Goal: Task Accomplishment & Management: Contribute content

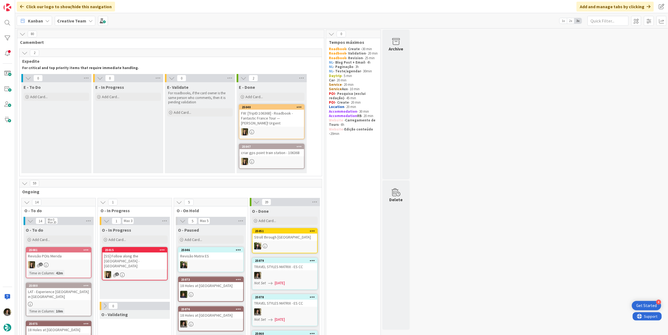
scroll to position [132, 0]
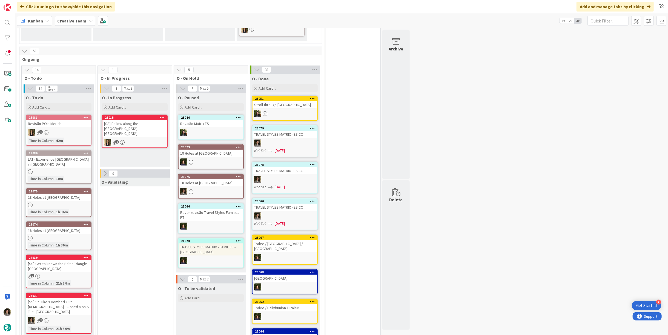
click at [59, 156] on div "LAT - Experience [GEOGRAPHIC_DATA] in [GEOGRAPHIC_DATA]" at bounding box center [58, 162] width 65 height 12
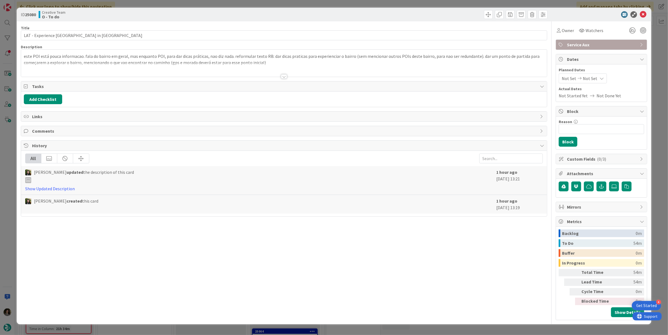
click at [277, 73] on div at bounding box center [284, 70] width 526 height 14
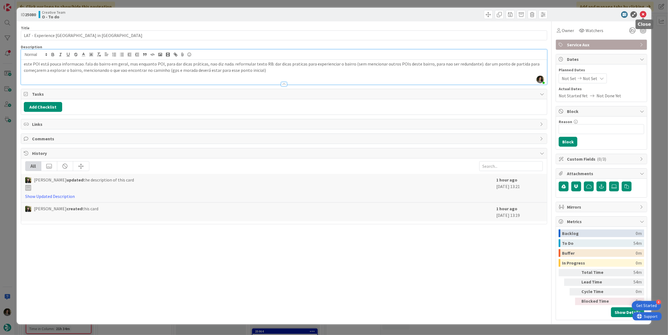
click at [644, 15] on icon at bounding box center [643, 14] width 7 height 7
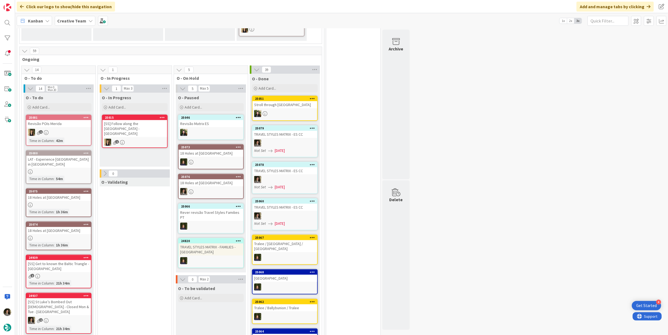
click at [278, 142] on div at bounding box center [284, 142] width 65 height 7
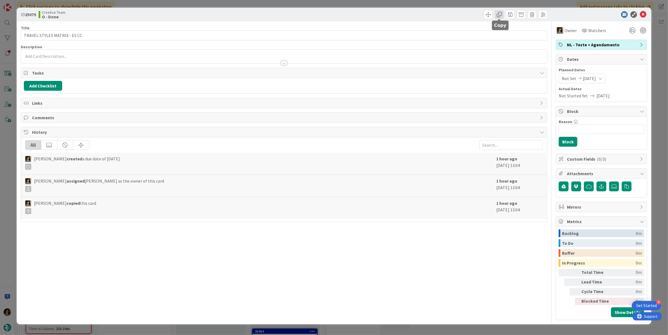
click at [498, 16] on span at bounding box center [499, 14] width 9 height 9
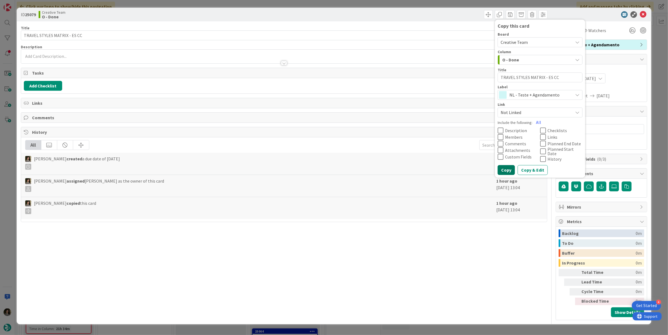
click at [511, 166] on button "Copy" at bounding box center [506, 170] width 17 height 10
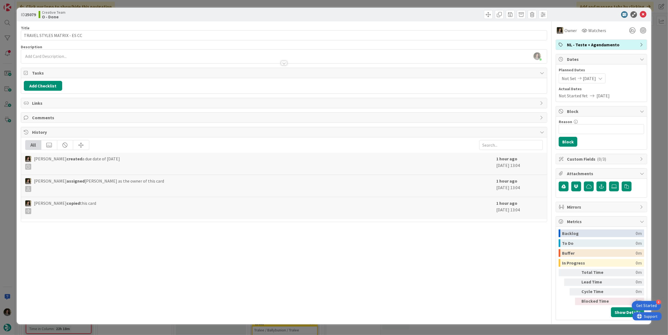
type textarea "x"
click at [645, 12] on icon at bounding box center [643, 14] width 7 height 7
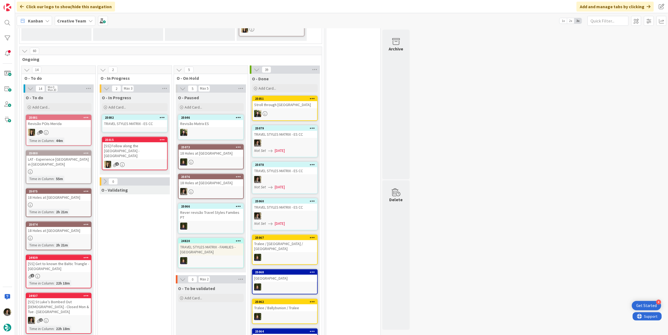
click at [128, 122] on div "TRAVEL STYLES MATRIX - ES CC" at bounding box center [134, 123] width 65 height 7
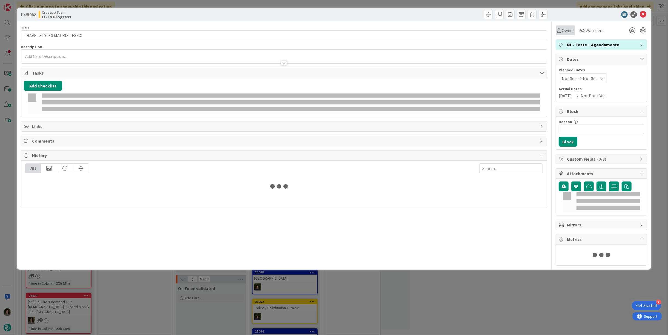
click at [564, 27] on div "Owner" at bounding box center [565, 30] width 19 height 10
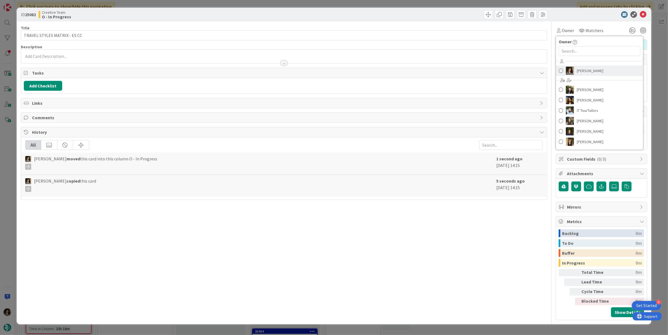
click at [589, 71] on span "[PERSON_NAME]" at bounding box center [590, 71] width 27 height 8
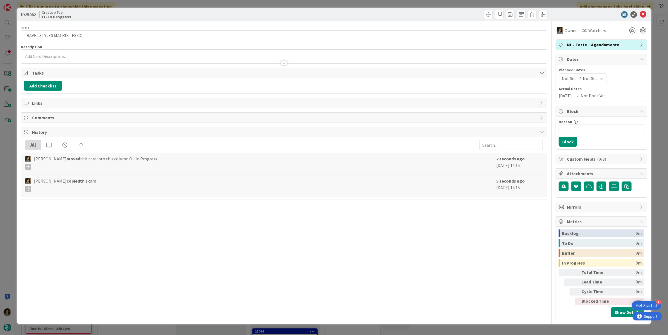
click at [585, 75] on span "Not Set" at bounding box center [590, 78] width 15 height 7
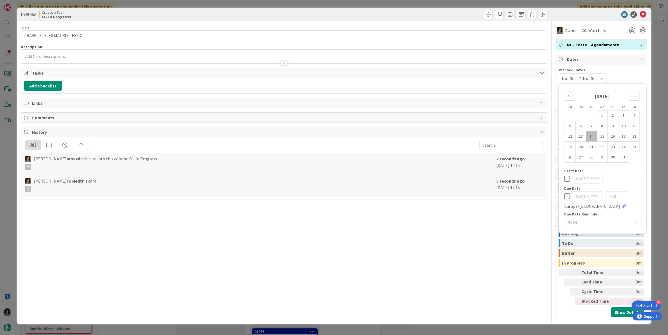
click at [565, 192] on div "9:00 Europe/London" at bounding box center [602, 200] width 77 height 18
click at [568, 195] on icon at bounding box center [567, 196] width 6 height 7
type input "[DATE]"
click at [643, 11] on icon at bounding box center [643, 14] width 7 height 7
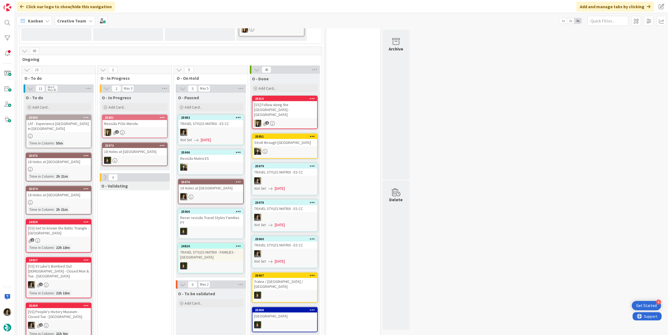
click at [212, 122] on div "TRAVEL STYLES MATRIX - ES CC" at bounding box center [211, 123] width 65 height 7
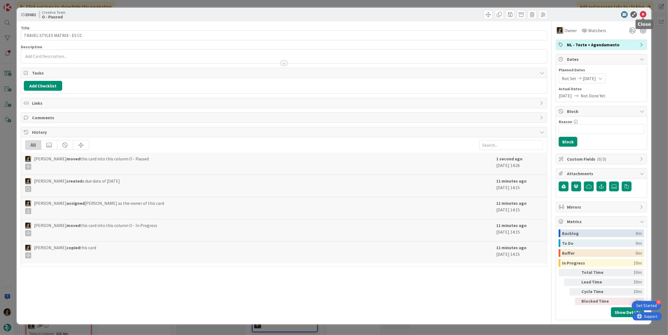
click at [645, 12] on icon at bounding box center [643, 14] width 7 height 7
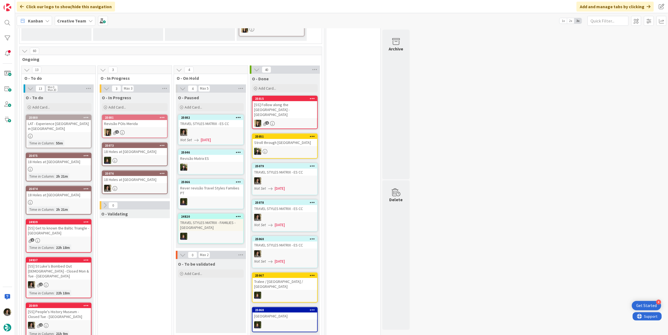
click at [136, 180] on div "18 Holes at [GEOGRAPHIC_DATA]" at bounding box center [134, 179] width 65 height 7
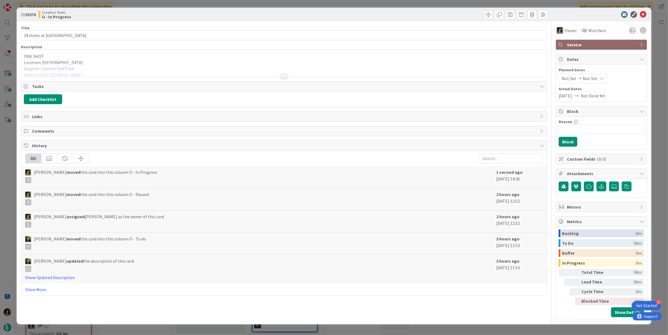
click at [286, 76] on div at bounding box center [284, 76] width 6 height 4
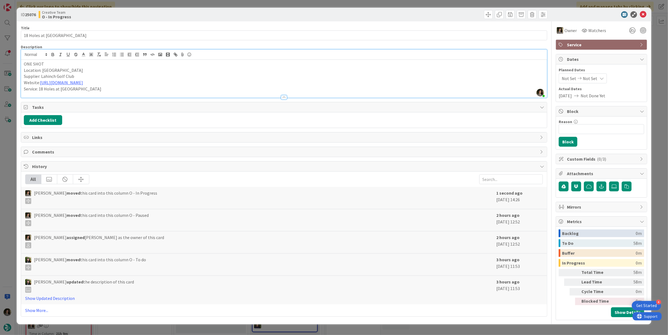
click at [100, 90] on p "Service: 18 Holes at Lahinch Golf Club" at bounding box center [284, 89] width 520 height 6
click at [643, 13] on icon at bounding box center [643, 14] width 7 height 7
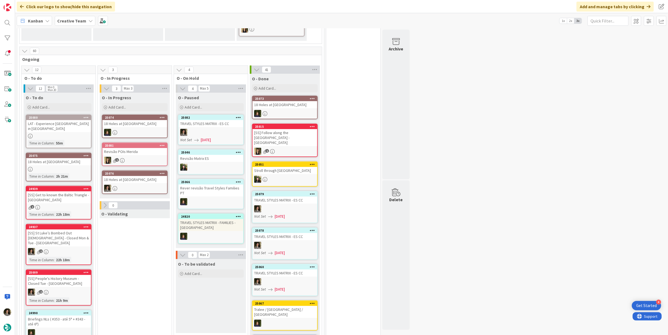
click at [126, 181] on div "18 Holes at [GEOGRAPHIC_DATA]" at bounding box center [134, 179] width 65 height 7
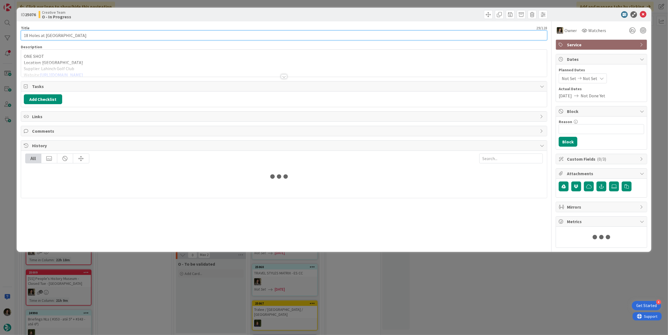
click at [81, 35] on input "18 Holes at [GEOGRAPHIC_DATA]" at bounding box center [284, 35] width 526 height 10
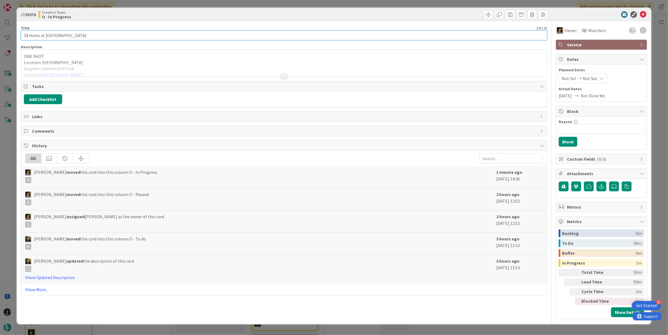
click at [81, 35] on input "18 Holes at [GEOGRAPHIC_DATA]" at bounding box center [284, 35] width 526 height 10
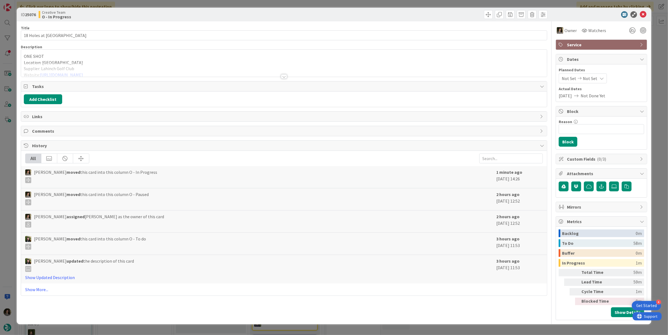
click at [288, 77] on div "Title 29 / 128 18 Holes at Lahinch Golf Club Description ONE SHOT Location: Lah…" at bounding box center [284, 170] width 526 height 298
click at [281, 76] on div at bounding box center [284, 76] width 6 height 4
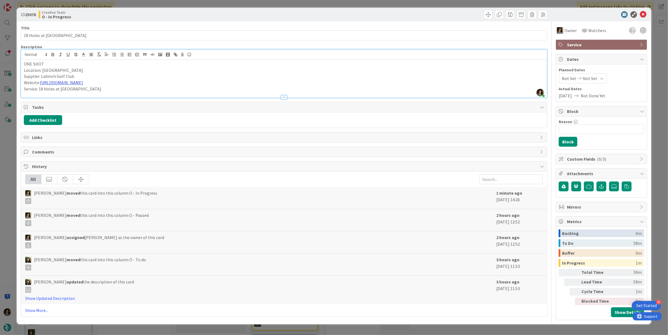
drag, startPoint x: 94, startPoint y: 81, endPoint x: 41, endPoint y: 81, distance: 52.9
click at [41, 81] on p "Website: https://lahinchgolf.com/" at bounding box center [284, 82] width 520 height 6
copy link "https://lahinchgolf.com/"
click at [74, 81] on link "https://lahinchgolf.com/" at bounding box center [61, 82] width 43 height 5
click at [60, 90] on link "https://lahinchgolf.com/" at bounding box center [58, 93] width 38 height 7
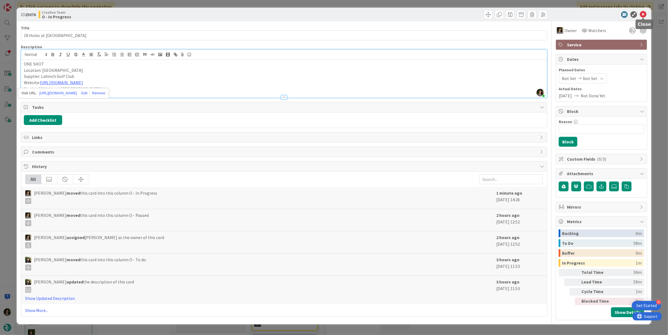
click at [643, 14] on icon at bounding box center [643, 14] width 7 height 7
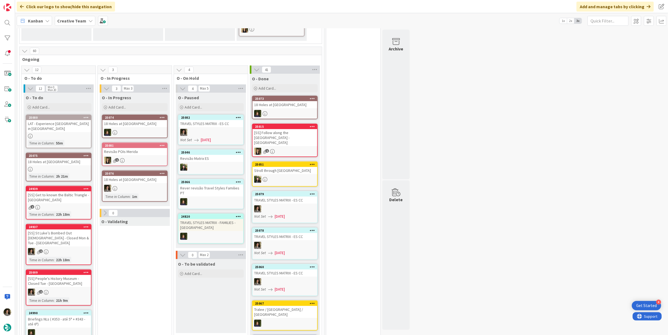
click at [128, 188] on div at bounding box center [134, 188] width 65 height 7
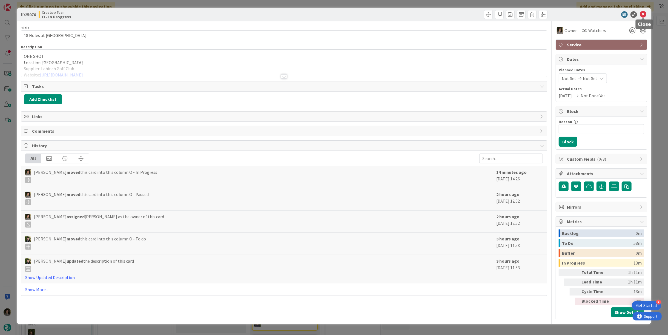
click at [643, 14] on icon at bounding box center [643, 14] width 7 height 7
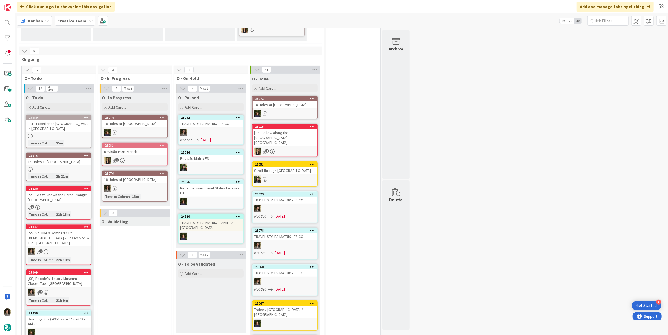
click at [153, 180] on div "18 Holes at [GEOGRAPHIC_DATA]" at bounding box center [134, 179] width 65 height 7
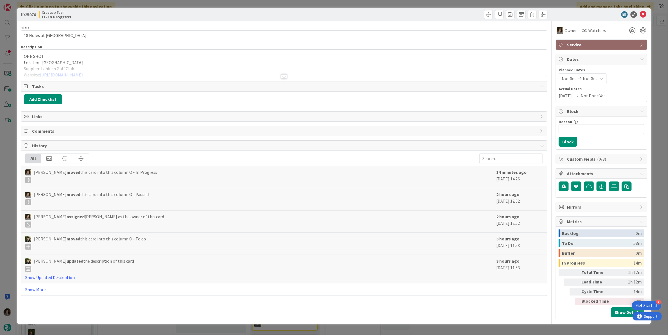
click at [285, 77] on div at bounding box center [284, 76] width 6 height 4
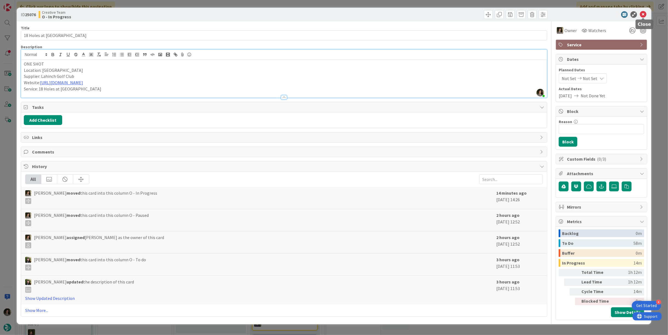
click at [641, 15] on icon at bounding box center [643, 14] width 7 height 7
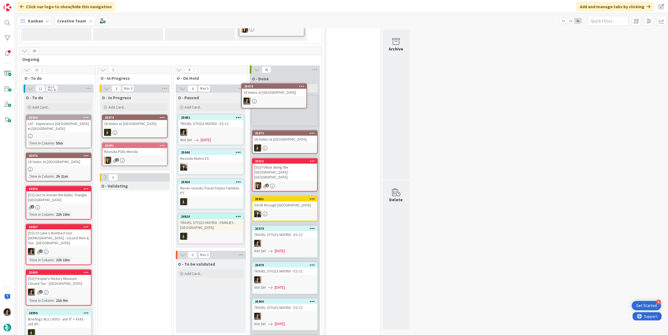
scroll to position [130, 0]
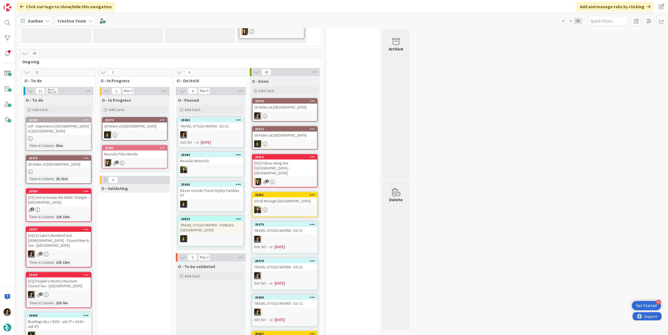
click at [289, 110] on div "25076 18 Holes at Lahinch Golf Club" at bounding box center [285, 110] width 66 height 24
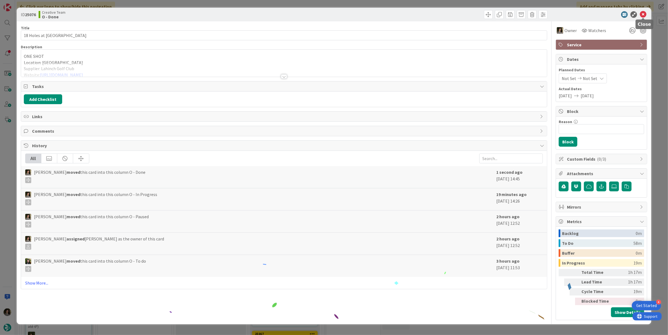
click at [644, 13] on icon at bounding box center [643, 14] width 7 height 7
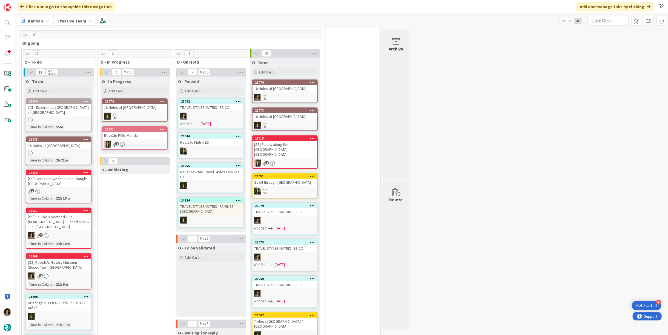
scroll to position [160, 0]
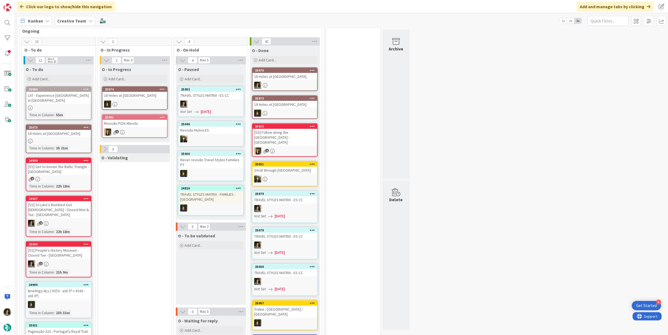
click at [47, 131] on div "18 Holes at [GEOGRAPHIC_DATA]" at bounding box center [58, 133] width 65 height 7
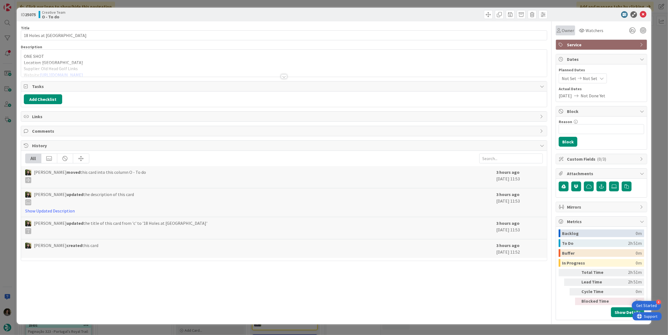
click at [564, 31] on span "Owner" at bounding box center [568, 30] width 12 height 7
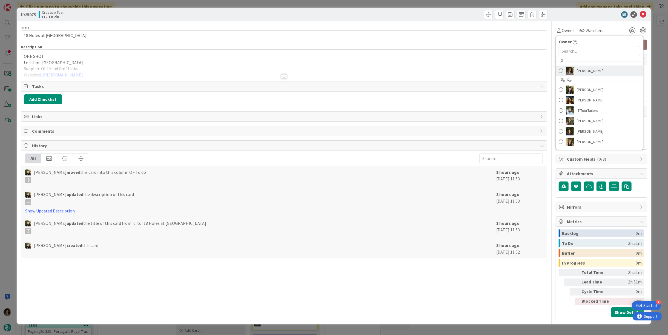
click at [584, 67] on span "[PERSON_NAME]" at bounding box center [590, 71] width 27 height 8
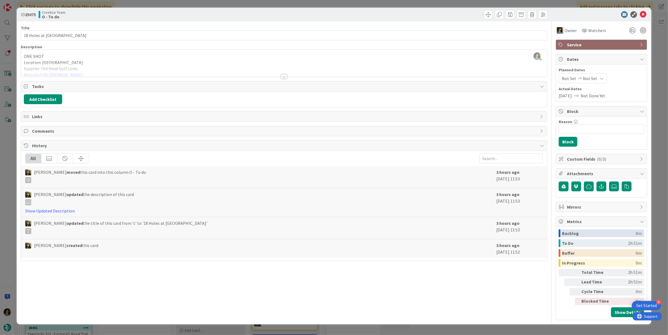
click at [644, 11] on div "ID 25075 Creative Team O - To do" at bounding box center [334, 15] width 634 height 14
click at [639, 14] on div at bounding box center [598, 14] width 97 height 7
click at [645, 12] on icon at bounding box center [643, 14] width 7 height 7
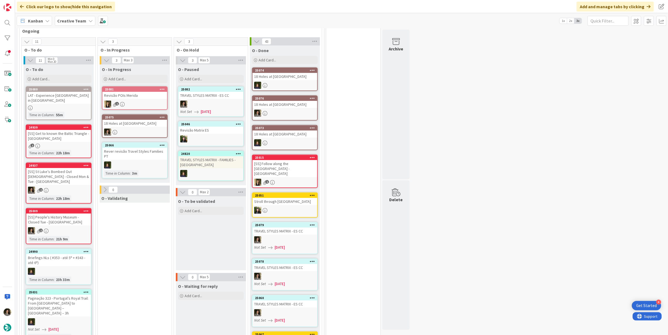
click at [145, 124] on div "18 Holes at [GEOGRAPHIC_DATA]" at bounding box center [134, 123] width 65 height 7
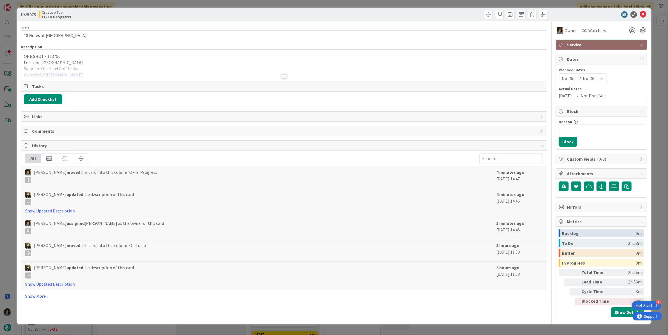
click at [128, 74] on div at bounding box center [284, 70] width 526 height 14
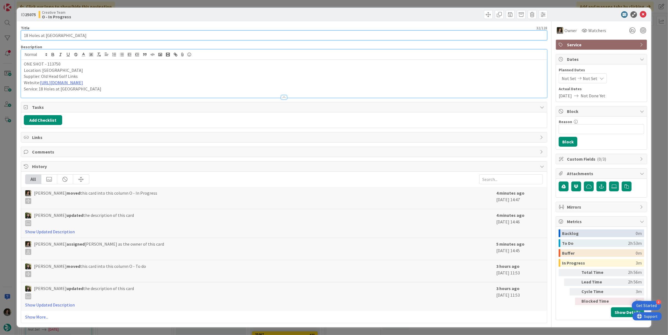
drag, startPoint x: 93, startPoint y: 36, endPoint x: 15, endPoint y: 36, distance: 78.0
click at [15, 36] on div "ID 25075 Creative Team O - In Progress Title 32 / 128 18 Holes at Old Head Golf…" at bounding box center [334, 167] width 668 height 335
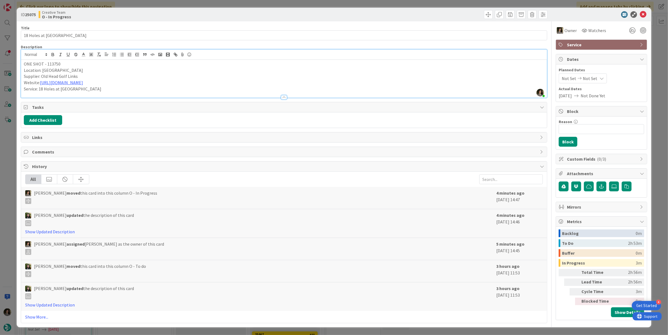
click at [104, 75] on p "Supplier: Old Head Golf Links" at bounding box center [284, 76] width 520 height 6
drag, startPoint x: 94, startPoint y: 82, endPoint x: 41, endPoint y: 85, distance: 53.2
click at [41, 85] on p "Website: https://www.oldhead.com/" at bounding box center [284, 82] width 520 height 6
copy link "[URL][DOMAIN_NAME]"
click at [409, 19] on div "ID 25075 Creative Team O - In Progress" at bounding box center [334, 15] width 634 height 14
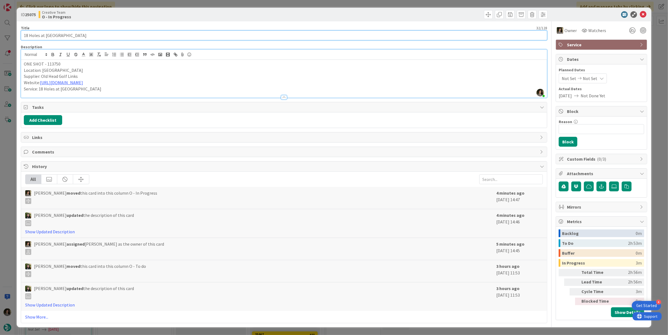
click at [87, 36] on input "18 Holes at [GEOGRAPHIC_DATA]" at bounding box center [284, 35] width 526 height 10
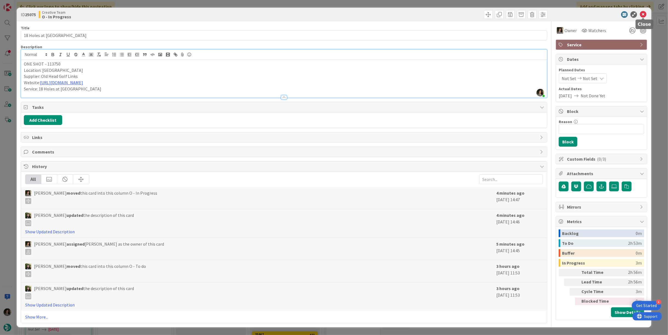
click at [642, 15] on icon at bounding box center [643, 14] width 7 height 7
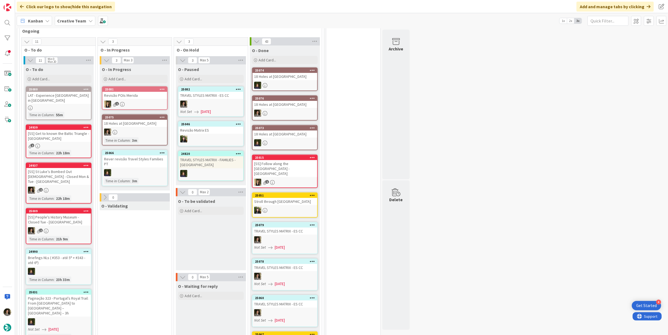
click at [289, 87] on div at bounding box center [284, 85] width 65 height 7
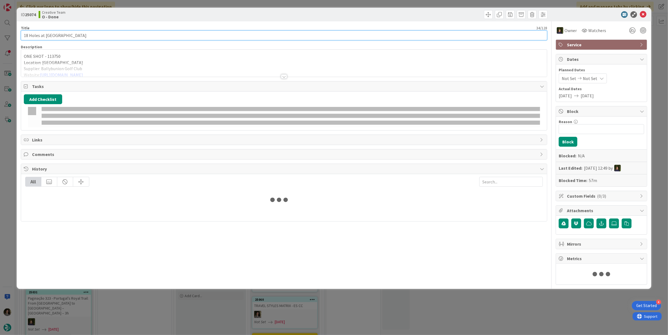
click at [102, 31] on input "18 Holes at [GEOGRAPHIC_DATA]" at bounding box center [284, 35] width 526 height 10
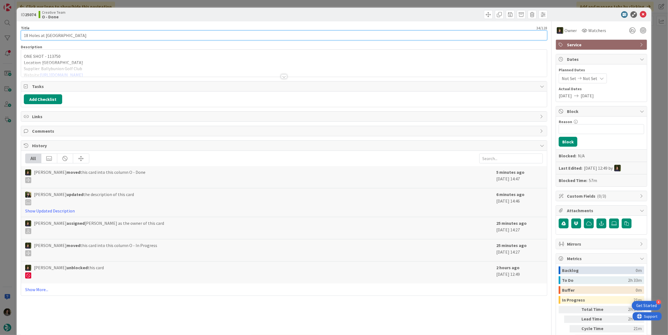
click at [102, 31] on input "18 Holes at [GEOGRAPHIC_DATA]" at bounding box center [284, 35] width 526 height 10
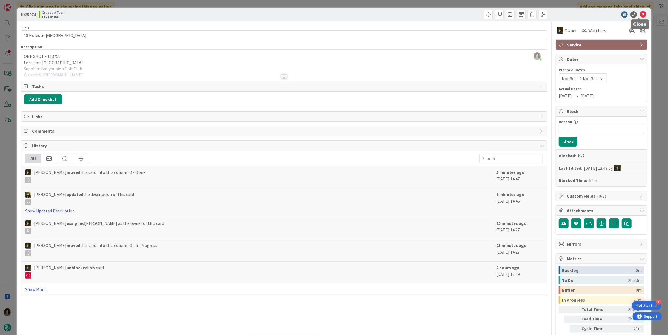
click at [640, 15] on icon at bounding box center [643, 14] width 7 height 7
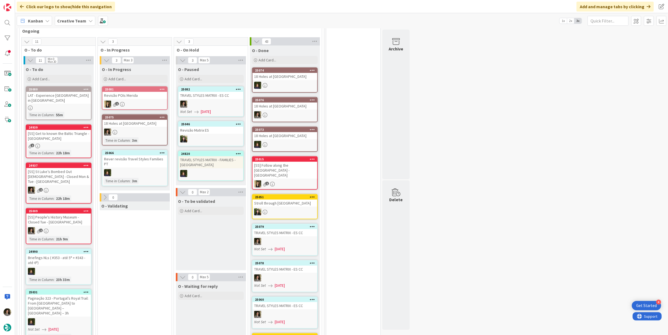
click at [285, 111] on div at bounding box center [284, 114] width 65 height 7
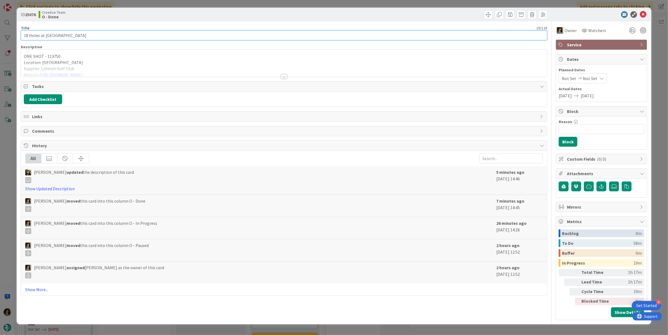
click at [77, 37] on input "18 Holes at [GEOGRAPHIC_DATA]" at bounding box center [284, 35] width 526 height 10
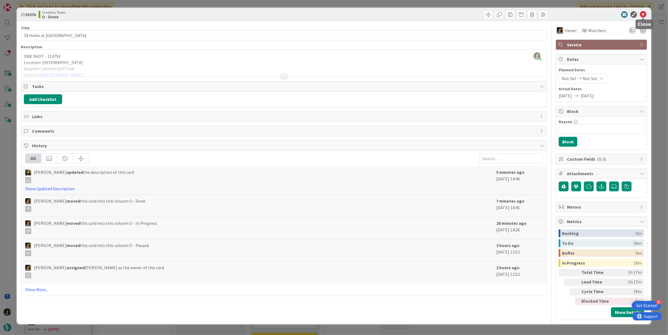
click at [645, 13] on icon at bounding box center [643, 14] width 7 height 7
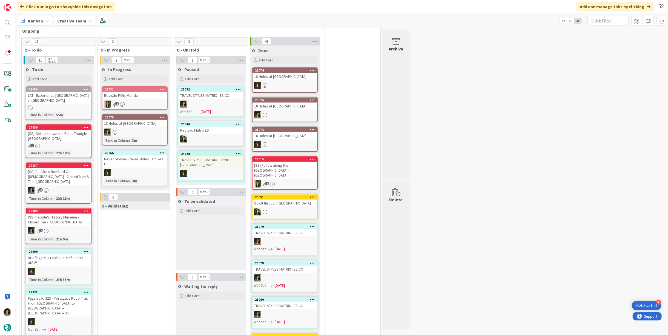
click at [139, 122] on div "18 Holes at [GEOGRAPHIC_DATA]" at bounding box center [134, 123] width 65 height 7
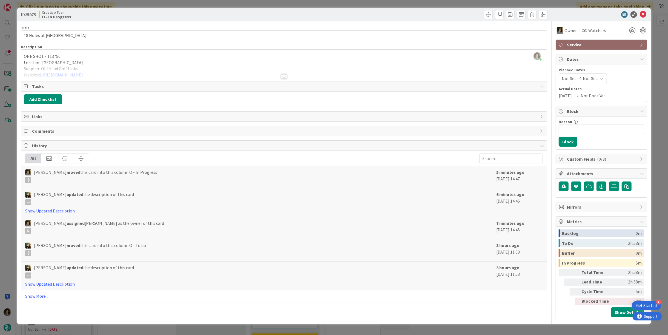
click at [151, 69] on div at bounding box center [284, 70] width 526 height 14
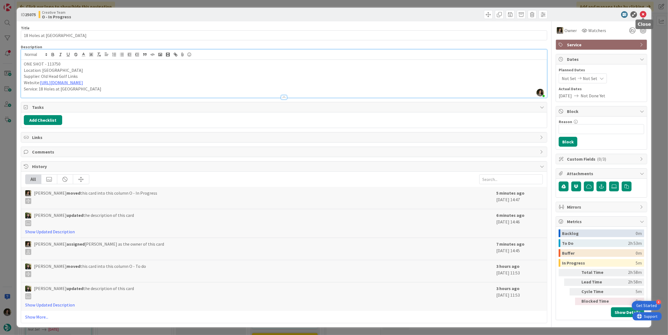
click at [642, 14] on icon at bounding box center [643, 14] width 7 height 7
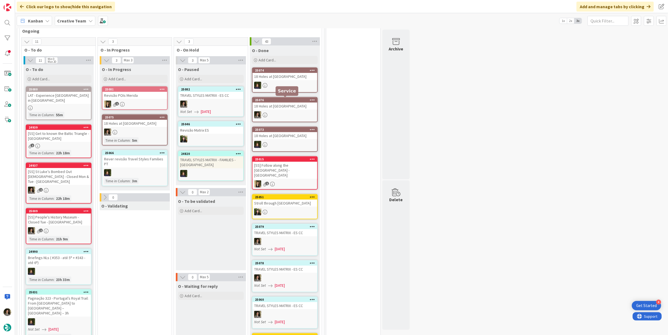
click at [289, 76] on div "18 Holes at [GEOGRAPHIC_DATA]" at bounding box center [284, 76] width 65 height 7
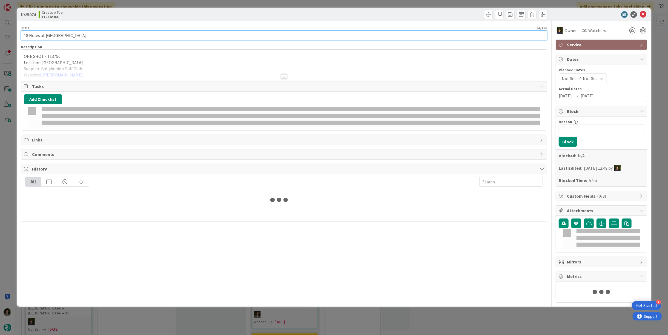
click at [128, 34] on input "18 Holes at [GEOGRAPHIC_DATA]" at bounding box center [284, 35] width 526 height 10
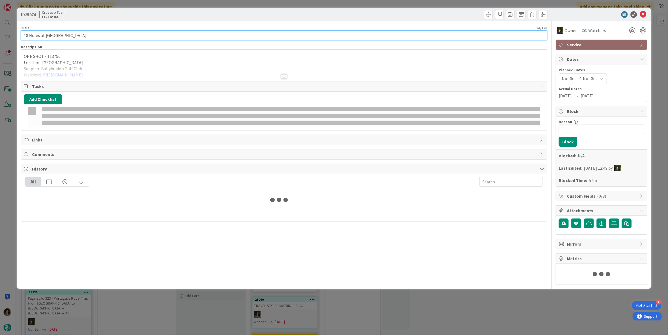
click at [128, 34] on input "18 Holes at [GEOGRAPHIC_DATA]" at bounding box center [284, 35] width 526 height 10
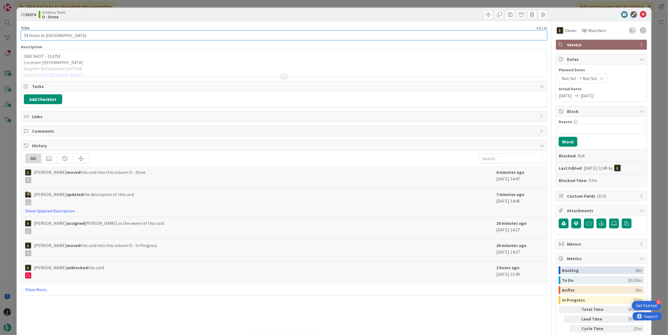
click at [128, 34] on input "18 Holes at [GEOGRAPHIC_DATA]" at bounding box center [284, 35] width 526 height 10
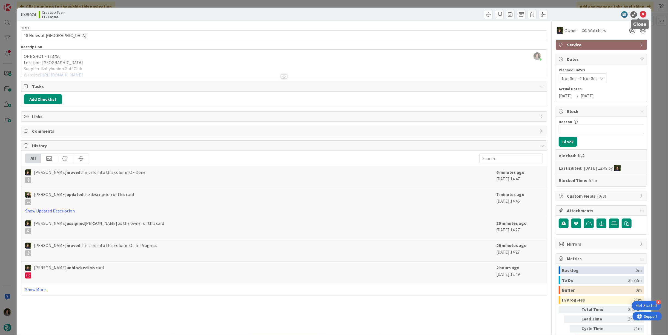
click at [640, 14] on icon at bounding box center [643, 14] width 7 height 7
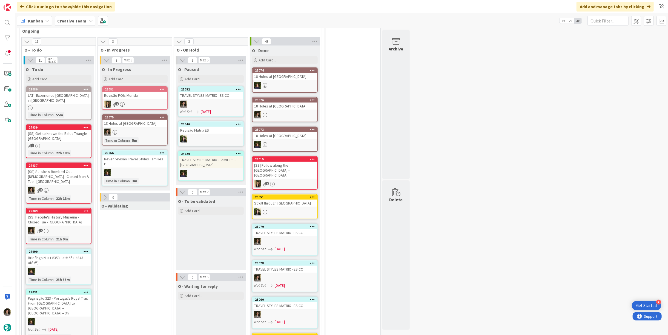
click at [283, 114] on div at bounding box center [284, 114] width 65 height 7
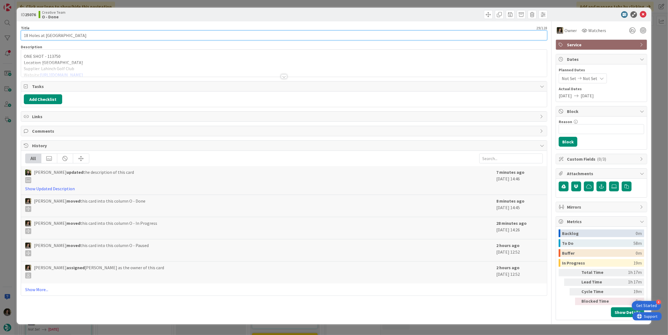
click at [56, 33] on input "18 Holes at [GEOGRAPHIC_DATA]" at bounding box center [284, 35] width 526 height 10
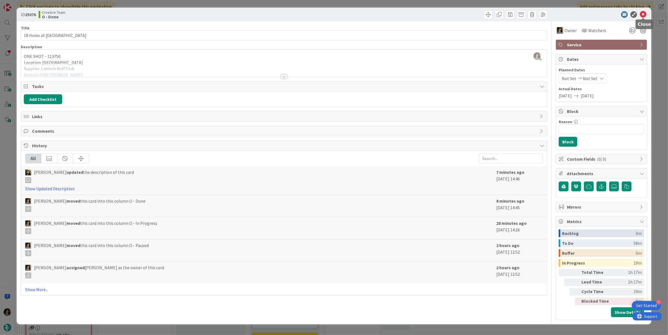
click at [644, 13] on icon at bounding box center [643, 14] width 7 height 7
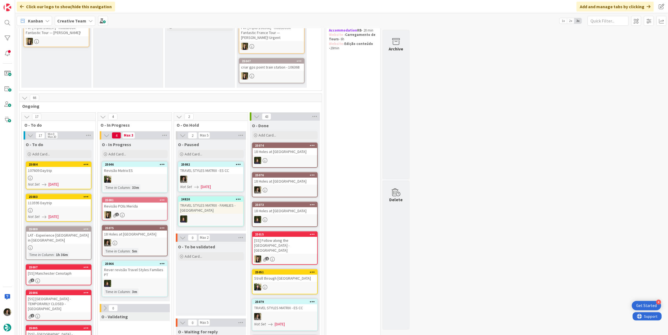
scroll to position [152, 0]
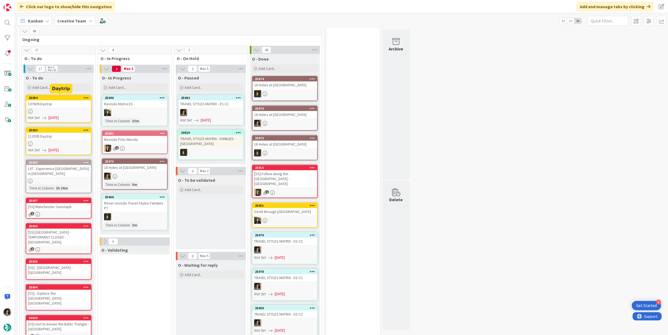
click at [64, 98] on div "25084" at bounding box center [60, 98] width 62 height 4
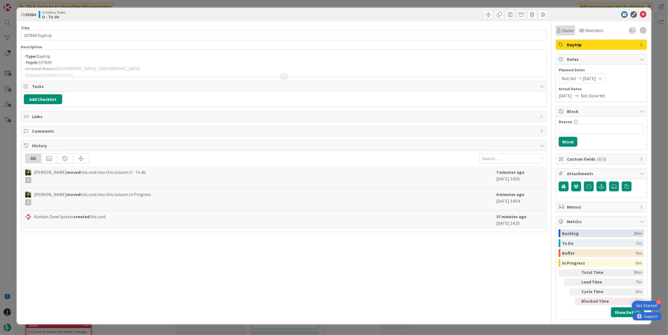
click at [567, 28] on span "Owner" at bounding box center [568, 30] width 12 height 7
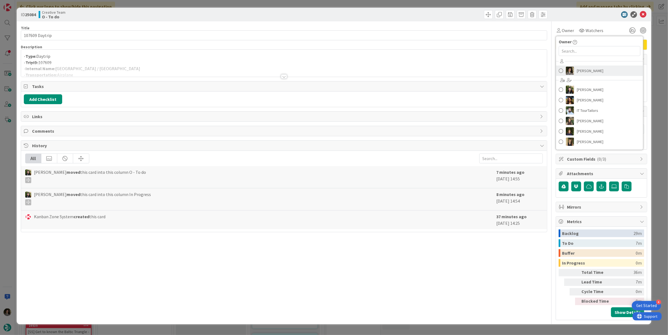
click at [595, 69] on span "[PERSON_NAME]" at bounding box center [590, 71] width 27 height 8
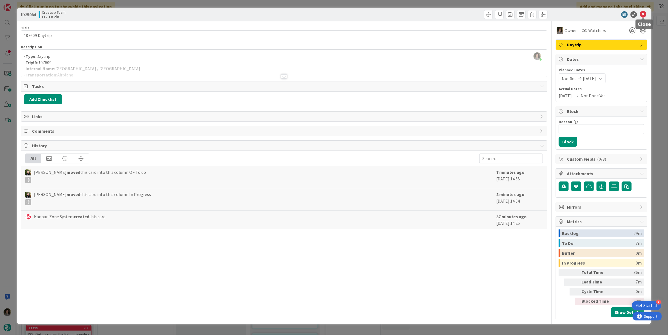
click at [644, 14] on icon at bounding box center [643, 14] width 7 height 7
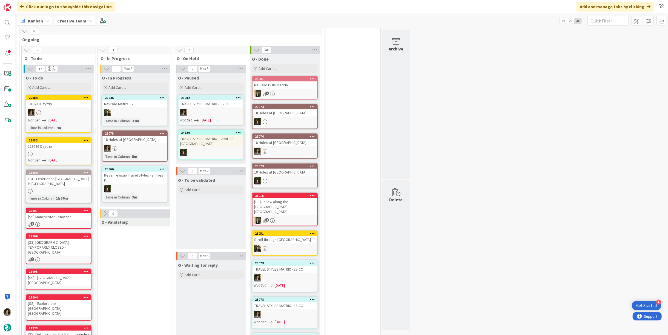
click at [48, 146] on div "113595 Daytrip" at bounding box center [58, 146] width 65 height 7
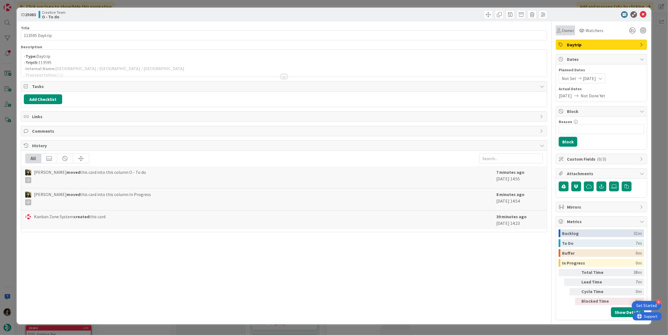
click at [564, 29] on span "Owner" at bounding box center [568, 30] width 12 height 7
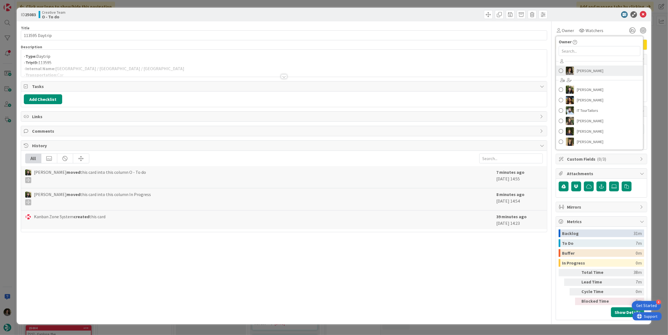
click at [590, 67] on span "[PERSON_NAME]" at bounding box center [590, 71] width 27 height 8
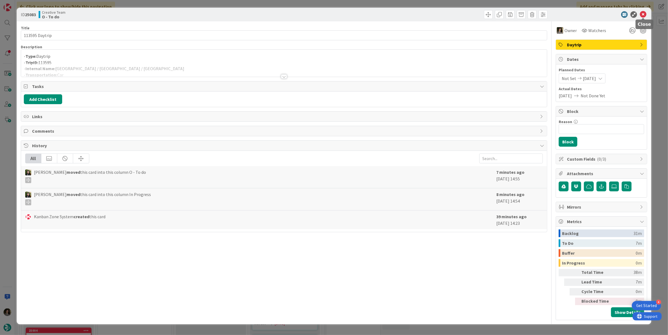
click at [642, 13] on icon at bounding box center [643, 14] width 7 height 7
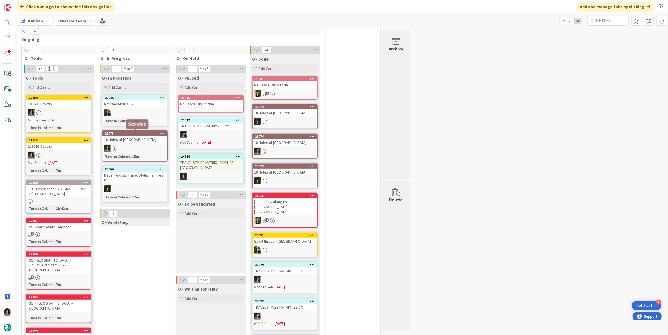
click at [130, 139] on div "18 Holes at [GEOGRAPHIC_DATA]" at bounding box center [134, 139] width 65 height 7
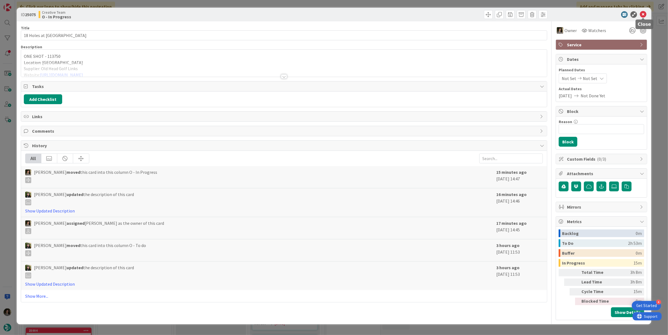
click at [642, 13] on icon at bounding box center [643, 14] width 7 height 7
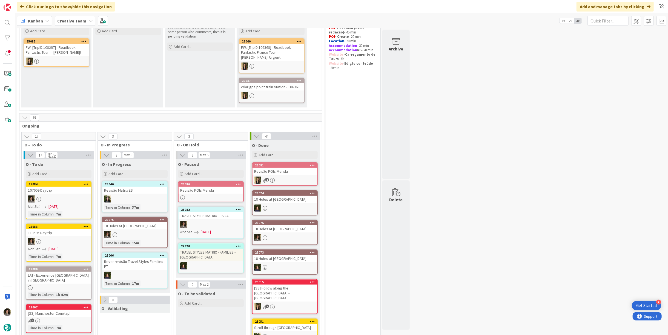
scroll to position [122, 0]
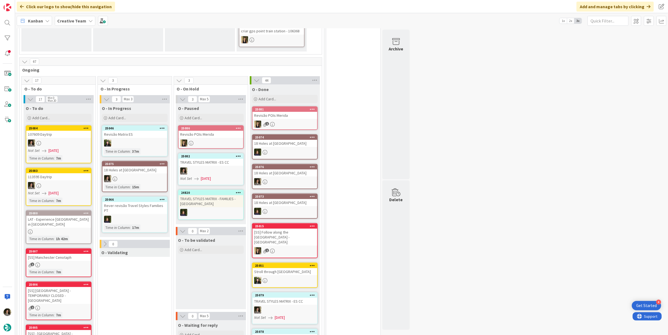
click at [129, 181] on div at bounding box center [134, 178] width 65 height 7
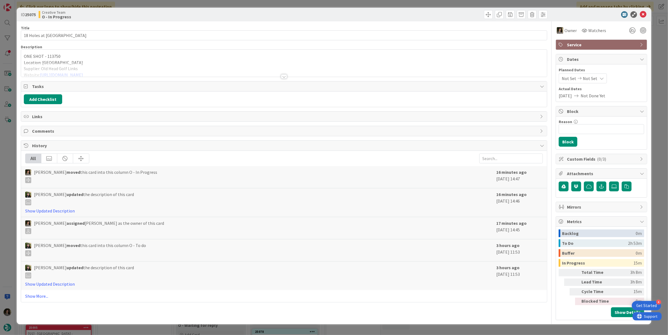
click at [68, 70] on div at bounding box center [284, 70] width 526 height 14
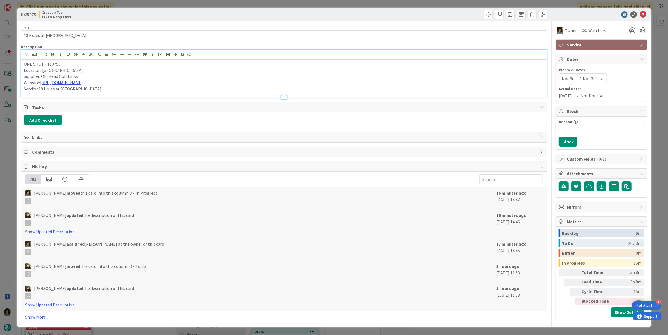
click at [72, 83] on link "[URL][DOMAIN_NAME]" at bounding box center [61, 82] width 43 height 5
click at [71, 95] on link "[URL][DOMAIN_NAME]" at bounding box center [59, 93] width 38 height 7
click at [645, 13] on icon at bounding box center [643, 14] width 7 height 7
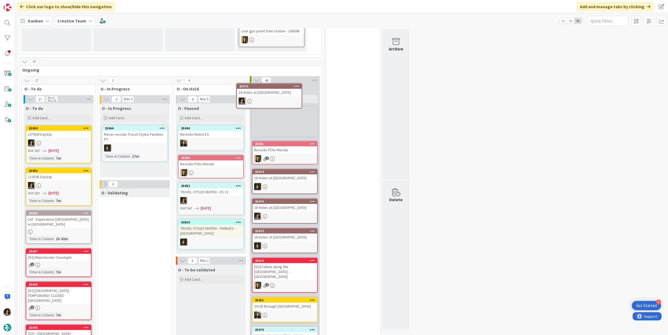
scroll to position [121, 0]
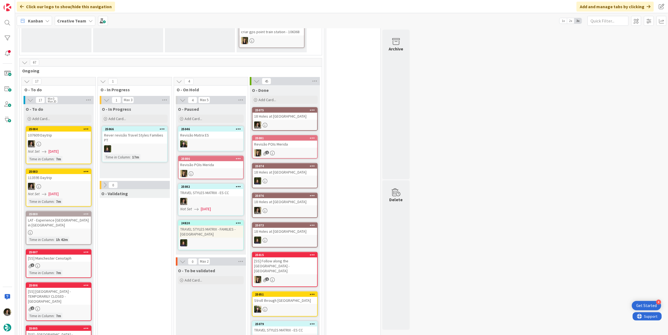
click at [286, 119] on div "18 Holes at [GEOGRAPHIC_DATA]" at bounding box center [284, 116] width 65 height 7
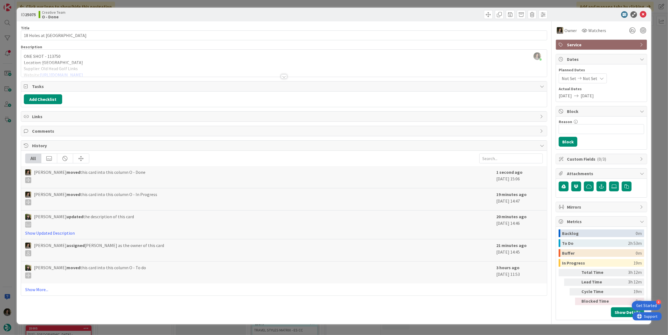
click at [288, 74] on div at bounding box center [284, 70] width 526 height 14
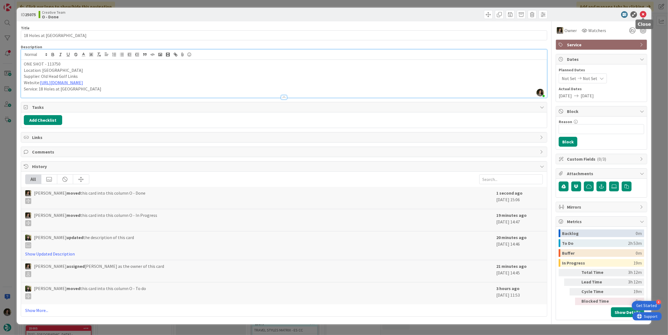
click at [643, 15] on icon at bounding box center [643, 14] width 7 height 7
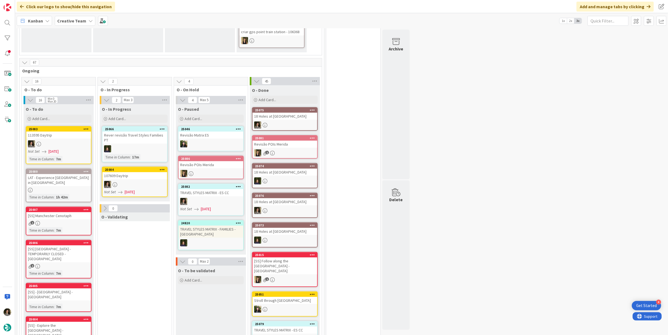
click at [137, 181] on div at bounding box center [134, 184] width 65 height 7
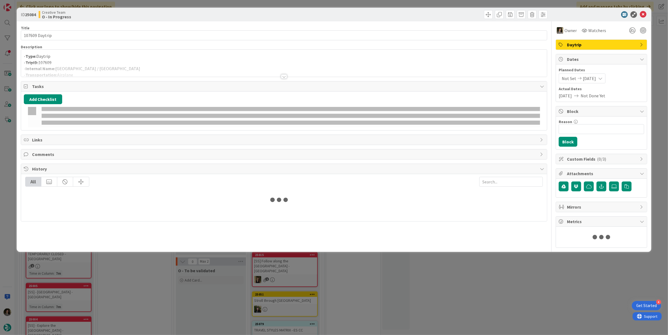
click at [130, 67] on div at bounding box center [284, 70] width 526 height 14
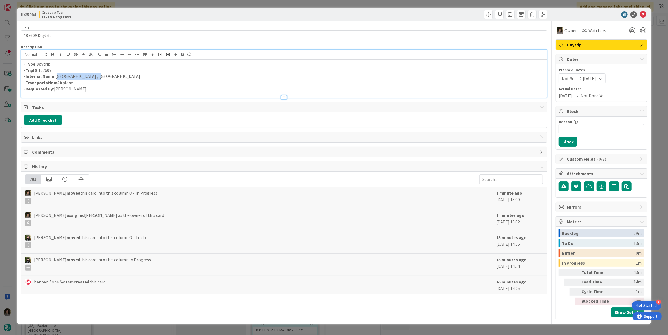
drag, startPoint x: 96, startPoint y: 74, endPoint x: 56, endPoint y: 73, distance: 39.7
click at [56, 73] on p "- Internal Name: Edinburgh / Valencia" at bounding box center [284, 76] width 520 height 6
click at [56, 75] on p "- Internal Name: Edinburgh / Valencia" at bounding box center [284, 76] width 520 height 6
drag, startPoint x: 112, startPoint y: 76, endPoint x: 73, endPoint y: 76, distance: 38.6
click at [73, 76] on p "- Internal Name: Airplane - Edinburgh / Valencia" at bounding box center [284, 76] width 520 height 6
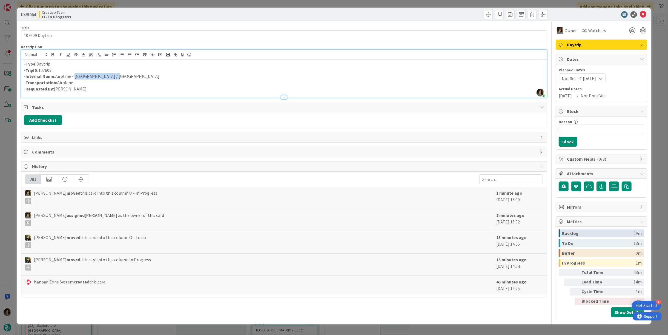
click at [114, 75] on p "- Internal Name: Airplane - Edinburgh / Valencia" at bounding box center [284, 76] width 520 height 6
drag, startPoint x: 112, startPoint y: 75, endPoint x: 56, endPoint y: 75, distance: 56.1
click at [56, 75] on p "- Internal Name: Airplane - Edinburgh / Valencia" at bounding box center [284, 76] width 520 height 6
copy p "Airplane - Edinburgh / Valencia"
click at [645, 15] on icon at bounding box center [643, 14] width 7 height 7
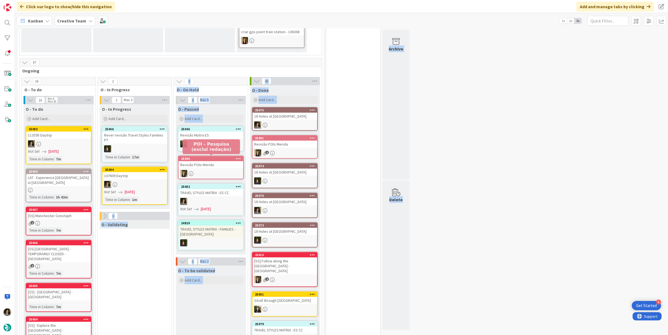
drag, startPoint x: 137, startPoint y: 176, endPoint x: 196, endPoint y: 150, distance: 65.1
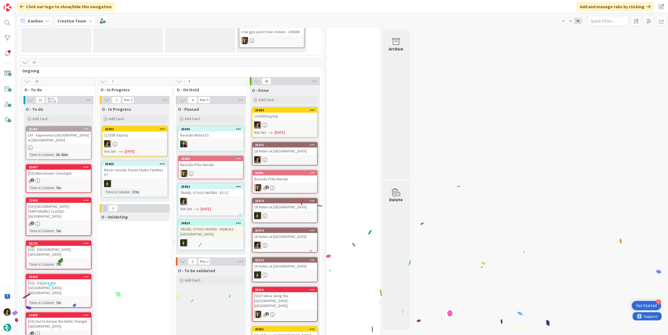
click at [2, 150] on div at bounding box center [7, 167] width 15 height 335
click at [131, 144] on div at bounding box center [134, 143] width 65 height 7
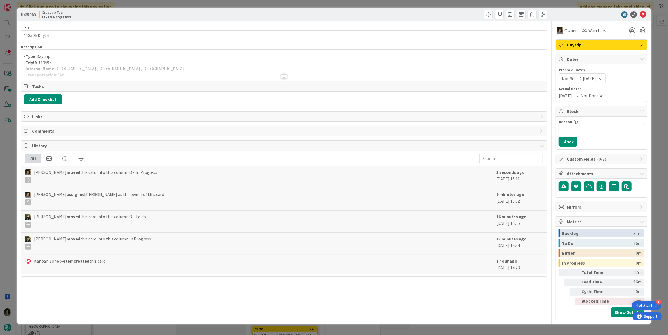
click at [167, 66] on div at bounding box center [284, 70] width 526 height 14
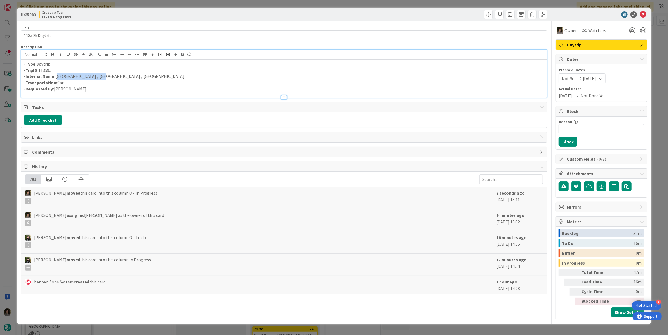
drag, startPoint x: 108, startPoint y: 76, endPoint x: 56, endPoint y: 77, distance: 52.0
click at [56, 77] on p "- Internal Name: Rouen / Dieppe / Rouen" at bounding box center [284, 76] width 520 height 6
copy p "Rouen / Dieppe / Rouen"
click at [645, 15] on icon at bounding box center [643, 14] width 7 height 7
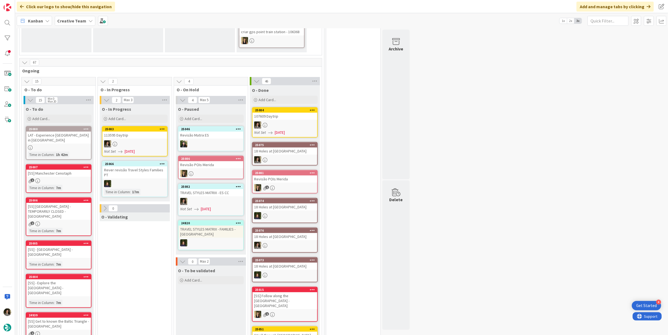
click at [136, 142] on div at bounding box center [134, 143] width 65 height 7
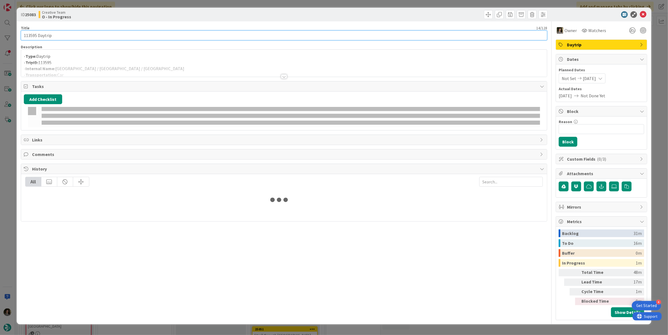
click at [79, 35] on input "113595 Daytrip" at bounding box center [284, 35] width 526 height 10
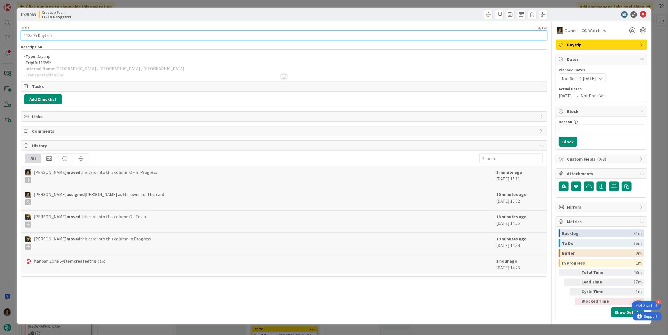
click at [79, 35] on input "113595 Daytrip" at bounding box center [284, 35] width 526 height 10
click at [77, 36] on input "113595 Daytrip" at bounding box center [284, 35] width 526 height 10
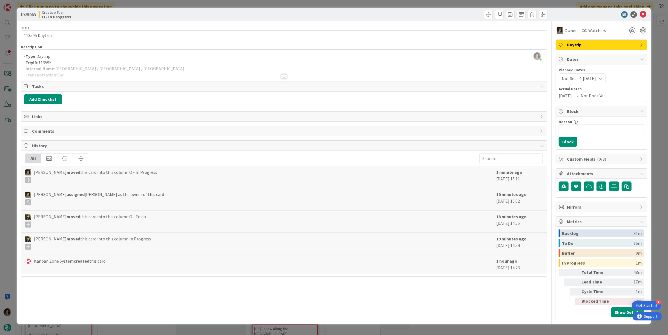
drag, startPoint x: 131, startPoint y: 68, endPoint x: 117, endPoint y: 62, distance: 14.8
click at [130, 67] on div at bounding box center [284, 70] width 526 height 14
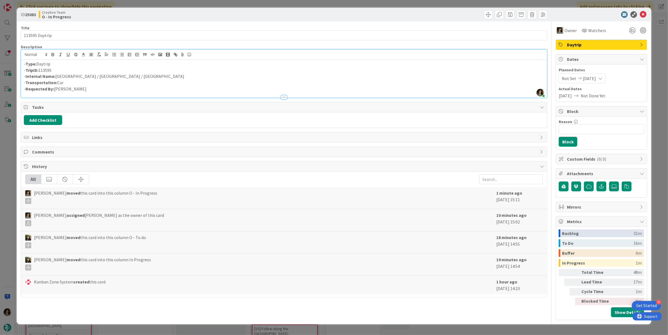
drag, startPoint x: 81, startPoint y: 75, endPoint x: 57, endPoint y: 76, distance: 23.8
click at [58, 76] on p "- Internal Name: Rouen / Dieppe / Rouen" at bounding box center [284, 76] width 520 height 6
drag, startPoint x: 56, startPoint y: 76, endPoint x: 102, endPoint y: 74, distance: 45.5
click at [102, 74] on p "- Internal Name: Rouen / Dieppe / Rouen" at bounding box center [284, 76] width 520 height 6
copy p "Rouen / Dieppe / Rouen"
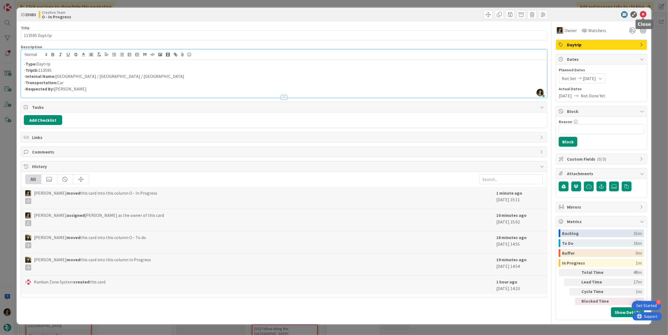
click at [641, 15] on icon at bounding box center [643, 14] width 7 height 7
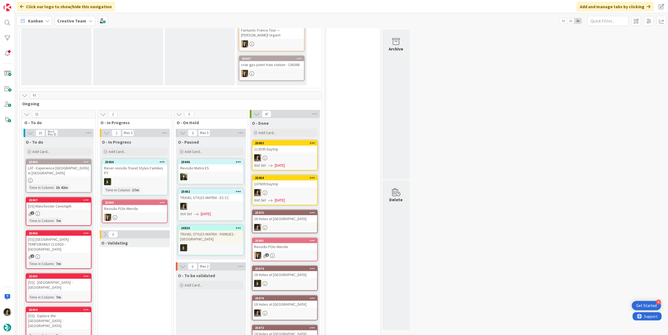
click at [279, 189] on div at bounding box center [284, 192] width 65 height 7
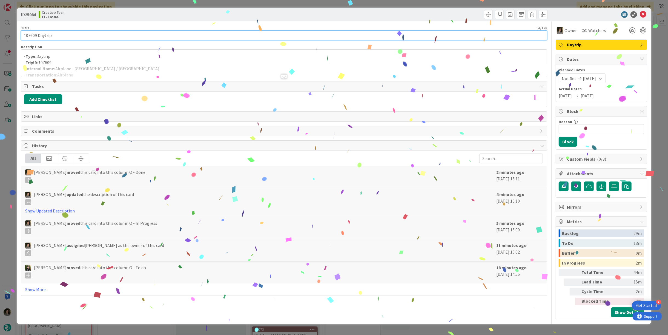
click at [92, 36] on input "107609 Daytrip" at bounding box center [284, 35] width 526 height 10
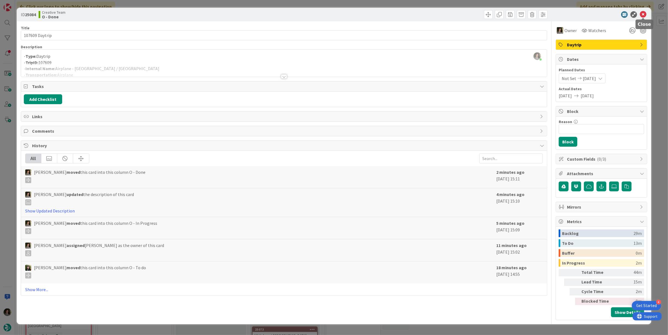
click at [646, 12] on icon at bounding box center [643, 14] width 7 height 7
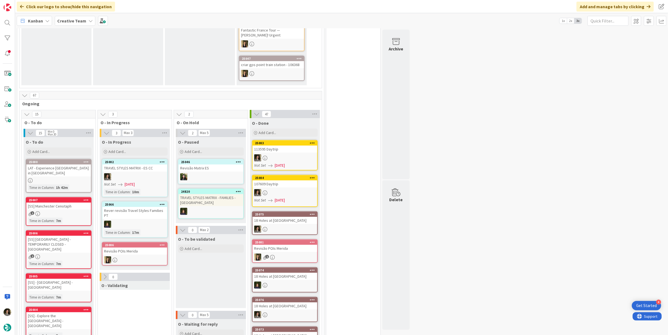
click at [272, 191] on div at bounding box center [284, 192] width 65 height 7
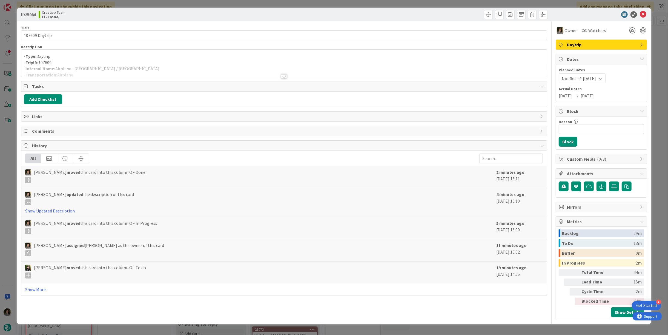
click at [144, 58] on p "- Type: Daytrip" at bounding box center [284, 56] width 520 height 6
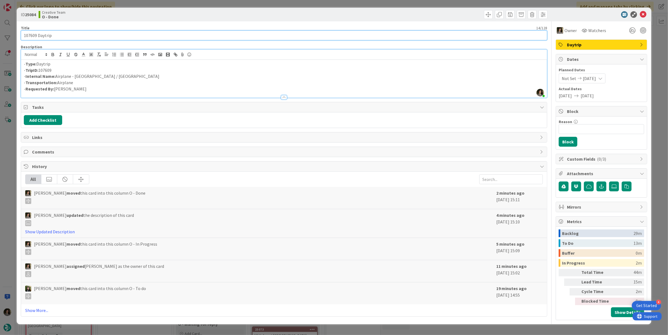
click at [147, 32] on input "107609 Daytrip" at bounding box center [284, 35] width 526 height 10
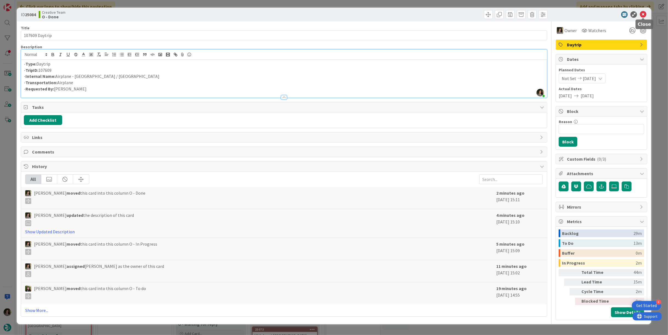
click at [643, 15] on icon at bounding box center [643, 14] width 7 height 7
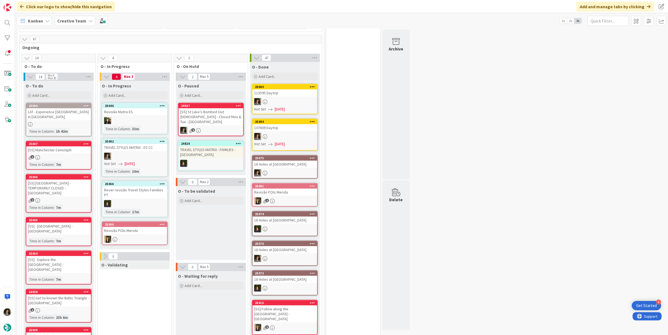
scroll to position [299, 0]
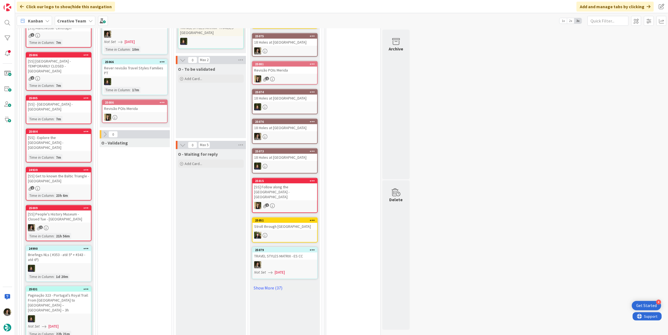
click at [153, 105] on div "Revisão POIs Merida" at bounding box center [134, 108] width 65 height 7
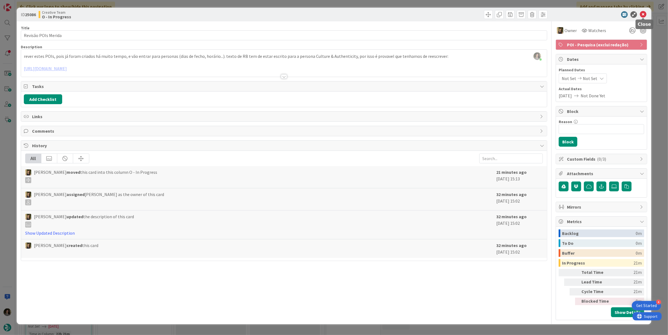
click at [644, 12] on icon at bounding box center [643, 14] width 7 height 7
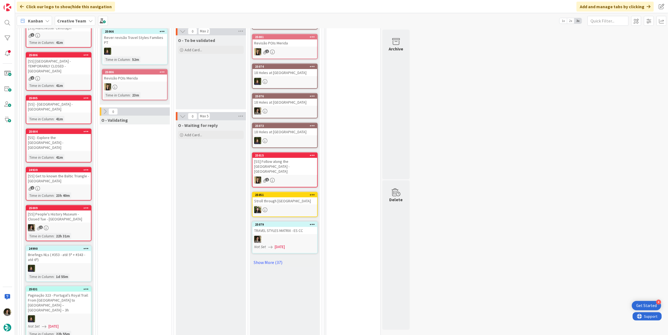
scroll to position [239, 0]
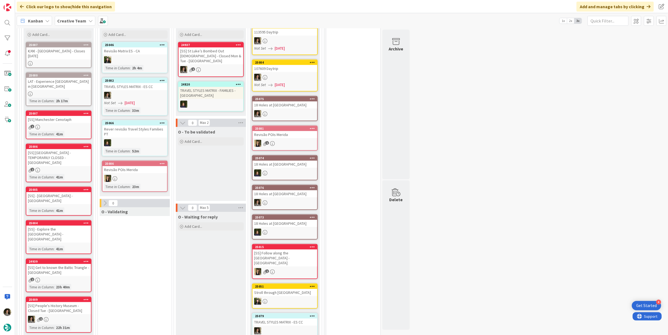
click at [151, 90] on div "25082 TRAVEL STYLES MATRIX - ES CC Not Set 10/14/2025 Time in Column : 33m" at bounding box center [135, 96] width 66 height 38
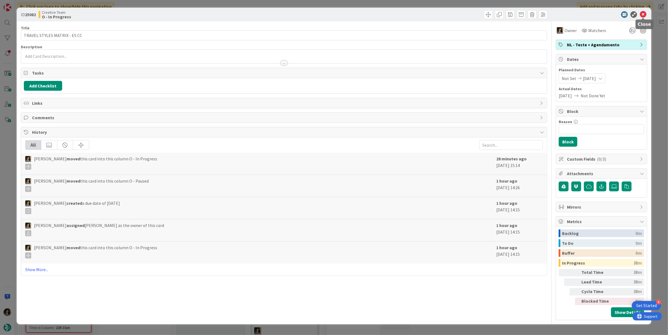
click at [644, 15] on icon at bounding box center [643, 14] width 7 height 7
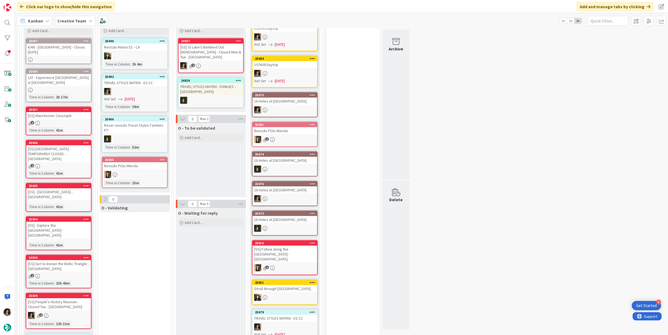
scroll to position [213, 0]
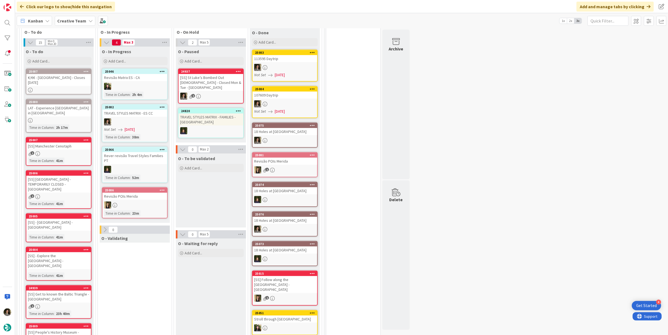
click at [71, 88] on div at bounding box center [58, 90] width 65 height 5
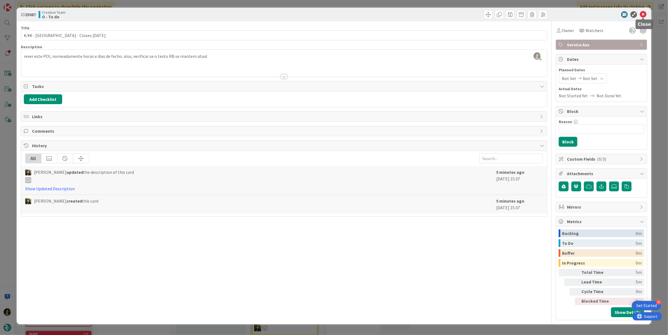
click at [645, 15] on icon at bounding box center [643, 14] width 7 height 7
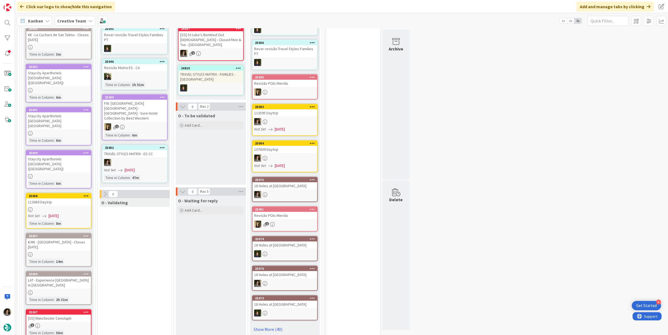
scroll to position [274, 0]
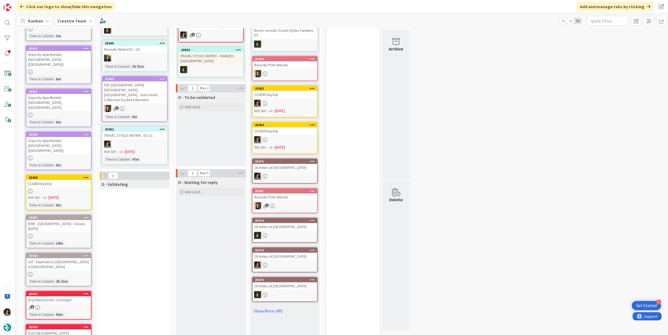
click at [67, 189] on div at bounding box center [58, 191] width 65 height 5
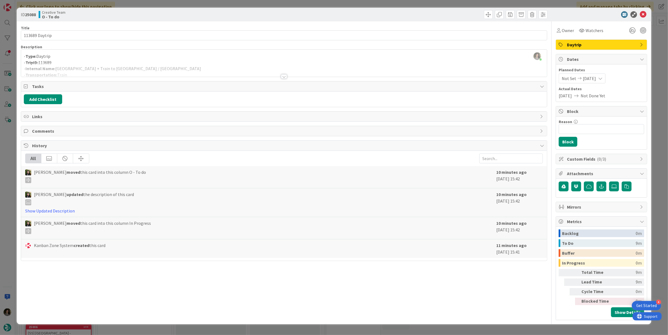
click at [288, 73] on div at bounding box center [284, 70] width 526 height 14
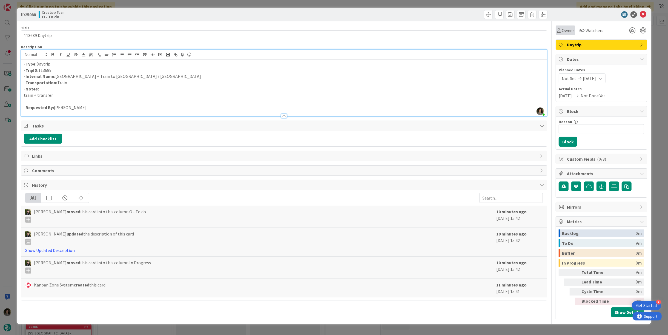
click at [567, 34] on div "Owner" at bounding box center [565, 30] width 19 height 10
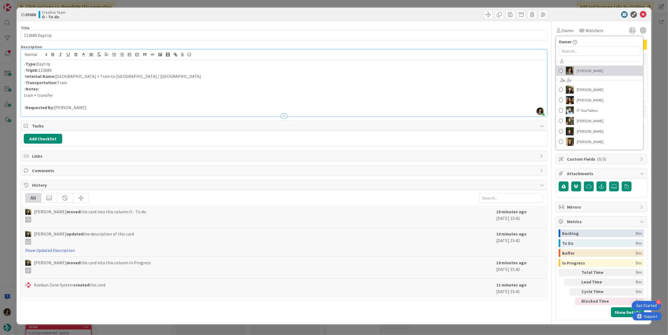
drag, startPoint x: 589, startPoint y: 72, endPoint x: 593, endPoint y: 70, distance: 4.8
click at [589, 72] on span "[PERSON_NAME]" at bounding box center [590, 71] width 27 height 8
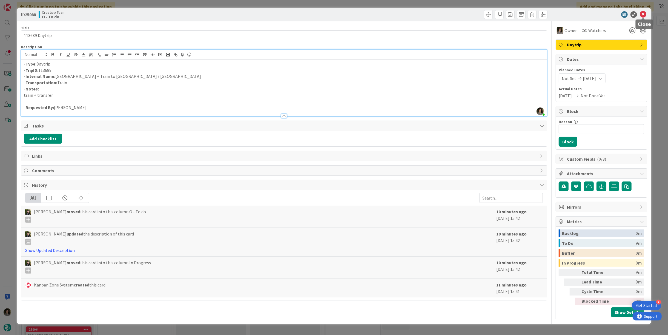
click at [642, 14] on icon at bounding box center [643, 14] width 7 height 7
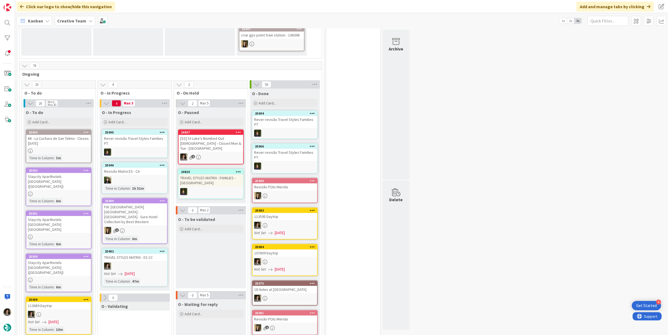
click at [45, 141] on div "€€ - La Cuchara de [PERSON_NAME] - Closes [DATE]" at bounding box center [58, 141] width 65 height 12
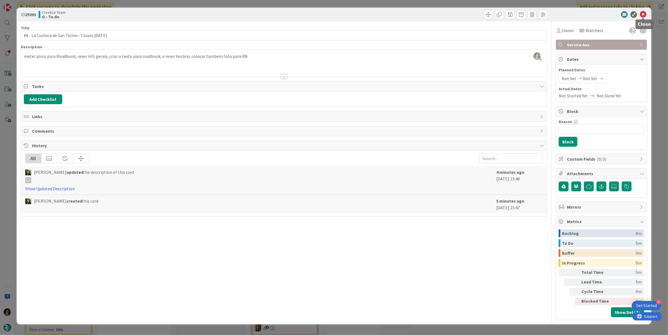
click at [642, 12] on icon at bounding box center [643, 14] width 7 height 7
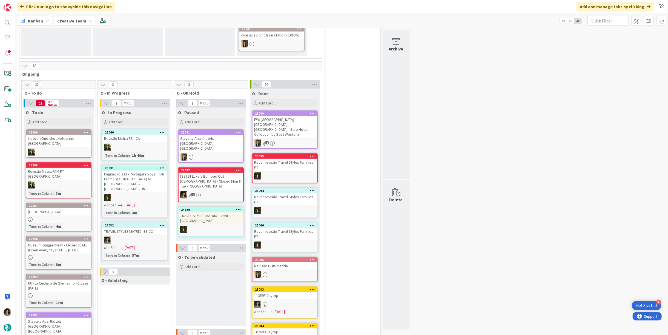
click at [140, 228] on div "TRAVEL STYLES MATRIX - ES CC" at bounding box center [134, 231] width 65 height 7
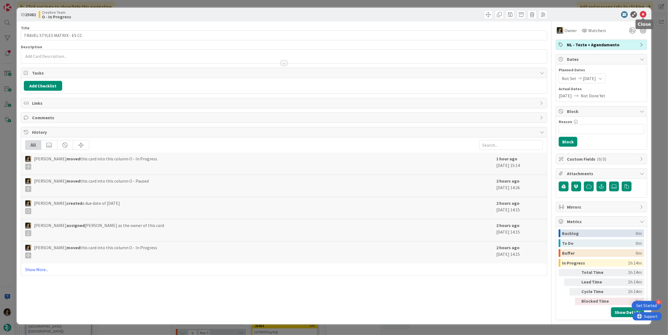
click at [640, 15] on icon at bounding box center [643, 14] width 7 height 7
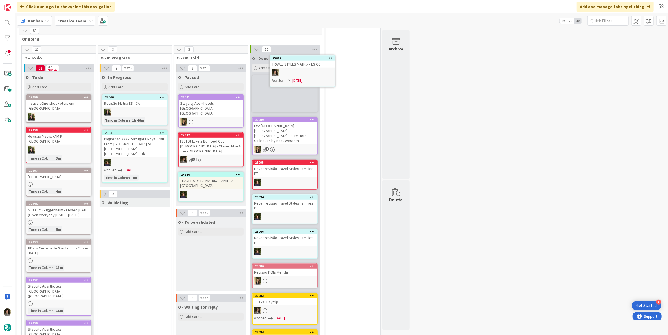
scroll to position [177, 0]
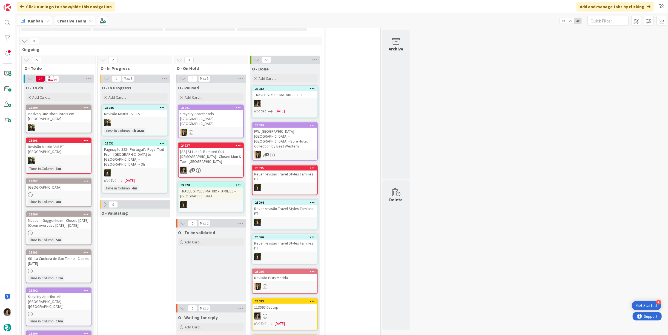
click at [288, 104] on div at bounding box center [284, 103] width 65 height 7
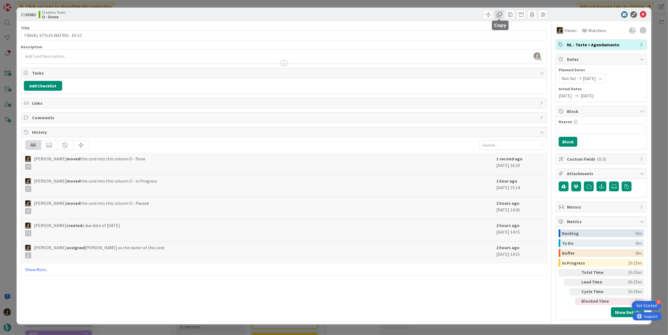
click at [499, 17] on span at bounding box center [499, 14] width 9 height 9
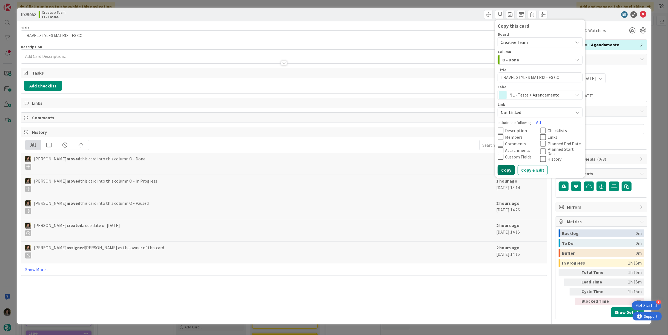
click at [509, 166] on button "Copy" at bounding box center [506, 170] width 17 height 10
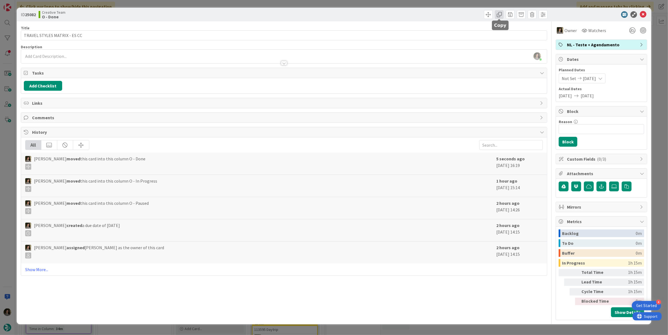
click at [502, 15] on span at bounding box center [499, 14] width 9 height 9
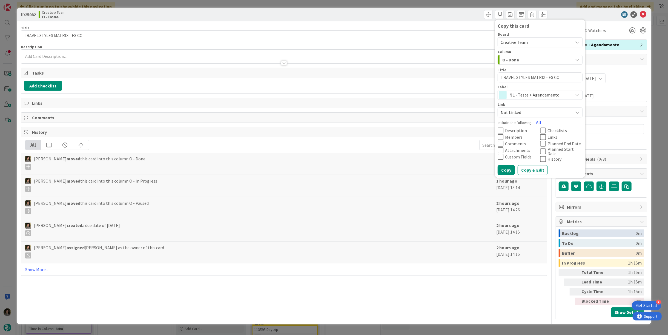
click at [534, 96] on span "NL - Teste + Agendamento" at bounding box center [539, 95] width 61 height 8
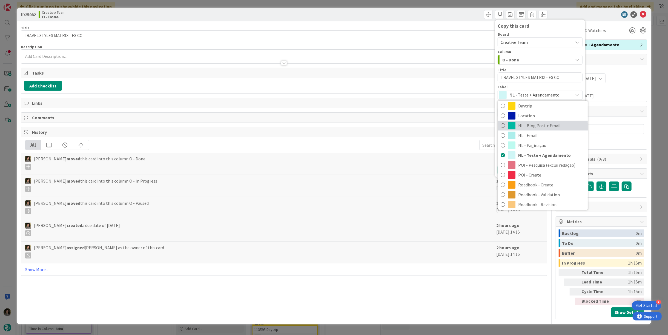
scroll to position [91, 0]
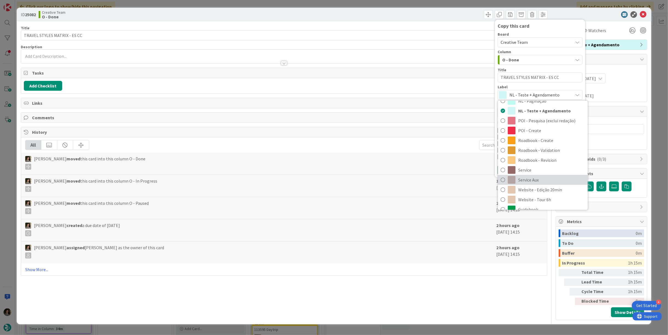
click at [530, 177] on span "Service Aux" at bounding box center [551, 180] width 67 height 8
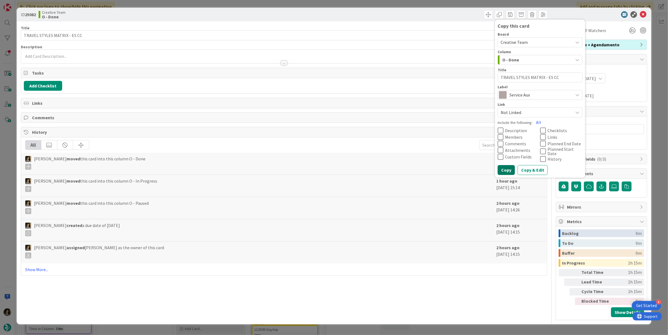
click at [506, 169] on button "Copy" at bounding box center [506, 170] width 17 height 10
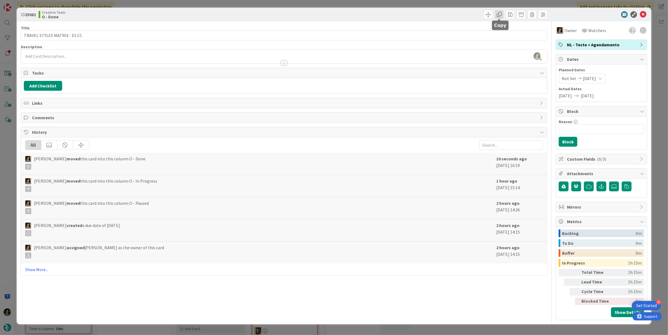
click at [500, 16] on span at bounding box center [499, 14] width 9 height 9
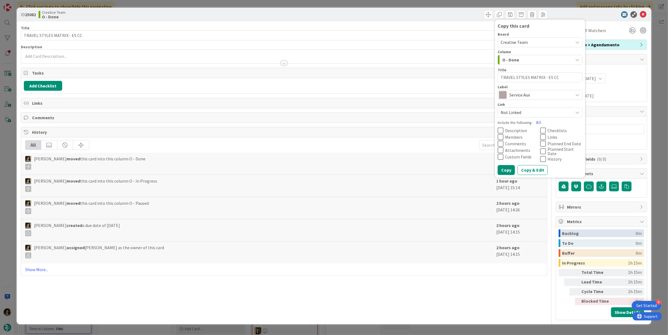
click at [542, 96] on span "Service Aux" at bounding box center [539, 95] width 61 height 8
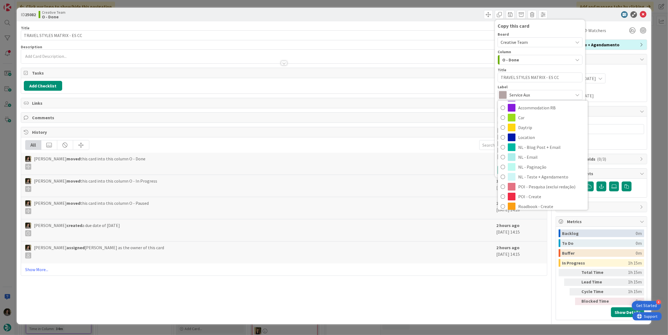
scroll to position [7, 0]
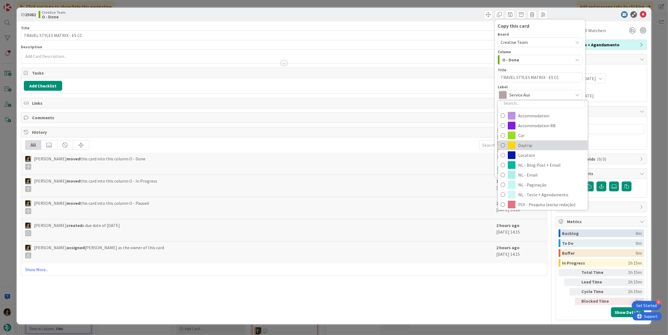
click at [535, 145] on span "Daytrip" at bounding box center [551, 145] width 67 height 8
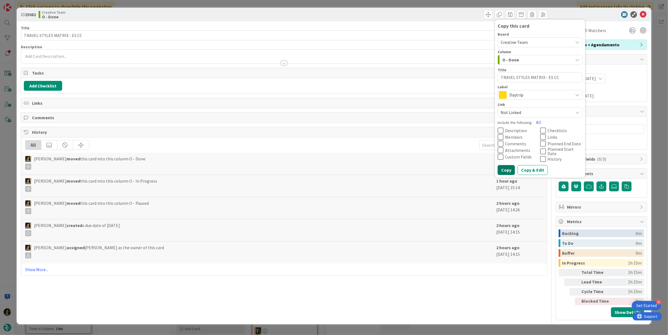
click at [505, 166] on button "Copy" at bounding box center [506, 170] width 17 height 10
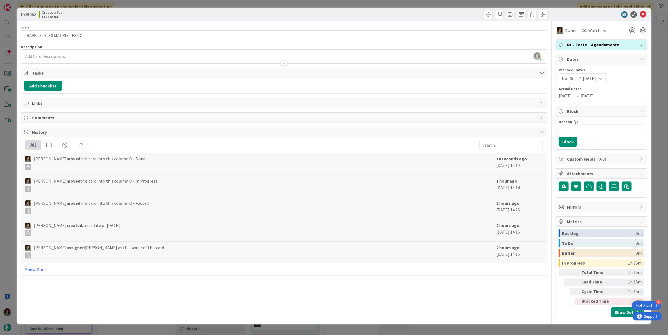
type textarea "x"
drag, startPoint x: 644, startPoint y: 12, endPoint x: 641, endPoint y: 16, distance: 5.4
click at [644, 12] on icon at bounding box center [643, 14] width 7 height 7
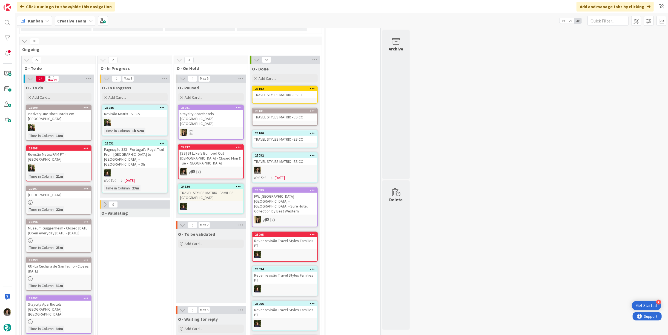
click at [278, 142] on div "25100 TRAVEL STYLES MATRIX - ES CC" at bounding box center [285, 139] width 66 height 18
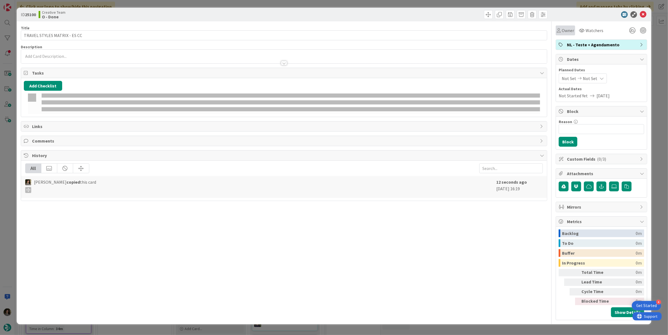
click at [565, 28] on span "Owner" at bounding box center [568, 30] width 12 height 7
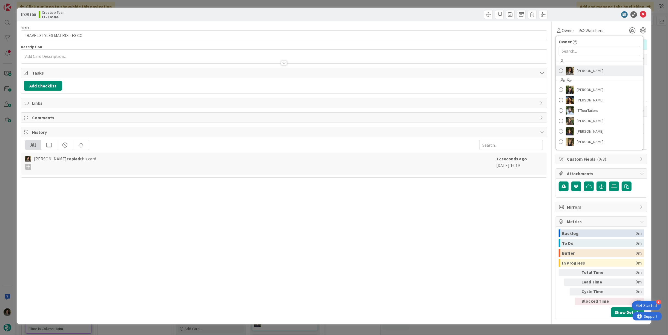
click at [599, 68] on span "[PERSON_NAME]" at bounding box center [590, 71] width 27 height 8
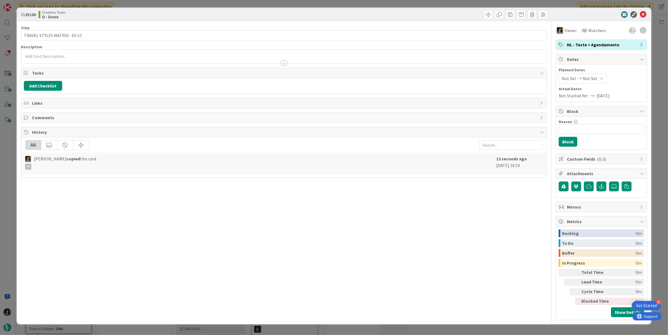
drag, startPoint x: 596, startPoint y: 76, endPoint x: 593, endPoint y: 82, distance: 7.0
click at [596, 76] on div "Not Set Not Set" at bounding box center [583, 78] width 48 height 10
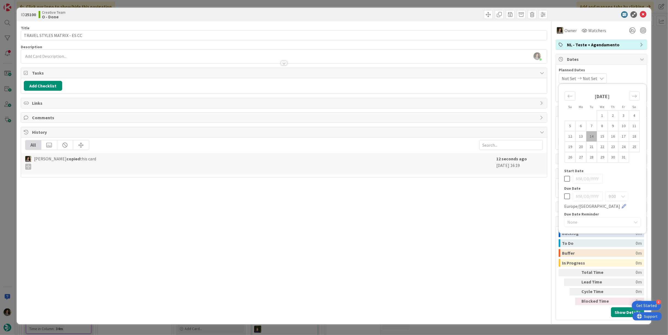
click at [567, 194] on icon at bounding box center [567, 196] width 6 height 7
type input "[DATE]"
click at [521, 196] on div "Title 28 / 128 TRAVEL STYLES MATRIX - ES CC Description Melissa Santos just joi…" at bounding box center [284, 170] width 526 height 298
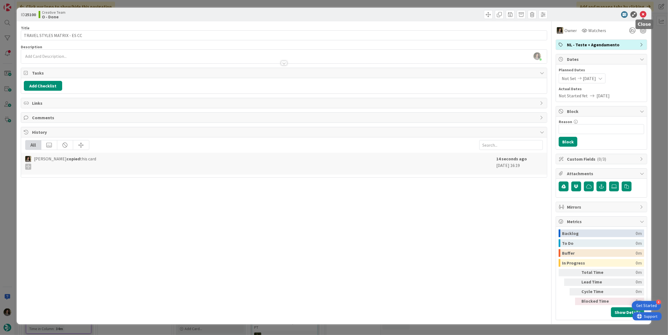
click at [642, 14] on icon at bounding box center [643, 14] width 7 height 7
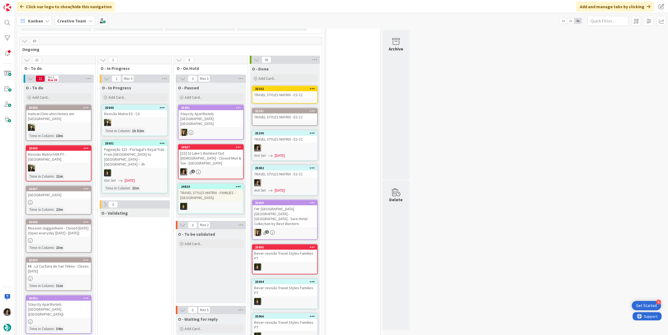
click at [285, 113] on div "TRAVEL STYLES MATRIX - ES CC" at bounding box center [284, 116] width 65 height 7
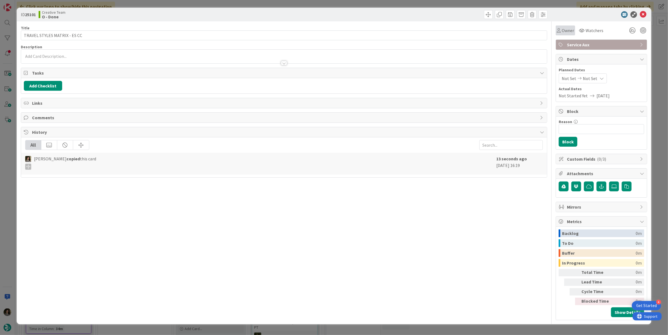
click at [568, 34] on div "Owner" at bounding box center [565, 30] width 19 height 10
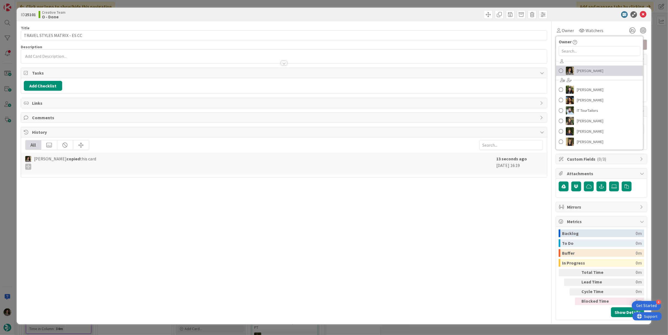
click at [593, 65] on link "[PERSON_NAME]" at bounding box center [599, 70] width 87 height 10
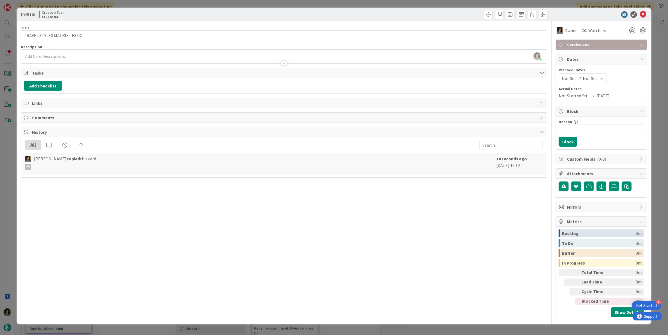
click at [593, 79] on span "Not Set" at bounding box center [590, 78] width 15 height 7
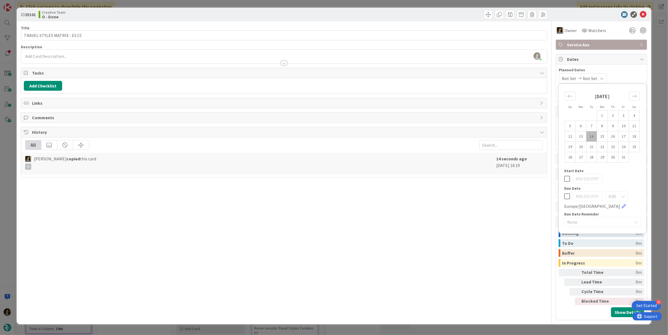
drag, startPoint x: 568, startPoint y: 197, endPoint x: 559, endPoint y: 195, distance: 9.4
click at [568, 197] on icon at bounding box center [567, 196] width 6 height 7
type input "[DATE]"
click at [516, 205] on div "Title 28 / 128 TRAVEL STYLES MATRIX - ES CC Description Melissa Santos just joi…" at bounding box center [284, 170] width 526 height 298
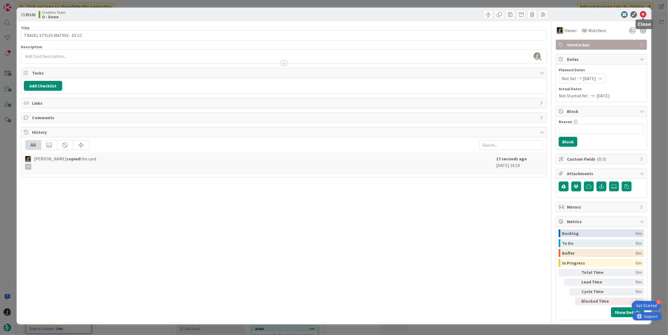
click at [642, 13] on icon at bounding box center [643, 14] width 7 height 7
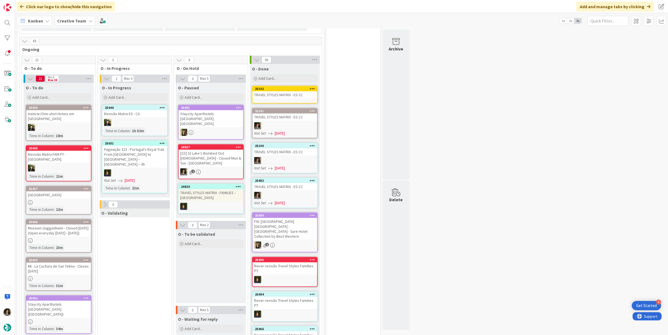
click at [285, 97] on div "TRAVEL STYLES MATRIX - ES CC" at bounding box center [284, 94] width 65 height 7
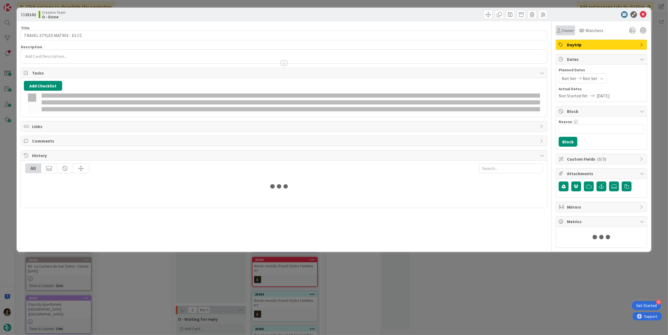
click at [567, 32] on span "Owner" at bounding box center [568, 30] width 12 height 7
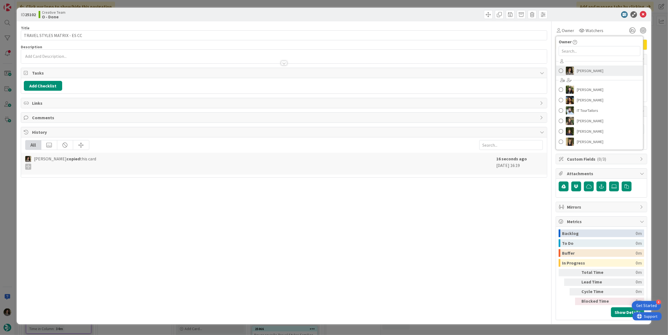
drag, startPoint x: 577, startPoint y: 64, endPoint x: 581, endPoint y: 67, distance: 5.6
click at [577, 64] on div "Melissa Santos Beatriz Cassona Diana Ramos IT TourTailors Inês Gonçalves Margar…" at bounding box center [599, 102] width 87 height 90
click at [583, 70] on span "[PERSON_NAME]" at bounding box center [590, 71] width 27 height 8
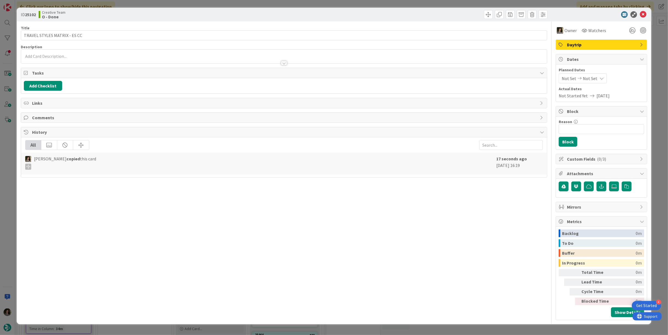
click at [592, 81] on span "Not Set" at bounding box center [590, 78] width 15 height 7
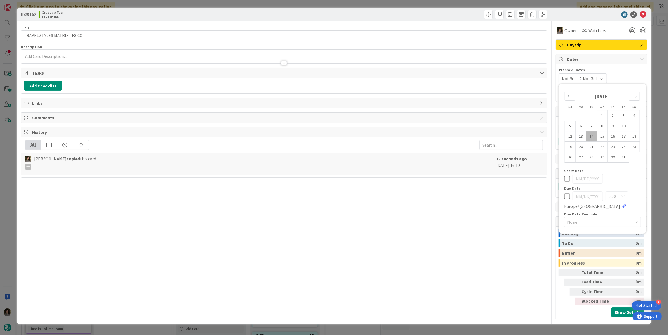
click at [566, 194] on icon at bounding box center [567, 196] width 6 height 7
type input "[DATE]"
click at [509, 191] on div "Title 28 / 128 TRAVEL STYLES MATRIX - ES CC Description Melissa Santos just joi…" at bounding box center [284, 170] width 526 height 298
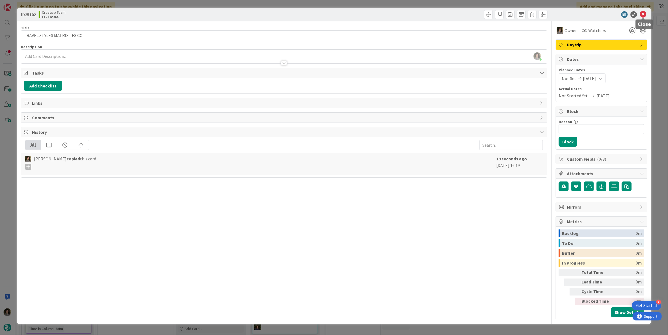
click at [646, 13] on icon at bounding box center [643, 14] width 7 height 7
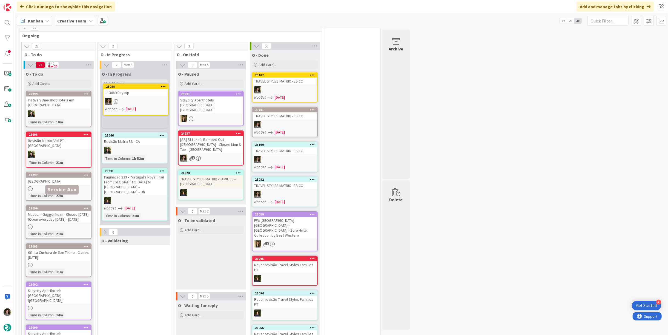
scroll to position [189, 0]
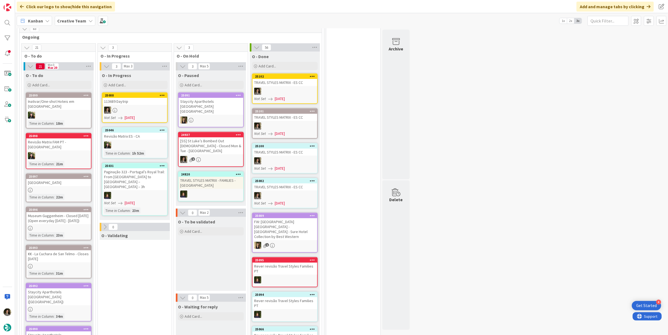
click at [141, 105] on div "25088 113689 Daytrip Not Set 10/14/2025" at bounding box center [135, 107] width 66 height 30
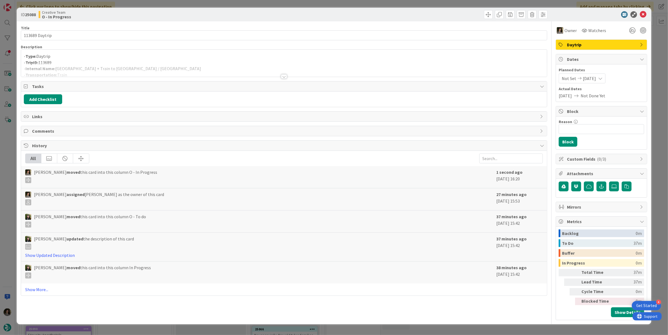
click at [289, 76] on div at bounding box center [284, 70] width 526 height 14
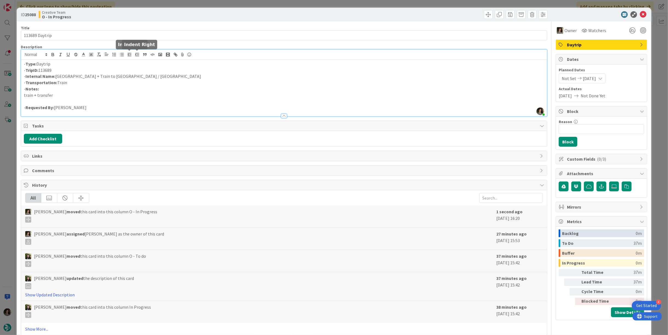
click at [153, 67] on p "- TripID: 113689" at bounding box center [284, 70] width 520 height 6
drag, startPoint x: 158, startPoint y: 77, endPoint x: 56, endPoint y: 78, distance: 101.9
click at [56, 78] on p "- Internal Name: Santiago de Compostela + Train to Madrid / Burgos" at bounding box center [284, 76] width 520 height 6
copy p "Santiago de Compostela + Train to Madrid / Burgos"
click at [640, 13] on icon at bounding box center [643, 14] width 7 height 7
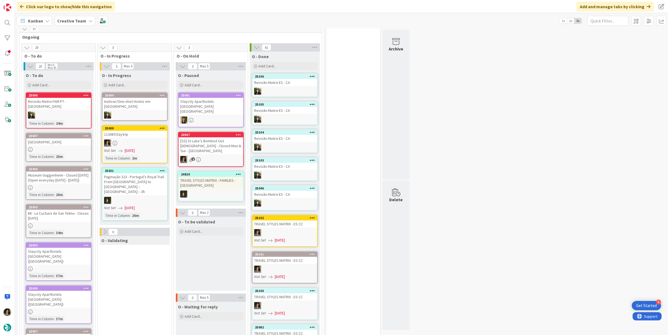
click at [278, 232] on div at bounding box center [284, 232] width 65 height 7
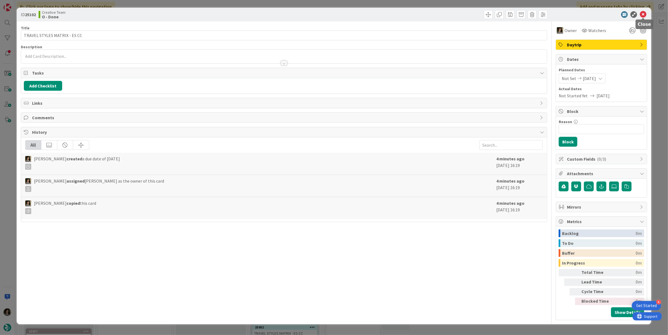
click at [645, 14] on icon at bounding box center [643, 14] width 7 height 7
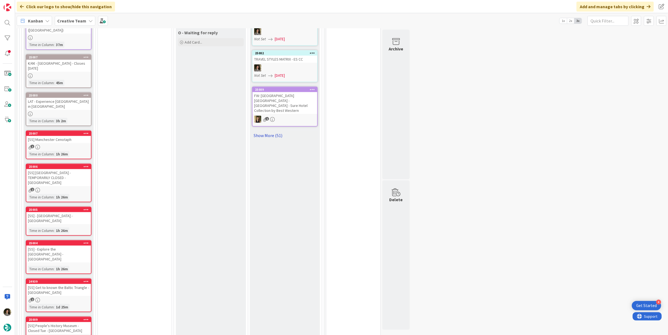
click at [270, 131] on link "Show More (51)" at bounding box center [285, 135] width 66 height 9
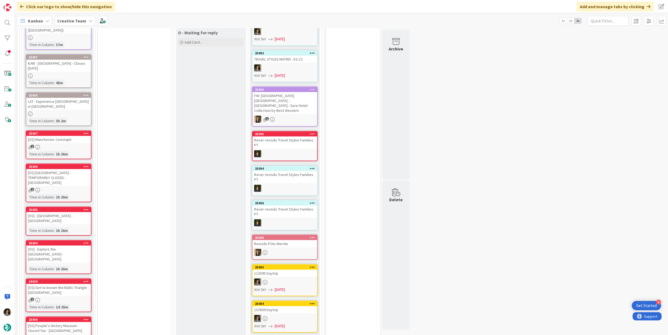
scroll to position [524, 0]
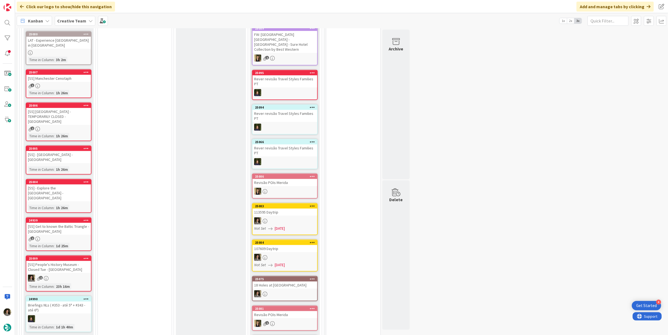
click at [285, 217] on div at bounding box center [284, 220] width 65 height 7
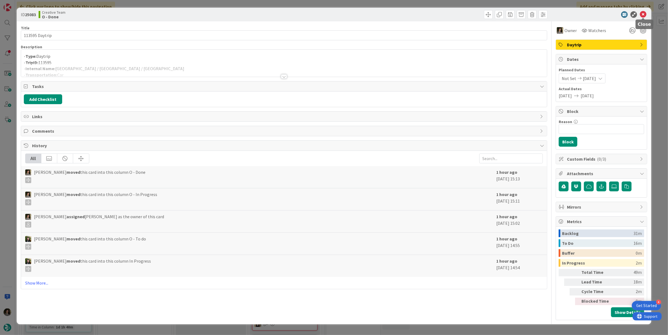
click at [645, 15] on icon at bounding box center [643, 14] width 7 height 7
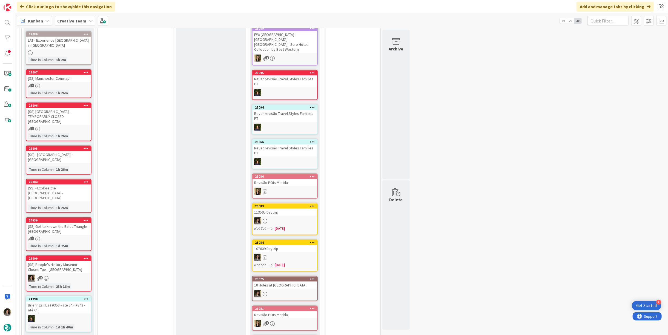
click at [301, 254] on div at bounding box center [284, 257] width 65 height 7
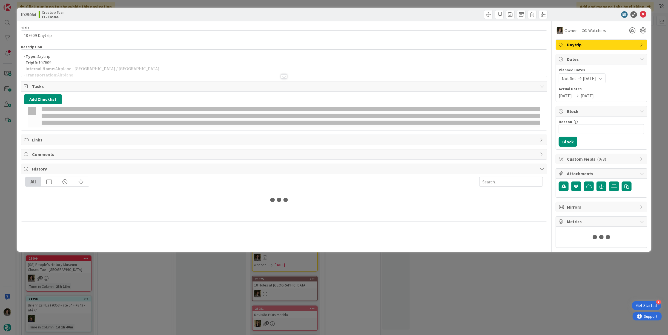
click at [102, 68] on div at bounding box center [284, 70] width 526 height 14
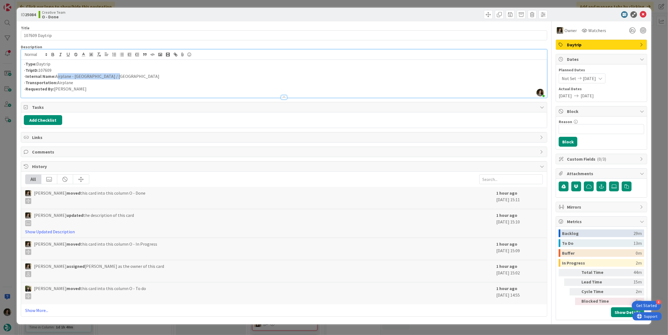
drag, startPoint x: 108, startPoint y: 77, endPoint x: 57, endPoint y: 76, distance: 51.5
click at [57, 76] on p "- Internal Name: Airplane - Edinburgh / Valencia" at bounding box center [284, 76] width 520 height 6
copy p "Airplane - Edinburgh / Valencia"
click at [643, 14] on icon at bounding box center [643, 14] width 7 height 7
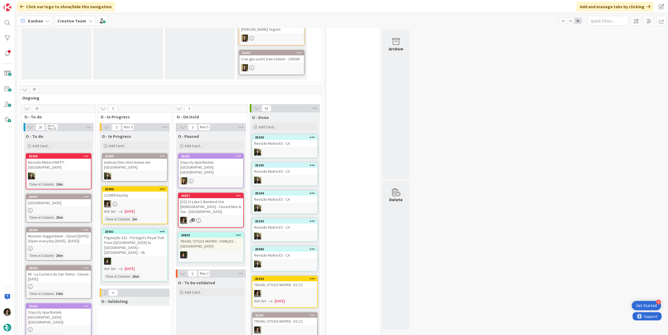
click at [140, 200] on div at bounding box center [134, 203] width 65 height 7
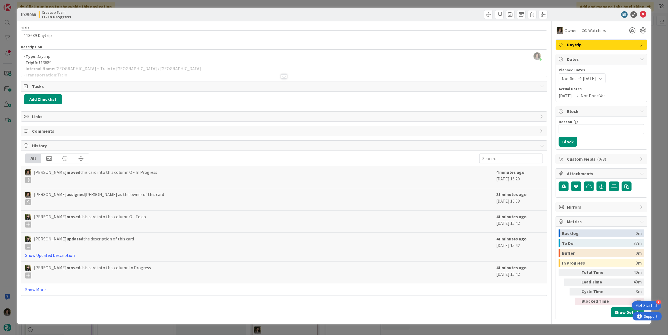
click at [284, 77] on div at bounding box center [284, 76] width 6 height 4
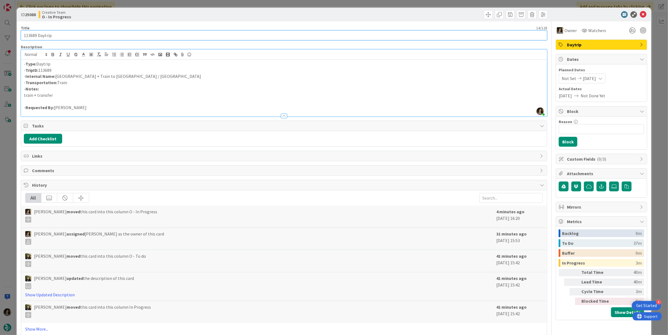
click at [20, 34] on div "ID 25088 Creative Team O - In Progress Title 14 / 128 113689 Daytrip Descriptio…" at bounding box center [334, 173] width 634 height 331
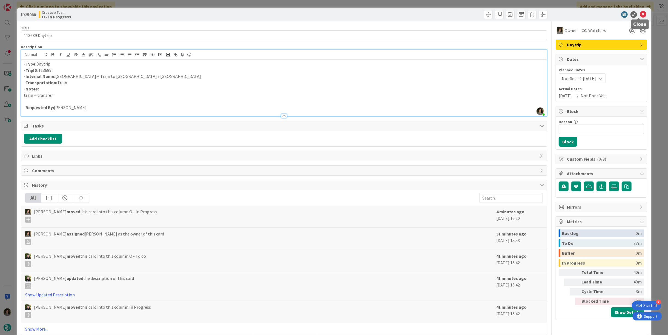
click at [642, 15] on icon at bounding box center [643, 14] width 7 height 7
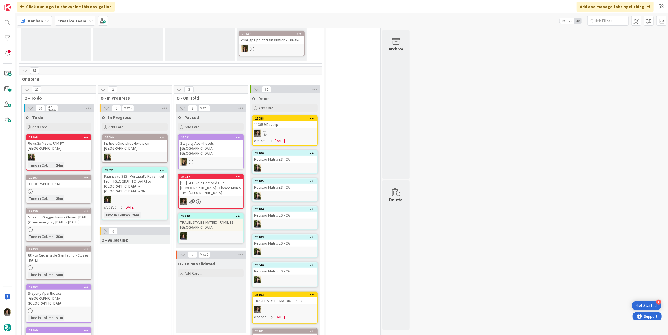
scroll to position [159, 0]
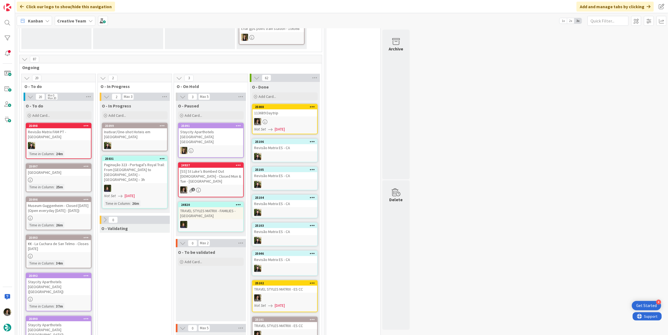
click at [69, 170] on div "25097 Fine Arts Museum Time in Column : 25m" at bounding box center [59, 177] width 66 height 29
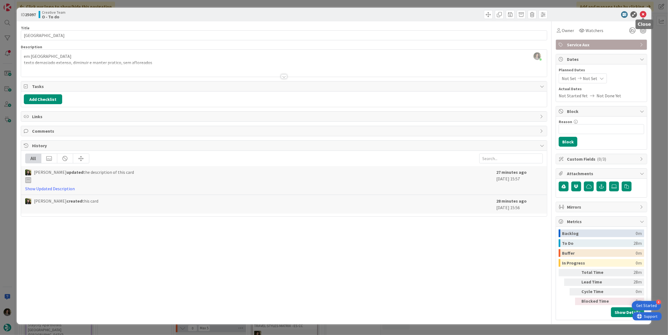
click at [641, 14] on icon at bounding box center [643, 14] width 7 height 7
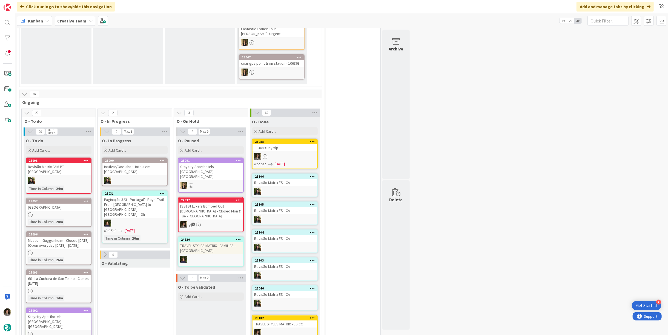
scroll to position [213, 0]
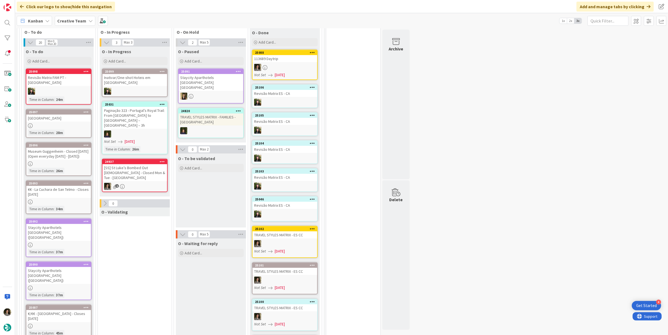
click at [138, 164] on div "[SS] St Luke’s Bombed Out [DEMOGRAPHIC_DATA] - Closed Mon & Tue - [GEOGRAPHIC_D…" at bounding box center [134, 172] width 65 height 17
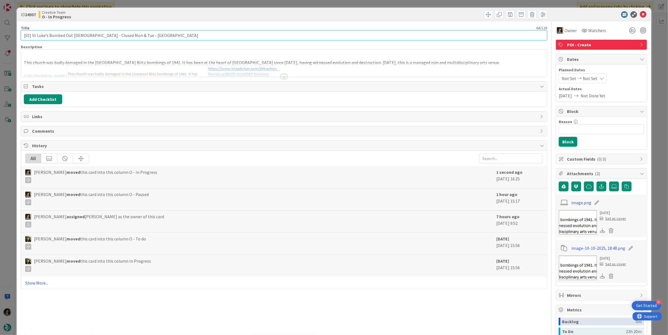
drag, startPoint x: 121, startPoint y: 36, endPoint x: 13, endPoint y: 38, distance: 108.2
click at [13, 38] on div "ID 24937 Creative Team O - In Progress Title 64 / 128 [SS] St Luke’s Bombed Out…" at bounding box center [334, 167] width 668 height 335
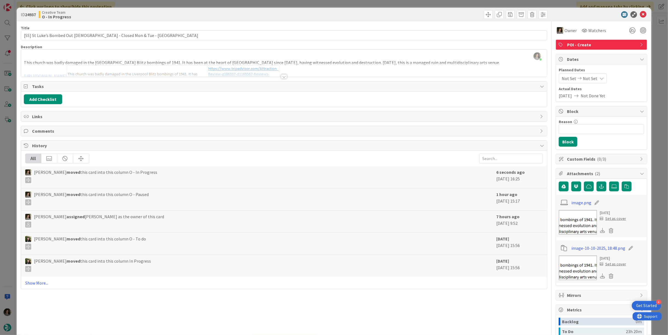
type input "[SS] St Luke’s Bombed Out [DEMOGRAPHIC_DATA] - Closed Mon & Tue - [GEOGRAPHIC_D…"
click at [281, 74] on div at bounding box center [284, 76] width 6 height 4
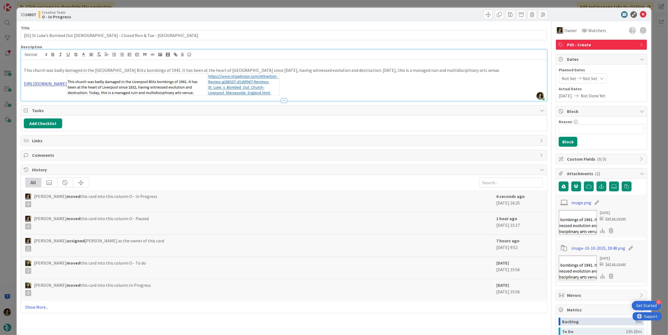
click at [67, 83] on link "https://www.tripadvisor.com/Attraction_Review-g186337-d1169567-Reviews-St_Luke_…" at bounding box center [45, 83] width 43 height 5
drag, startPoint x: 196, startPoint y: 83, endPoint x: 164, endPoint y: 93, distance: 33.8
click at [164, 93] on link "https://www.tripadvisor.com/Attraction_Review-g186337-d1169567-Reviews-St_Luke_…" at bounding box center [146, 94] width 38 height 7
click at [640, 12] on icon at bounding box center [643, 14] width 7 height 7
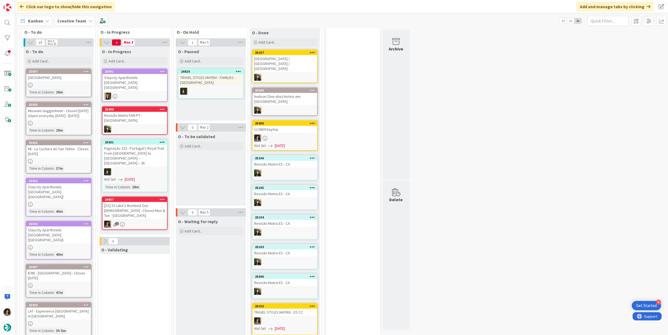
click at [149, 202] on div "[SS] St Luke’s Bombed Out [DEMOGRAPHIC_DATA] - Closed Mon & Tue - [GEOGRAPHIC_D…" at bounding box center [134, 210] width 65 height 17
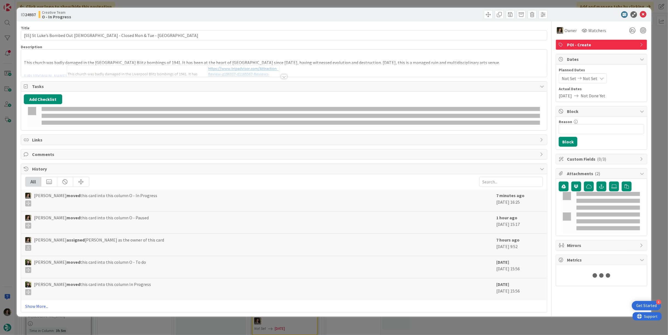
type input "[SS] St Luke’s Bombed Out [DEMOGRAPHIC_DATA] - Closed Mon & Tue - [GEOGRAPHIC_D…"
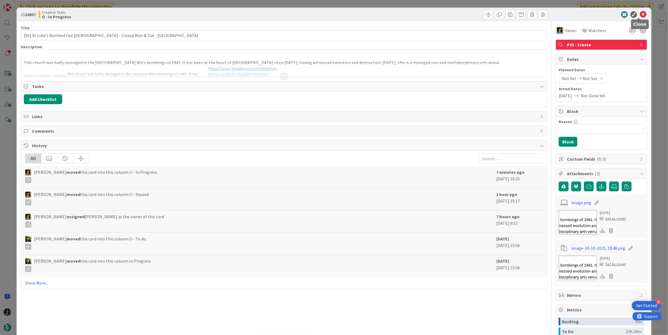
click at [640, 15] on icon at bounding box center [643, 14] width 7 height 7
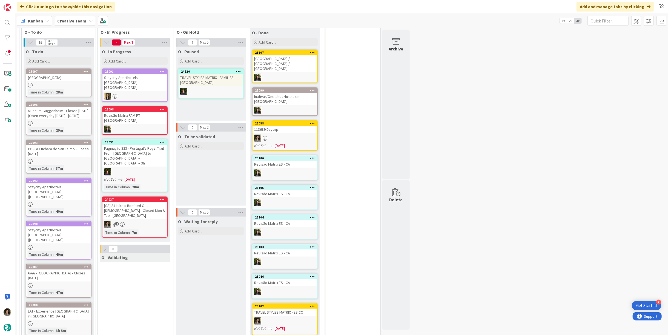
click at [42, 124] on div "25096 Museum Guggenheim - Closed Monday (Open everyday Jun 17 - Sep 22) Time in…" at bounding box center [59, 119] width 66 height 34
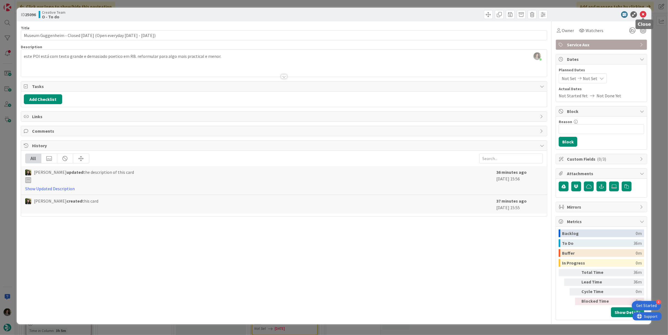
click at [645, 16] on icon at bounding box center [643, 14] width 7 height 7
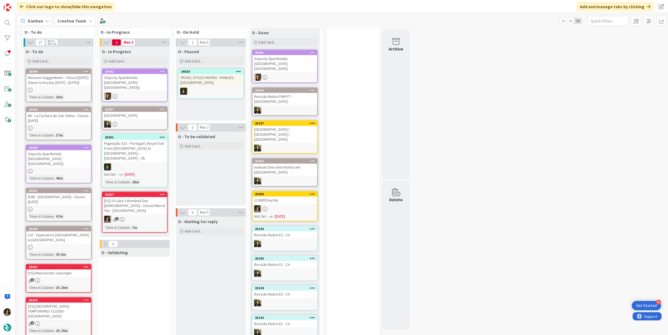
click at [154, 198] on div "24937 [SS] St Luke’s Bombed Out Church - Closed Mon & Tue - LIVERPOOL 2 Time in…" at bounding box center [135, 211] width 66 height 41
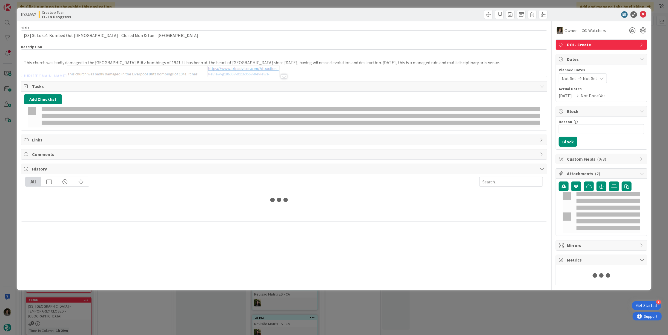
type input "[SS] St Luke’s Bombed Out [DEMOGRAPHIC_DATA] - Closed Mon & Tue - [GEOGRAPHIC_D…"
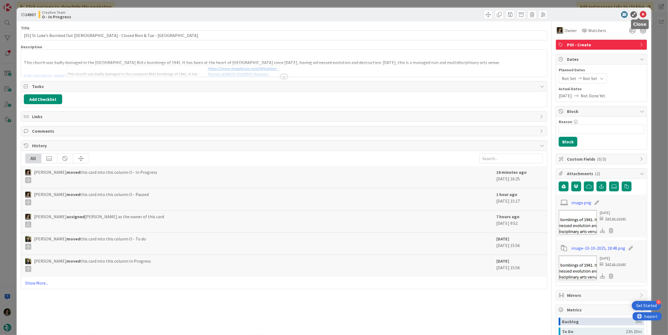
click at [640, 14] on icon at bounding box center [643, 14] width 7 height 7
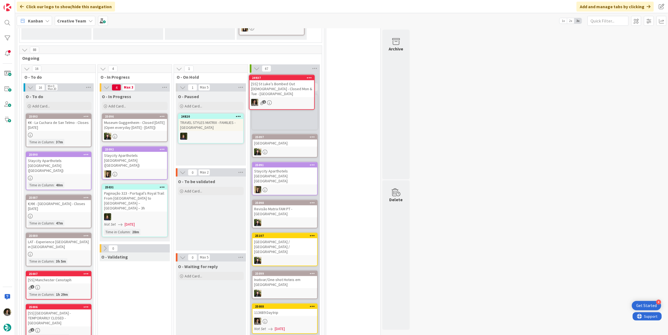
scroll to position [165, 0]
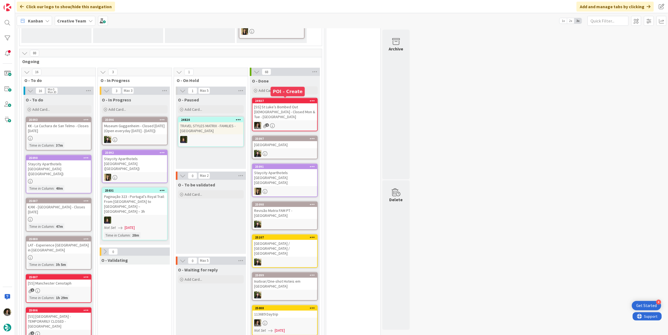
click at [285, 101] on div "24937" at bounding box center [286, 101] width 62 height 4
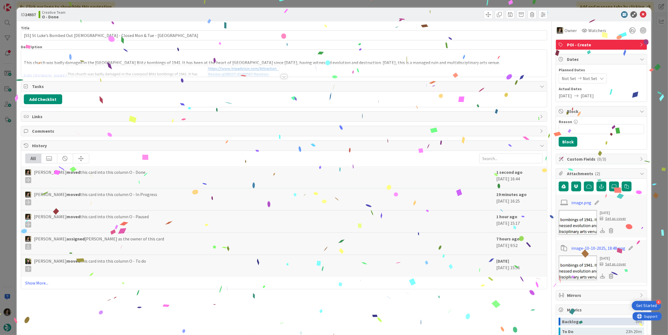
type input "[SS] St Luke’s Bombed Out [DEMOGRAPHIC_DATA] - Closed Mon & Tue - [GEOGRAPHIC_D…"
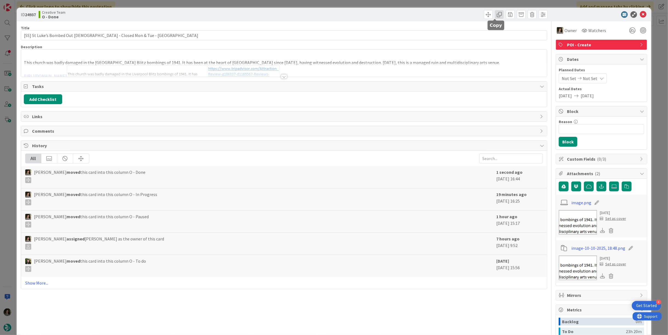
click at [496, 14] on span at bounding box center [499, 14] width 9 height 9
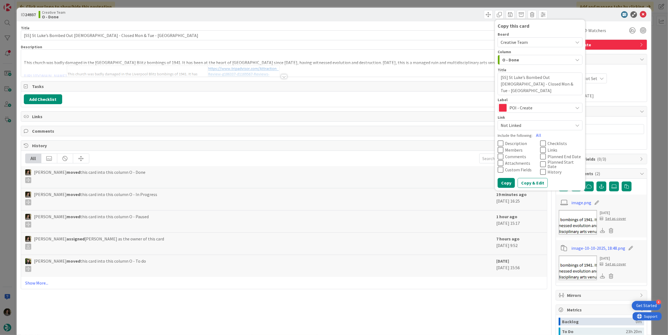
click at [519, 108] on span "POI - Create" at bounding box center [539, 108] width 61 height 8
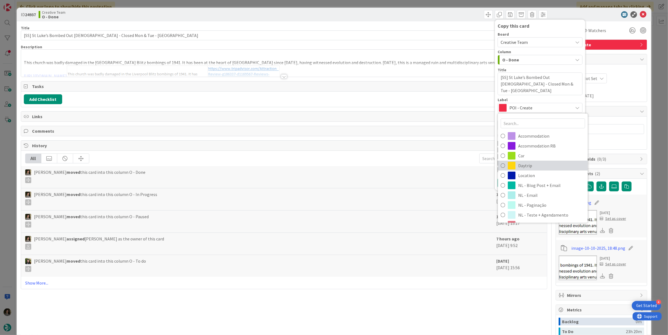
click at [544, 167] on span "Daytrip" at bounding box center [551, 166] width 67 height 8
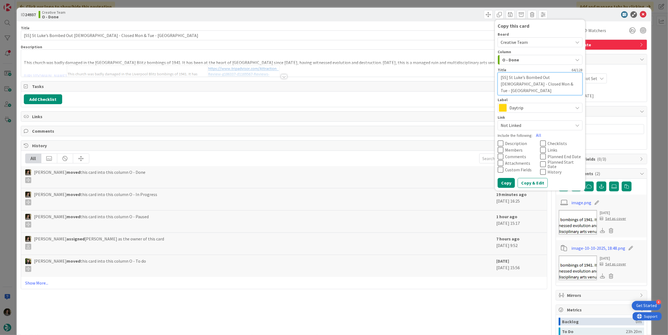
click at [548, 85] on textarea "[SS] St Luke’s Bombed Out [DEMOGRAPHIC_DATA] - Closed Mon & Tue - [GEOGRAPHIC_D…" at bounding box center [540, 83] width 85 height 23
type textarea "x"
type textarea "[SS] St Luke’s Bombed Out [DEMOGRAPHIC_DATA] - Closed Mon & Tue - [GEOGRAPHIC_D…"
type textarea "x"
type textarea "[SS] St Luke’s Bombed Out Church - Closed Mon & Tue - LIVERPOOL -"
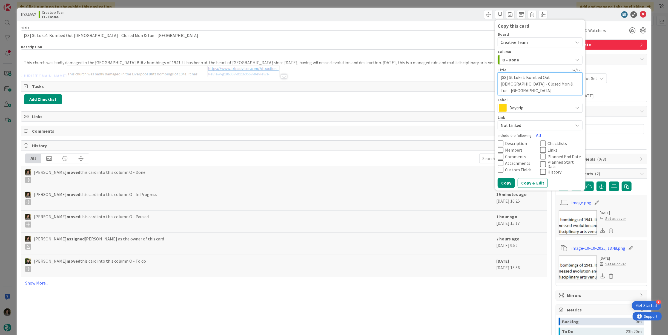
type textarea "x"
type textarea "[SS] St Luke’s Bombed Out Church - Closed Mon & Tue - LIVERPOOL - D"
type textarea "x"
type textarea "[SS] St Luke’s Bombed Out Church - Closed Mon & Tue - LIVERPOOL - DA"
type textarea "x"
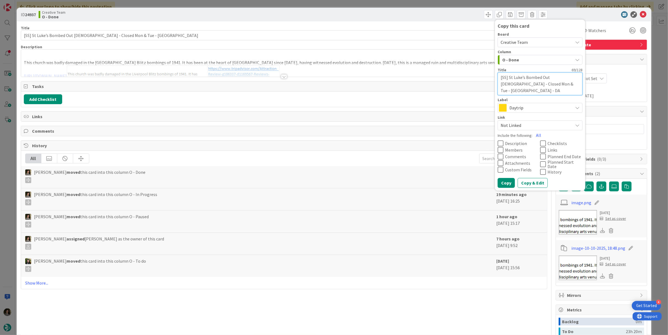
type textarea "[SS] St Luke’s Bombed Out Church - Closed Mon & Tue - LIVERPOOL - DAT"
type textarea "x"
type textarea "[SS] St Luke’s Bombed Out Church - Closed Mon & Tue - LIVERPOOL - DATE"
type textarea "x"
type textarea "[SS] St Luke’s Bombed Out Church - Closed Mon & Tue - LIVERPOOL - DATE"
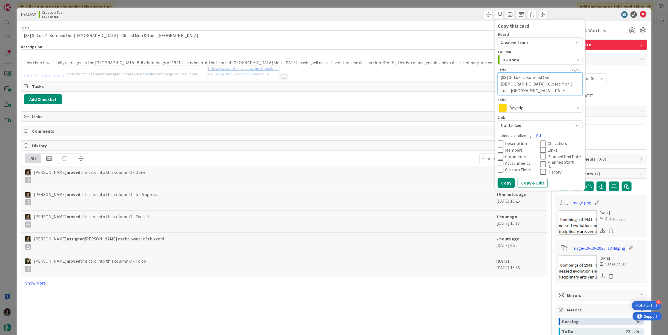
type textarea "x"
type textarea "[SS] St Luke’s Bombed Out Church - Closed Mon & Tue - LIVERPOOL - DATE C"
type textarea "x"
type textarea "[SS] St Luke’s Bombed Out Church - Closed Mon & Tue - LIVERPOOL - DATE CO"
type textarea "x"
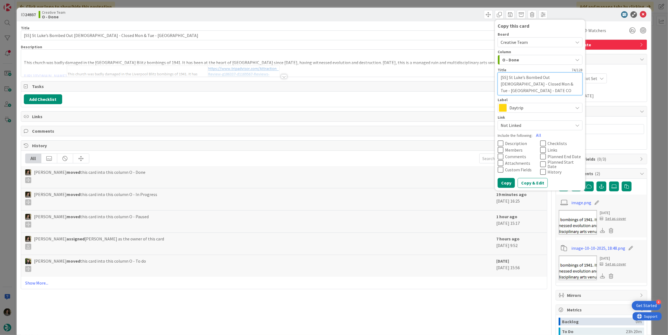
type textarea "[SS] St Luke’s Bombed Out Church - Closed Mon & Tue - LIVERPOOL - DATE CON"
type textarea "x"
type textarea "[SS] St Luke’s Bombed Out Church - Closed Mon & Tue - LIVERPOOL - DATE CONS"
type textarea "x"
type textarea "[SS] St Luke’s Bombed Out Church - Closed Mon & Tue - LIVERPOOL - DATE CONST"
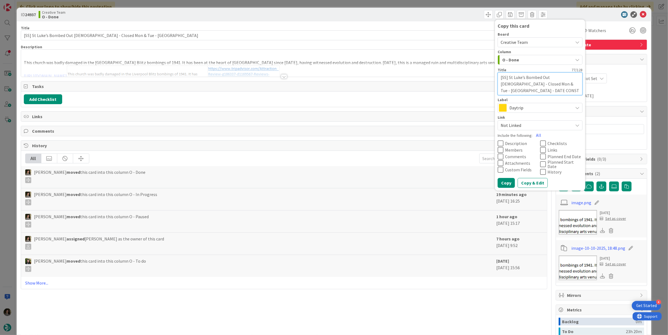
type textarea "x"
type textarea "[SS] St Luke’s Bombed Out Church - Closed Mon & Tue - LIVERPOOL - DATE CONSTR"
type textarea "x"
type textarea "[SS] St Luke’s Bombed Out Church - Closed Mon & Tue - LIVERPOOL - DATE CONSTRA"
type textarea "x"
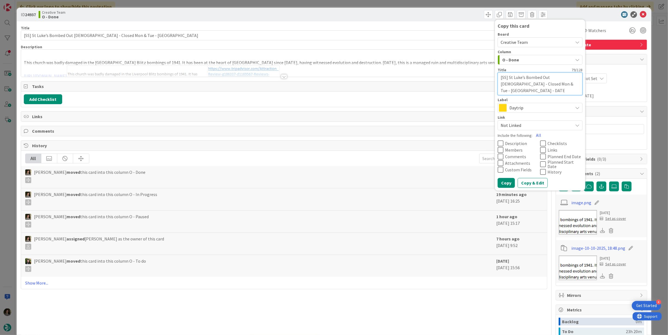
type textarea "[SS] St Luke’s Bombed Out Church - Closed Mon & Tue - LIVERPOOL - DATE CONSTRAI"
type textarea "x"
type textarea "[SS] St Luke’s Bombed Out Church - Closed Mon & Tue - LIVERPOOL - DATE CONSTRAI…"
type textarea "x"
type textarea "[SS] St Luke’s Bombed Out Church - Closed Mon & Tue - LIVERPOOL - DATE CONSTRAI…"
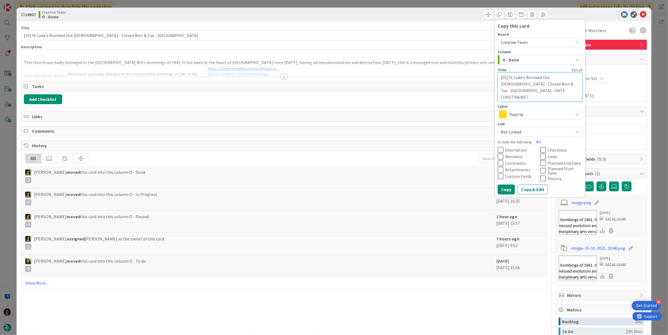
type textarea "x"
type textarea "[SS] St Luke’s Bombed Out Church - Closed Mon & Tue - LIVERPOOL - DATE CONSTRAI…"
type textarea "x"
type textarea "[SS] St Luke’s Bombed Out Church - Closed Mon & Tue - LIVERPOOL - DATE CONSTRAIN"
type textarea "x"
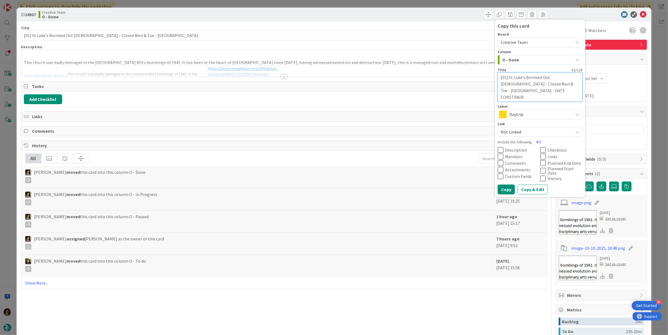
type textarea "[SS] St Luke’s Bombed Out Church - Closed Mon & Tue - LIVERPOOL - DATE CONSTRAI…"
type textarea "x"
type textarea "[SS] St Luke’s Bombed Out [DEMOGRAPHIC_DATA] - Closed Mon & Tue - [GEOGRAPHIC_D…"
click at [511, 94] on textarea "[SS] St Luke’s Bombed Out [DEMOGRAPHIC_DATA] - Closed Mon & Tue - [GEOGRAPHIC_D…" at bounding box center [540, 86] width 85 height 29
type textarea "x"
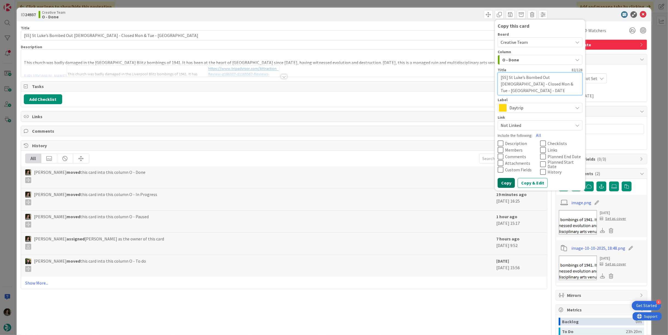
type textarea "[SS] St Luke’s Bombed Out [DEMOGRAPHIC_DATA] - Closed Mon & Tue - [GEOGRAPHIC_D…"
click at [503, 179] on button "Copy" at bounding box center [506, 183] width 17 height 10
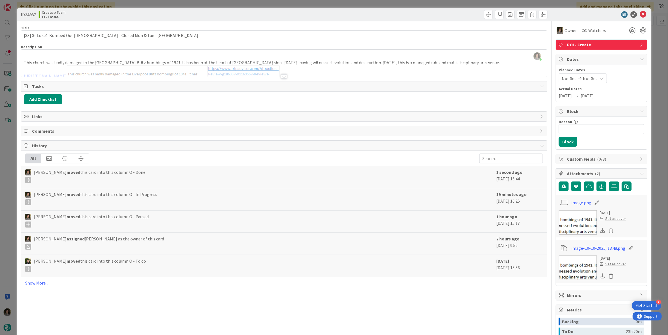
type textarea "x"
type input "[SS] St Luke’s Bombed Out [DEMOGRAPHIC_DATA] - Closed Mon & Tue - [GEOGRAPHIC_D…"
type textarea "x"
click at [640, 13] on icon at bounding box center [643, 14] width 7 height 7
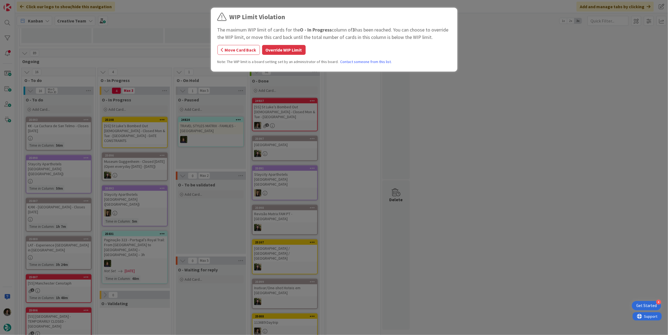
click at [143, 120] on div "WIP Limit Violation The maximum WIP limit of cards for the O - In Progress colu…" at bounding box center [334, 167] width 668 height 335
click at [298, 51] on button "Override WIP Limit" at bounding box center [284, 50] width 44 height 10
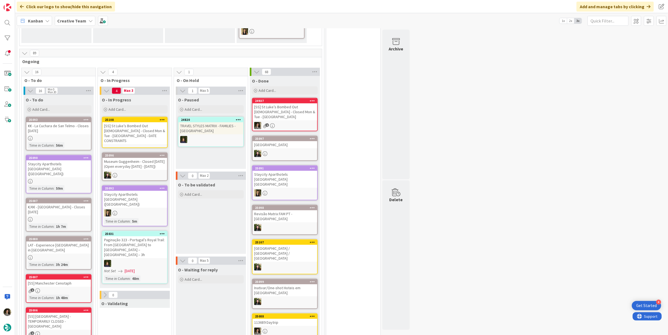
click at [138, 124] on div "[SS] St Luke’s Bombed Out [DEMOGRAPHIC_DATA] - Closed Mon & Tue - [GEOGRAPHIC_D…" at bounding box center [134, 133] width 65 height 22
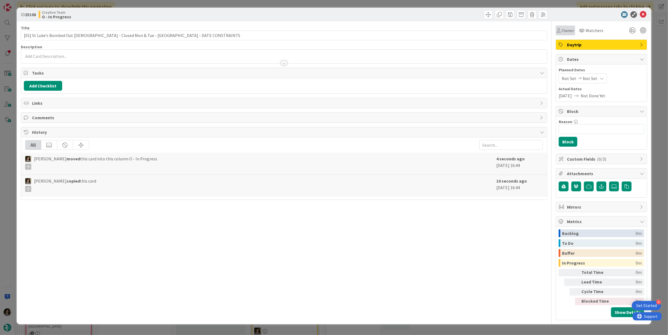
click at [562, 33] on span "Owner" at bounding box center [568, 30] width 12 height 7
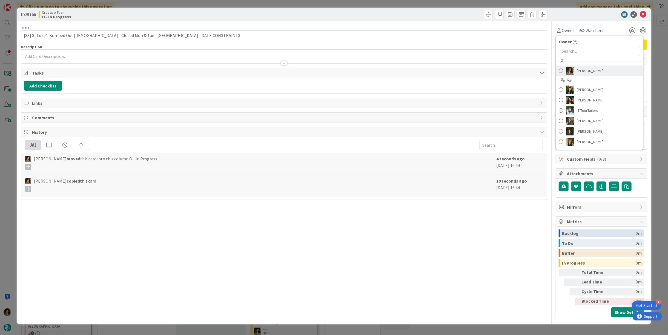
click at [590, 65] on link "[PERSON_NAME]" at bounding box center [599, 70] width 87 height 10
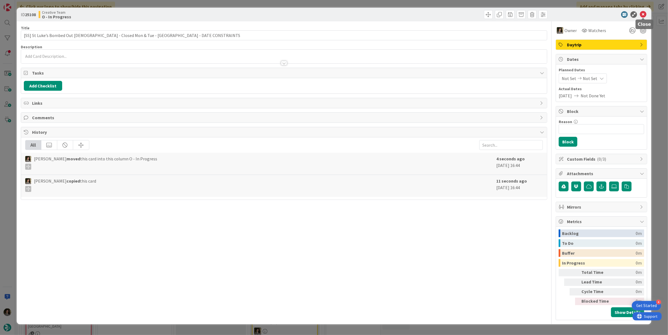
click at [645, 13] on icon at bounding box center [643, 14] width 7 height 7
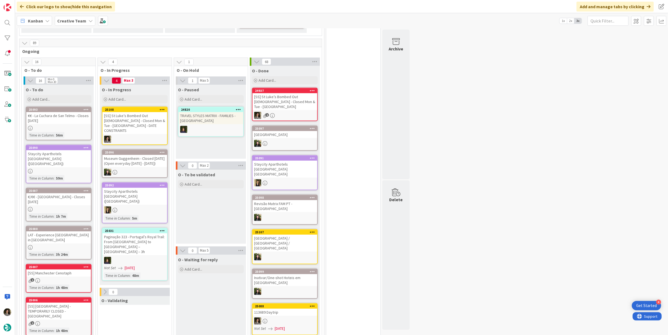
scroll to position [182, 0]
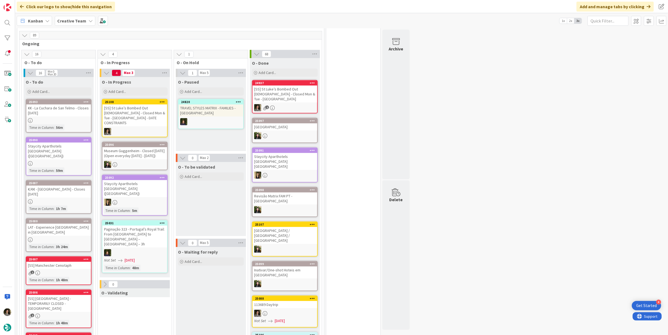
click at [124, 110] on div "[SS] St Luke’s Bombed Out [DEMOGRAPHIC_DATA] - Closed Mon & Tue - [GEOGRAPHIC_D…" at bounding box center [134, 115] width 65 height 22
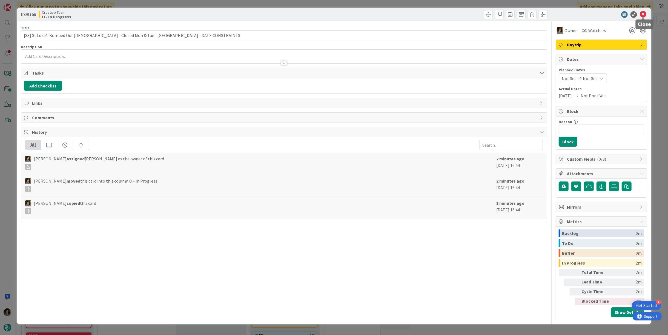
click at [645, 12] on icon at bounding box center [643, 14] width 7 height 7
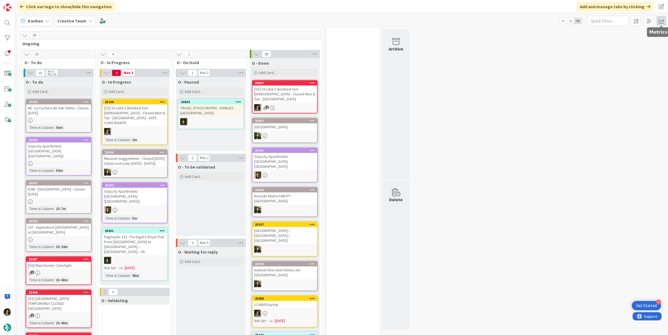
click at [664, 19] on span at bounding box center [661, 21] width 10 height 10
click at [615, 63] on div "Allocation" at bounding box center [614, 62] width 37 height 6
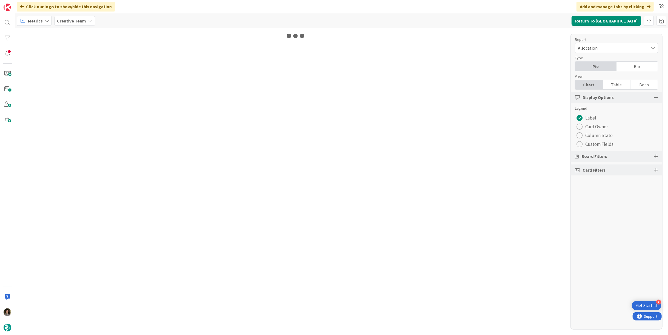
click at [617, 84] on div "Table" at bounding box center [617, 84] width 28 height 9
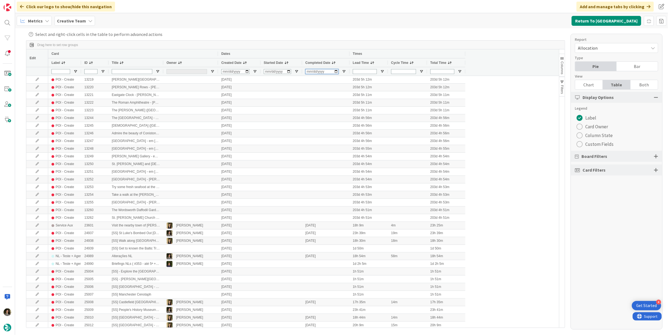
click at [310, 70] on input "Completed Date Filter Input" at bounding box center [321, 71] width 33 height 5
type input "[DATE]"
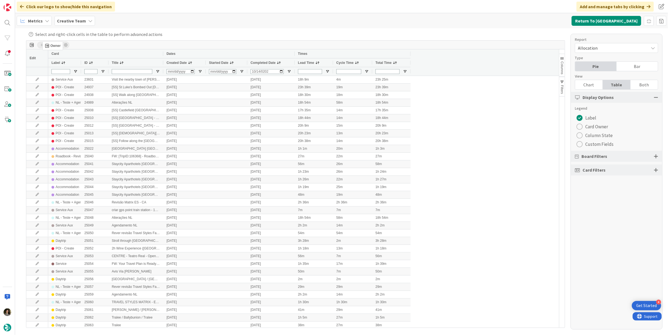
drag, startPoint x: 172, startPoint y: 61, endPoint x: 45, endPoint y: 44, distance: 128.2
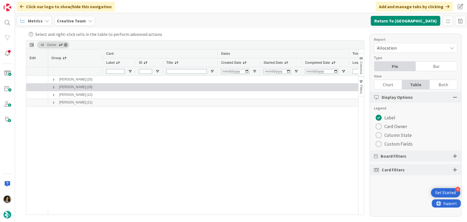
click at [54, 85] on span at bounding box center [53, 87] width 4 height 4
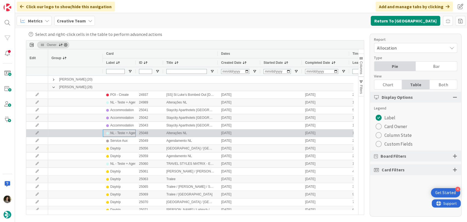
click at [122, 134] on div "NL - Teste + Agendamento" at bounding box center [129, 133] width 39 height 7
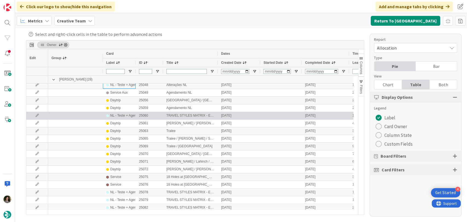
scroll to position [30, 0]
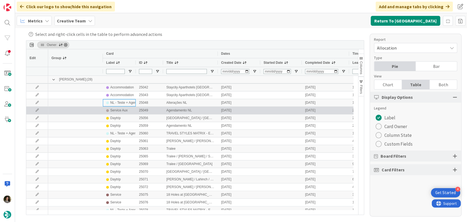
click at [116, 113] on div "Service Aux" at bounding box center [118, 110] width 17 height 7
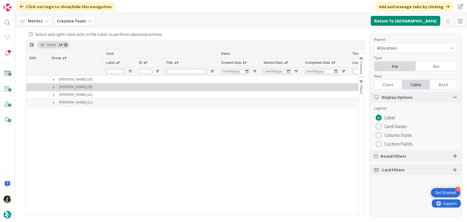
click at [53, 88] on span at bounding box center [53, 87] width 4 height 4
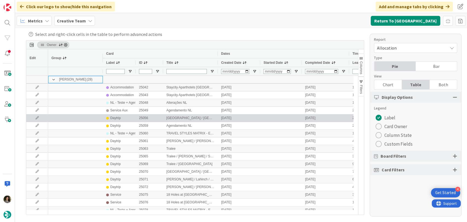
drag, startPoint x: 124, startPoint y: 119, endPoint x: 120, endPoint y: 123, distance: 5.6
click at [124, 120] on div "Daytrip" at bounding box center [119, 118] width 26 height 7
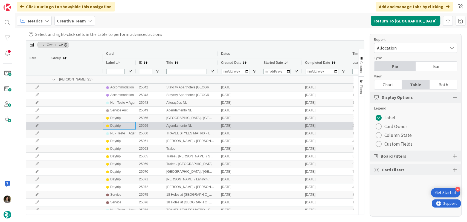
click at [116, 125] on div "Daytrip" at bounding box center [115, 125] width 10 height 7
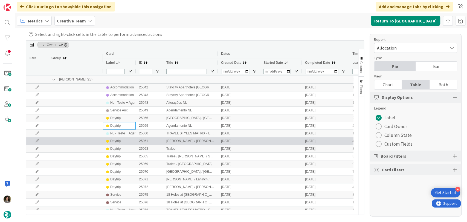
click at [121, 142] on div "Daytrip" at bounding box center [119, 141] width 26 height 7
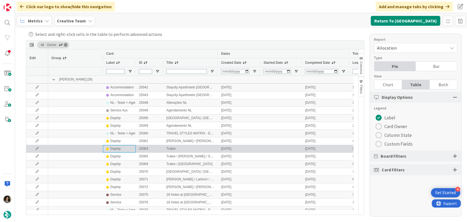
click at [119, 150] on div "Daytrip" at bounding box center [115, 148] width 10 height 7
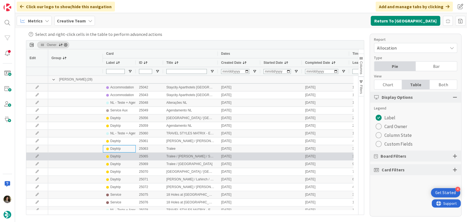
click at [120, 158] on div "Daytrip" at bounding box center [115, 156] width 10 height 7
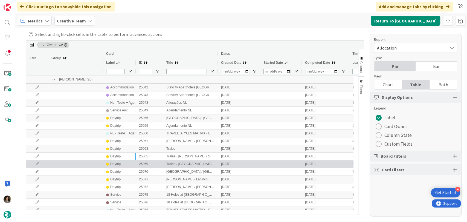
click at [119, 166] on div "Daytrip" at bounding box center [115, 164] width 10 height 7
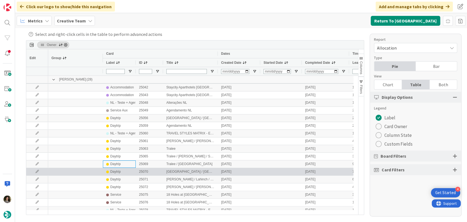
click at [119, 171] on div "Daytrip" at bounding box center [115, 171] width 10 height 7
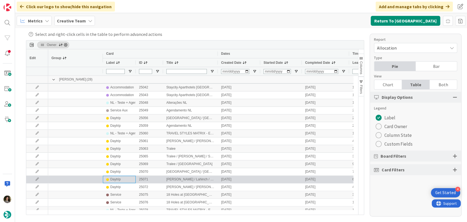
click at [118, 179] on div "Daytrip" at bounding box center [115, 179] width 10 height 7
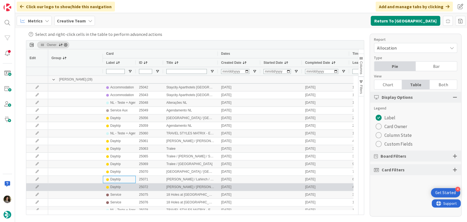
click at [116, 187] on div "Daytrip" at bounding box center [115, 187] width 10 height 7
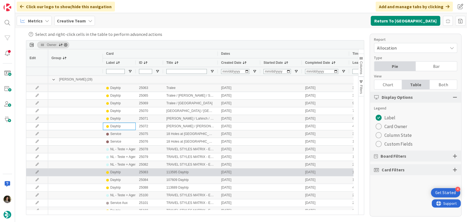
click at [116, 172] on div "Daytrip" at bounding box center [115, 172] width 10 height 7
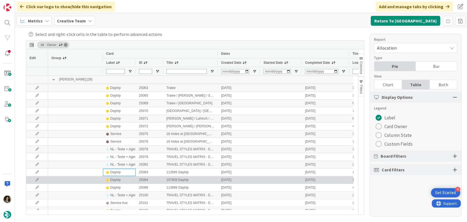
click at [115, 182] on div "Daytrip" at bounding box center [115, 180] width 10 height 7
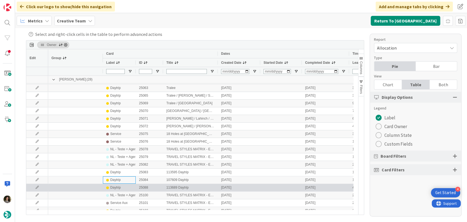
click at [116, 186] on div "Daytrip" at bounding box center [115, 187] width 10 height 7
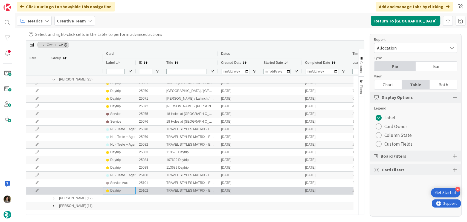
click at [114, 188] on div "Daytrip" at bounding box center [115, 190] width 10 height 7
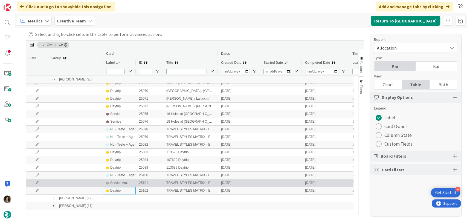
click at [118, 183] on div "Service Aux" at bounding box center [118, 183] width 17 height 7
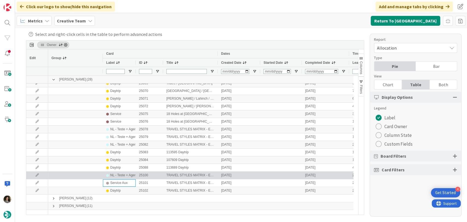
click at [118, 175] on div "NL - Teste + Agendamento" at bounding box center [129, 175] width 39 height 7
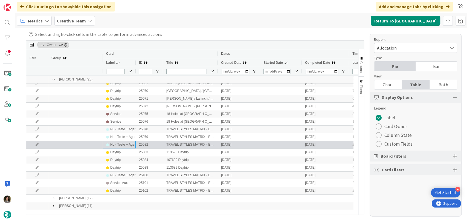
click at [123, 148] on div "NL - Teste + Agendamento" at bounding box center [119, 144] width 33 height 7
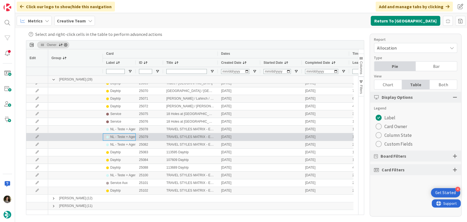
click at [125, 137] on div "NL - Teste + Agendamento" at bounding box center [129, 137] width 39 height 7
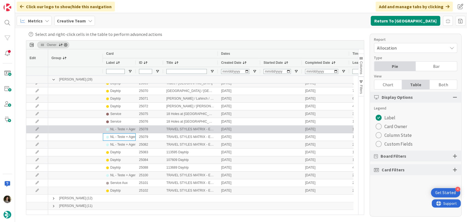
click at [128, 130] on div "NL - Teste + Agendamento" at bounding box center [129, 129] width 39 height 7
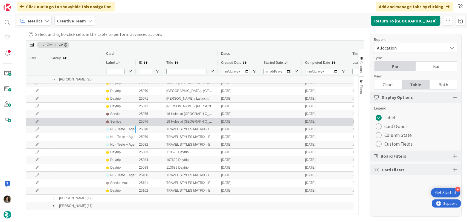
click at [125, 121] on div "Service" at bounding box center [119, 121] width 26 height 7
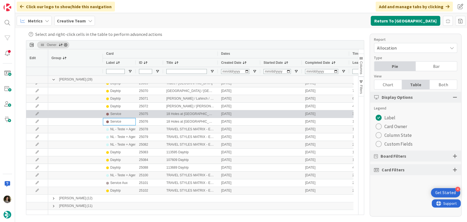
click at [127, 114] on div "Service" at bounding box center [119, 114] width 26 height 7
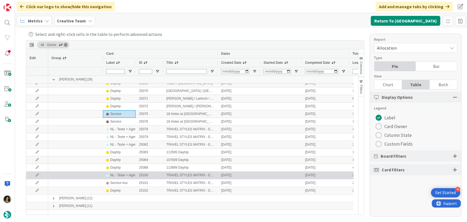
click at [125, 175] on div "NL - Teste + Agendamento" at bounding box center [129, 175] width 39 height 7
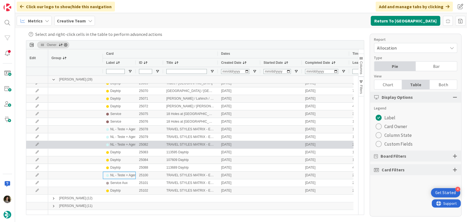
click at [121, 145] on div "NL - Teste + Agendamento" at bounding box center [129, 144] width 39 height 7
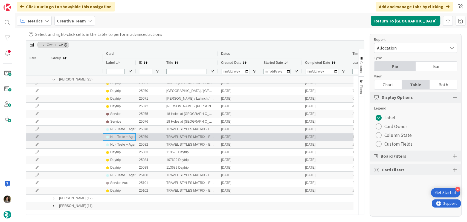
click at [121, 134] on div "NL - Teste + Agendamento" at bounding box center [129, 137] width 39 height 7
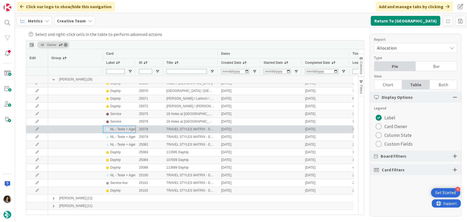
click at [123, 128] on div "NL - Teste + Agendamento" at bounding box center [129, 129] width 39 height 7
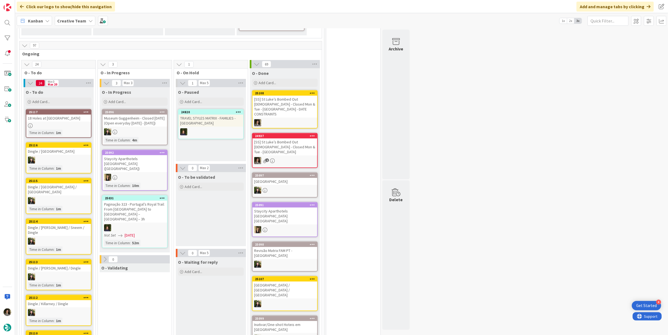
click at [298, 103] on div "[SS] St Luke’s Bombed Out [DEMOGRAPHIC_DATA] - Closed Mon & Tue - [GEOGRAPHIC_D…" at bounding box center [284, 107] width 65 height 22
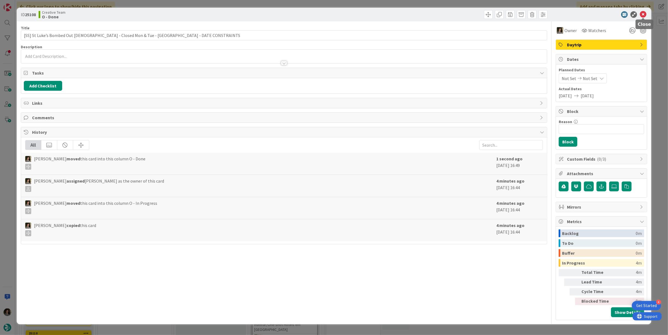
click at [642, 13] on icon at bounding box center [643, 14] width 7 height 7
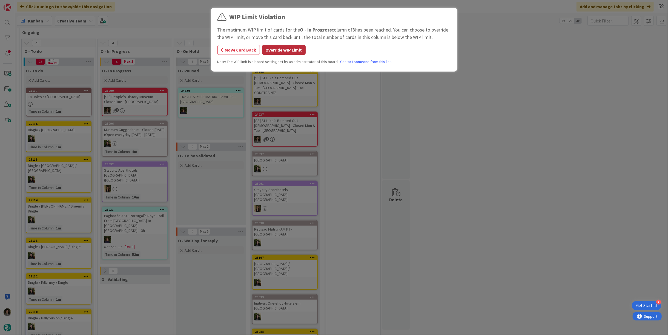
click at [280, 49] on button "Override WIP Limit" at bounding box center [284, 50] width 44 height 10
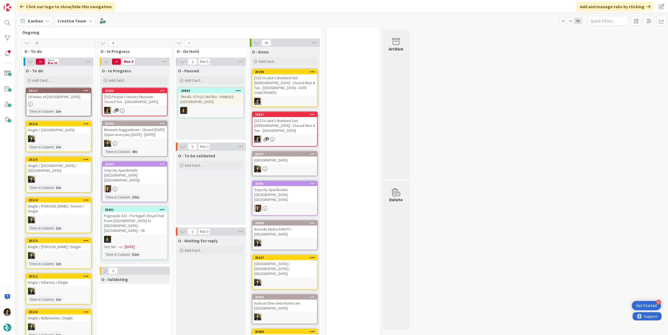
click at [130, 100] on div "[SS] People's History Museum - Closed Tue - [GEOGRAPHIC_DATA]" at bounding box center [134, 99] width 65 height 12
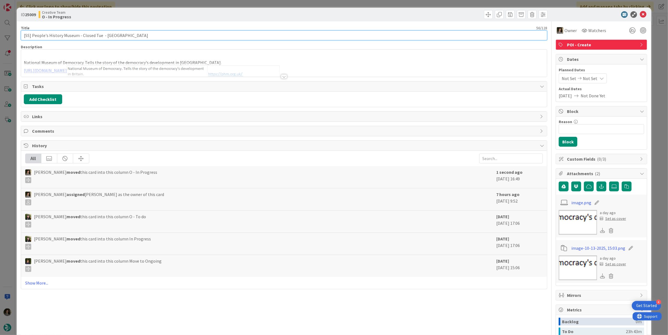
click at [79, 34] on input "[SS] People's History Museum - Closed Tue - [GEOGRAPHIC_DATA]" at bounding box center [284, 35] width 526 height 10
drag, startPoint x: 100, startPoint y: 36, endPoint x: 18, endPoint y: 42, distance: 82.4
click at [18, 42] on div "ID 25009 Creative Team O - In Progress Title 56 / 128 [SS] People's History Mus…" at bounding box center [334, 210] width 634 height 404
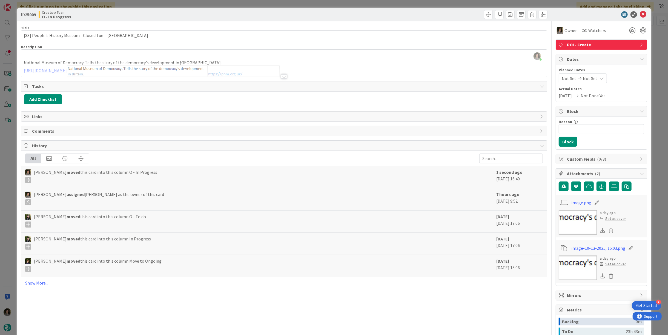
click at [119, 48] on div "Description" at bounding box center [284, 46] width 526 height 5
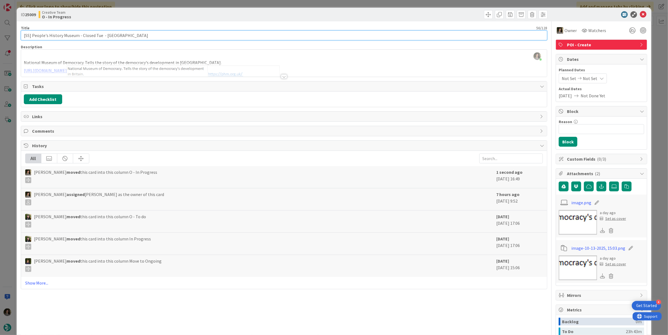
drag, startPoint x: 133, startPoint y: 34, endPoint x: 102, endPoint y: 34, distance: 30.9
click at [102, 34] on input "[SS] People's History Museum - Closed Tue - [GEOGRAPHIC_DATA]" at bounding box center [284, 35] width 526 height 10
click at [99, 34] on input "[SS] People's History Museum - Closed Tue - [GEOGRAPHIC_DATA]" at bounding box center [284, 35] width 526 height 10
drag, startPoint x: 100, startPoint y: 33, endPoint x: 12, endPoint y: 33, distance: 87.6
click at [12, 33] on div "ID 25009 Creative Team O - In Progress Title 56 / 128 [SS] People's History Mus…" at bounding box center [334, 167] width 668 height 335
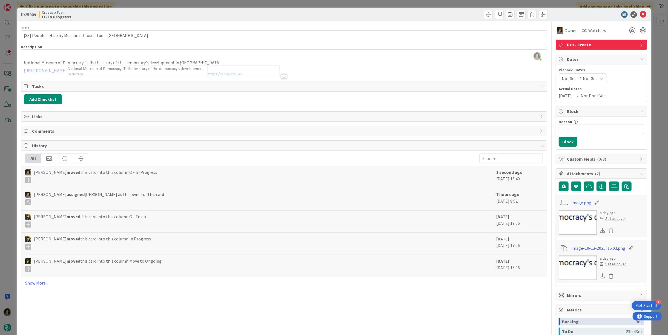
type input "[SS] People's History Museum - Closed Tue - [GEOGRAPHIC_DATA]"
click at [640, 14] on icon at bounding box center [643, 14] width 7 height 7
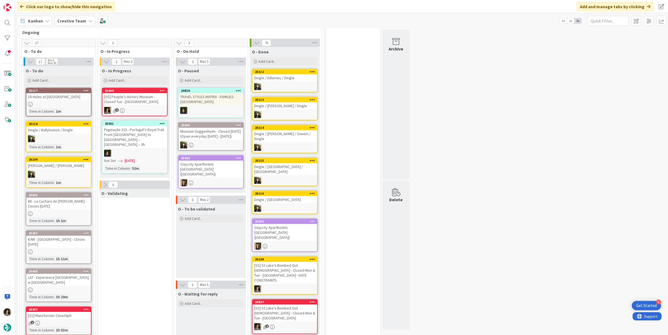
click at [138, 100] on div "[SS] People's History Museum - Closed Tue - [GEOGRAPHIC_DATA]" at bounding box center [134, 99] width 65 height 12
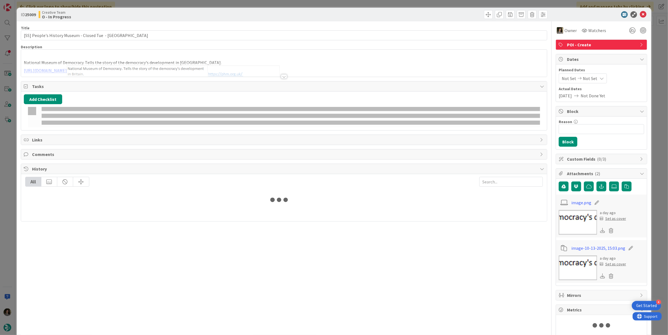
type input "[SS] People's History Museum - Closed Tue - [GEOGRAPHIC_DATA]"
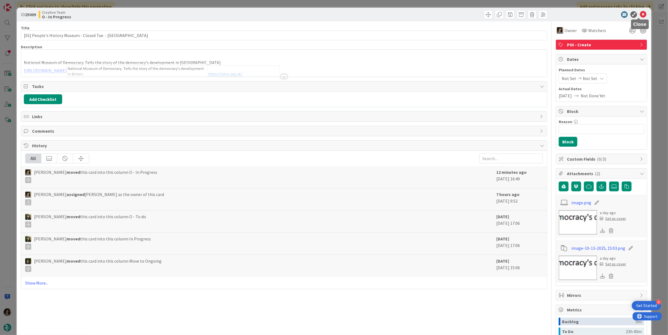
click at [640, 12] on icon at bounding box center [643, 14] width 7 height 7
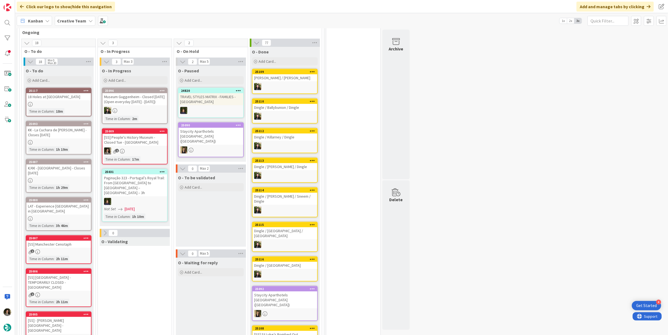
click at [141, 159] on div "25009 [SS] People's History Museum - Closed Tue - MANCHESTER 2 Time in [GEOGRAP…" at bounding box center [135, 146] width 66 height 36
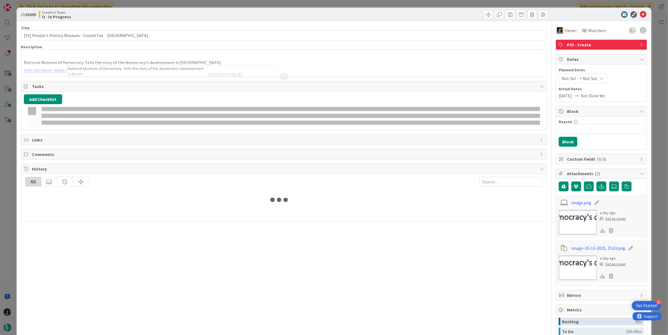
type input "[SS] People's History Museum - Closed Tue - [GEOGRAPHIC_DATA]"
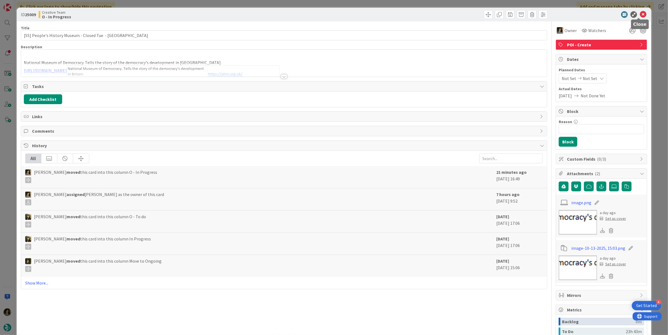
click at [640, 12] on icon at bounding box center [643, 14] width 7 height 7
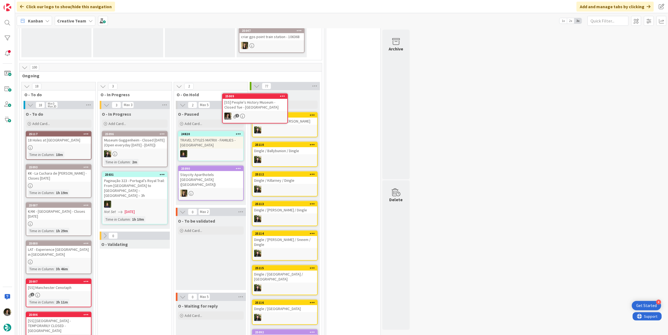
scroll to position [148, 0]
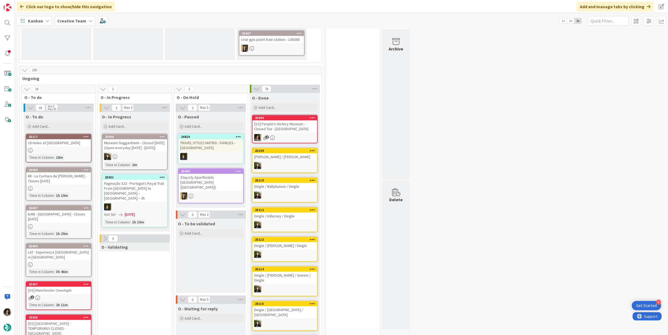
click at [273, 119] on div "25009" at bounding box center [284, 117] width 65 height 5
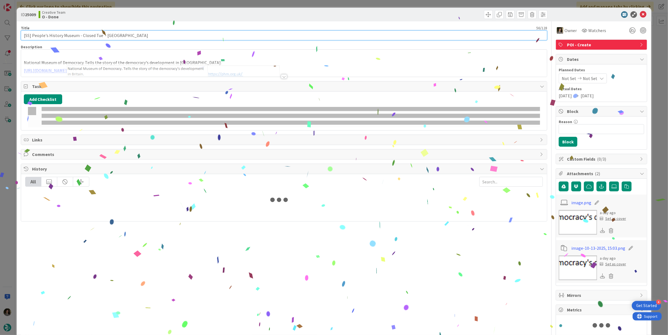
click at [118, 33] on input "[SS] People's History Museum - Closed Tue - [GEOGRAPHIC_DATA]" at bounding box center [284, 35] width 526 height 10
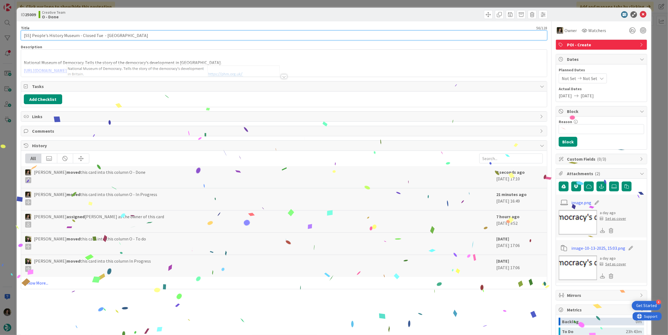
type input "[SS] People's History Museum - Closed Tue - [GEOGRAPHIC_DATA]"
click at [118, 33] on input "[SS] People's History Museum - Closed Tue - [GEOGRAPHIC_DATA]" at bounding box center [284, 35] width 526 height 10
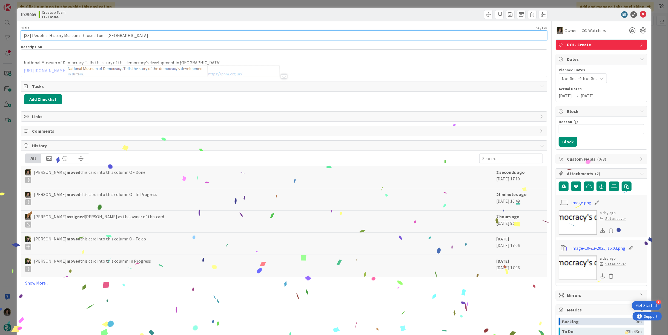
click at [118, 33] on input "[SS] People's History Museum - Closed Tue - [GEOGRAPHIC_DATA]" at bounding box center [284, 35] width 526 height 10
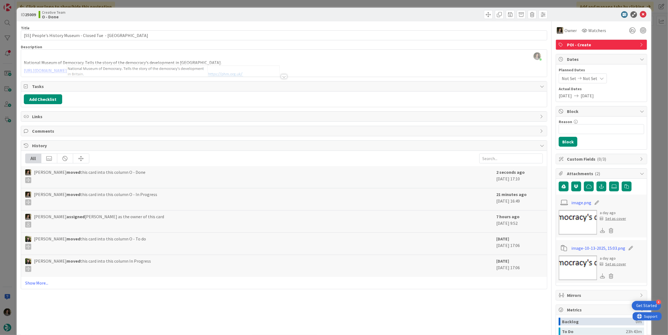
click at [640, 12] on icon at bounding box center [643, 14] width 7 height 7
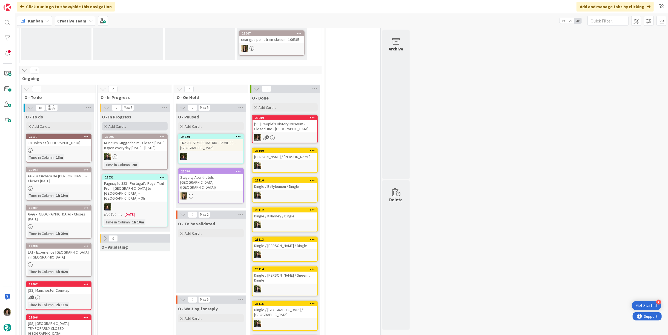
click at [123, 125] on span "Add Card..." at bounding box center [117, 126] width 18 height 5
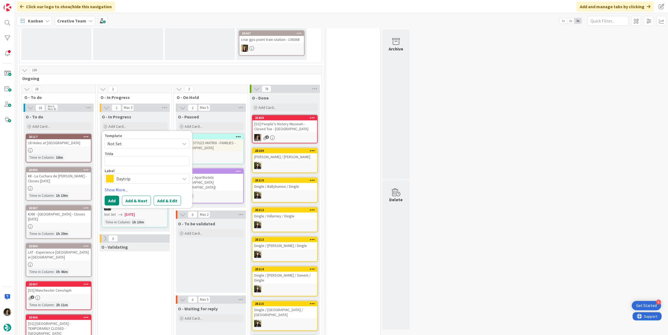
type textarea "x"
type textarea "[SS] People's History Museum - Closed Tue - [GEOGRAPHIC_DATA]"
click at [126, 186] on span "Daytrip" at bounding box center [146, 185] width 61 height 8
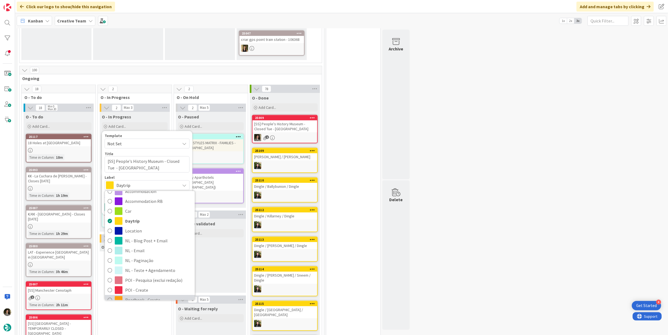
scroll to position [30, 0]
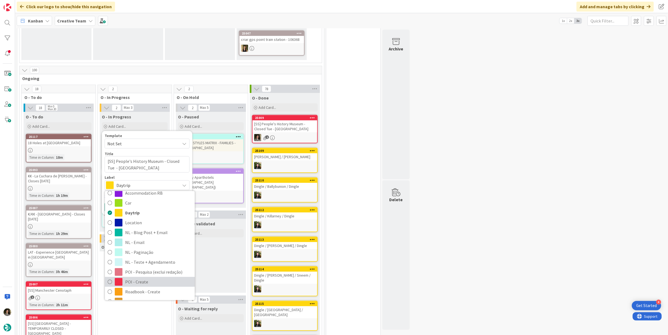
click at [146, 282] on span "POI - Create" at bounding box center [158, 281] width 67 height 8
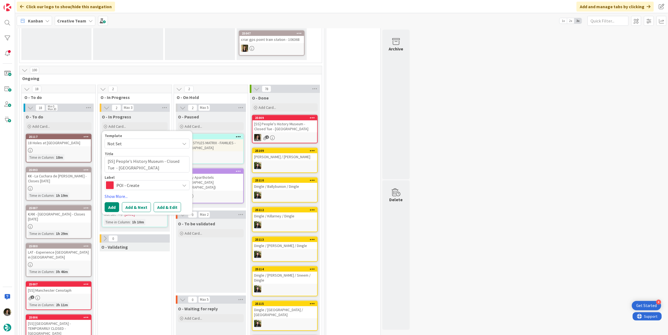
click at [131, 184] on span "POI - Create" at bounding box center [146, 185] width 61 height 8
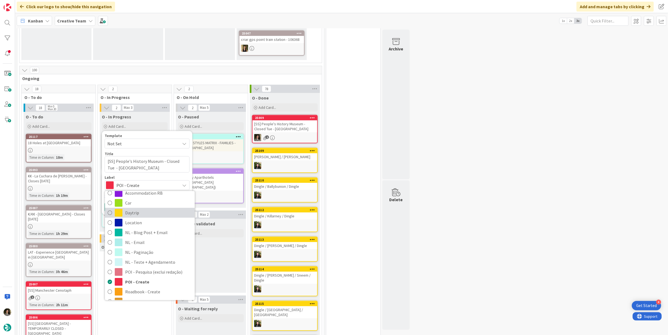
click at [142, 214] on span "Daytrip" at bounding box center [158, 212] width 67 height 8
type textarea "x"
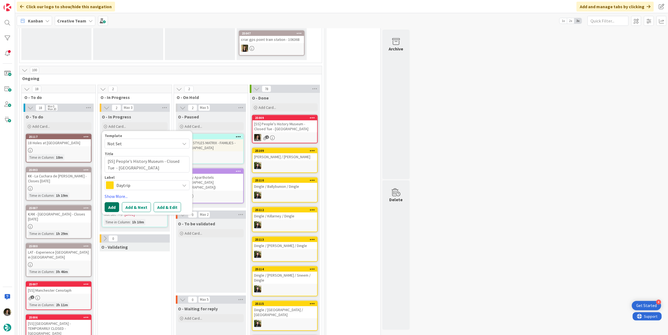
click at [114, 206] on button "Add" at bounding box center [112, 207] width 15 height 10
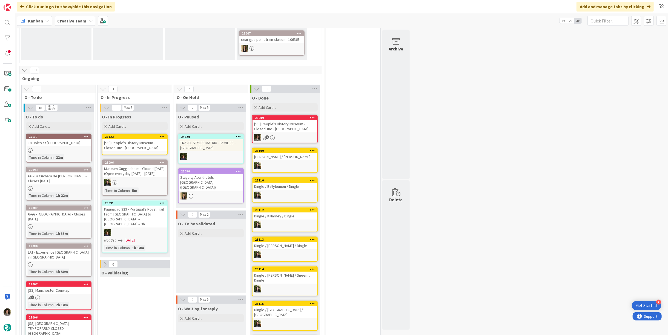
click at [144, 144] on div "[SS] People's History Museum - Closed Tue - [GEOGRAPHIC_DATA]" at bounding box center [134, 145] width 65 height 12
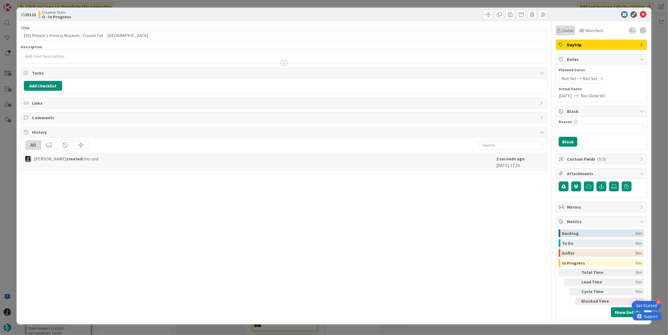
drag, startPoint x: 564, startPoint y: 28, endPoint x: 568, endPoint y: 34, distance: 6.6
click at [565, 30] on span "Owner" at bounding box center [568, 30] width 12 height 7
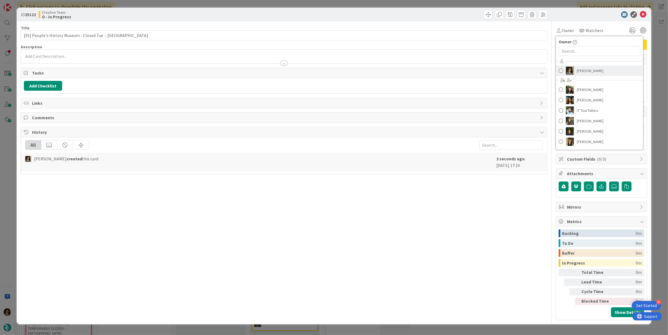
drag, startPoint x: 591, startPoint y: 70, endPoint x: 596, endPoint y: 73, distance: 6.0
click at [591, 71] on span "[PERSON_NAME]" at bounding box center [590, 71] width 27 height 8
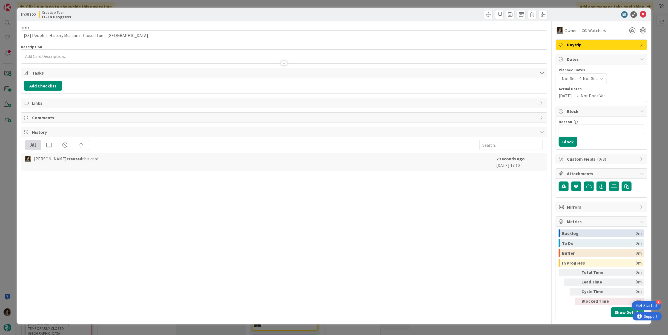
click at [596, 74] on div "Not Set Not Set" at bounding box center [583, 78] width 48 height 10
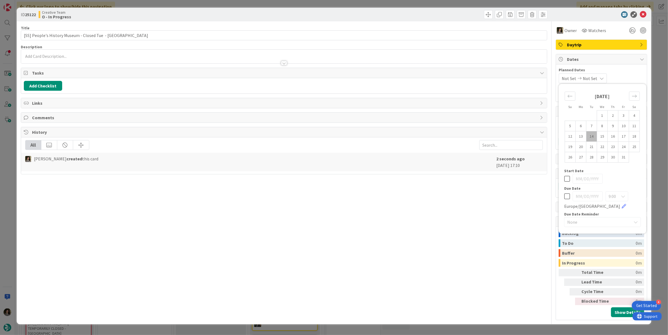
click at [567, 197] on icon at bounding box center [567, 196] width 6 height 7
type input "[DATE]"
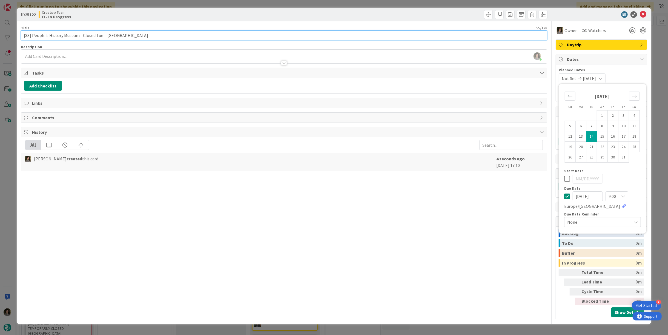
click at [246, 32] on input "[SS] People's History Museum - Closed Tue - [GEOGRAPHIC_DATA]" at bounding box center [284, 35] width 526 height 10
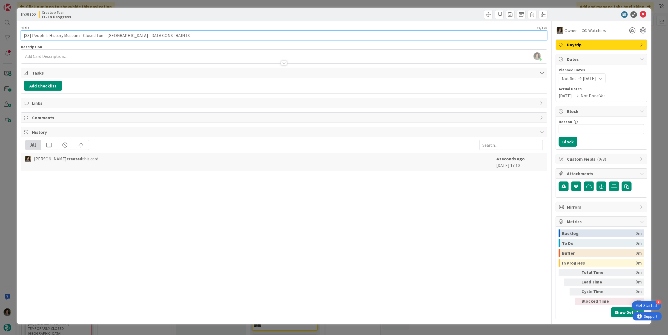
type input "[SS] People's History Museum - Closed Tue - [GEOGRAPHIC_DATA] - DATA CONSTRAINTS"
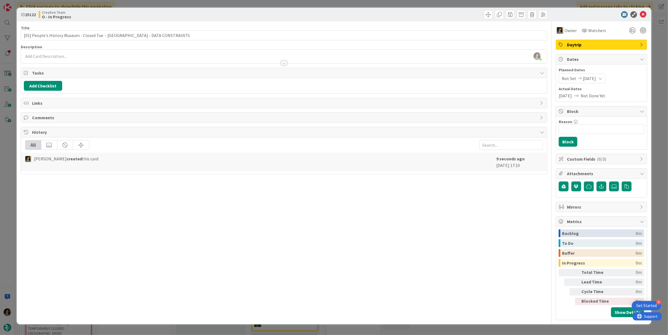
click at [268, 26] on div "Title 74 / 128" at bounding box center [284, 27] width 526 height 5
click at [641, 15] on icon at bounding box center [643, 14] width 7 height 7
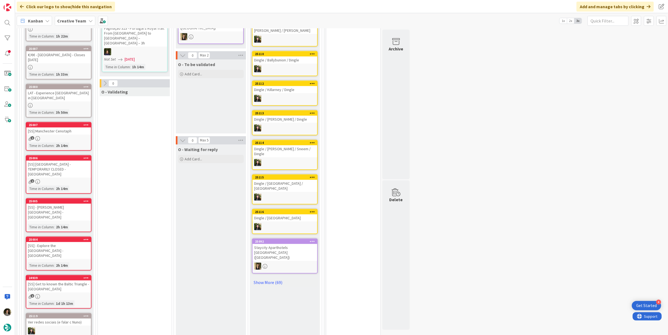
scroll to position [384, 0]
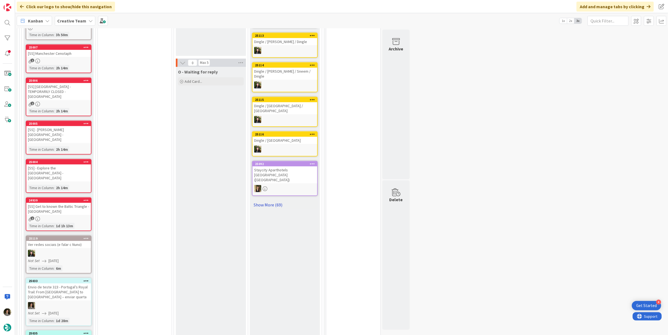
click at [262, 200] on link "Show More (69)" at bounding box center [285, 204] width 66 height 9
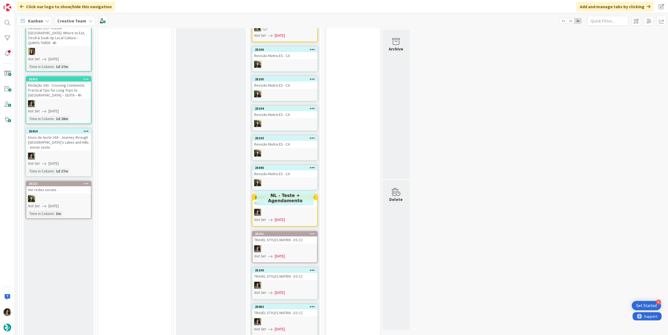
scroll to position [871, 0]
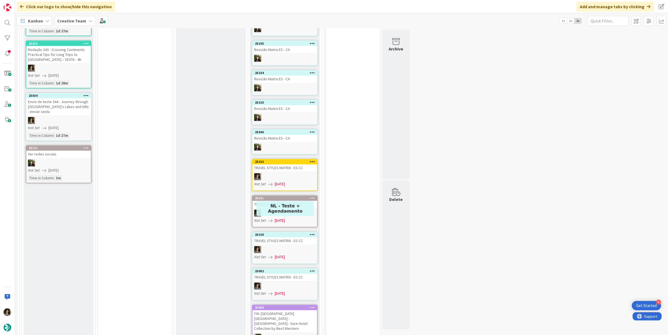
click at [284, 268] on div "25082 TRAVEL STYLES MATRIX - ES CC Not Set [DATE]" at bounding box center [285, 284] width 66 height 32
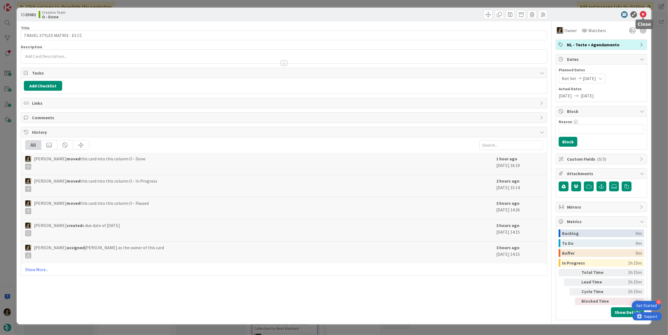
click at [645, 11] on icon at bounding box center [643, 14] width 7 height 7
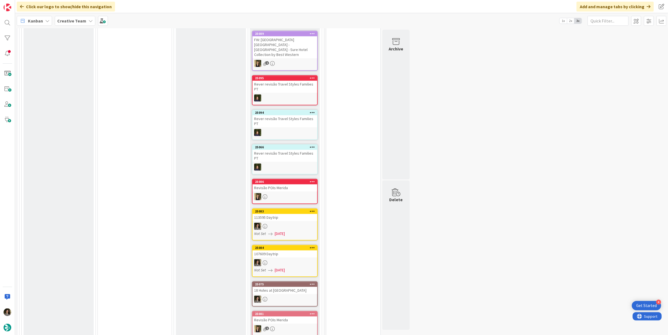
scroll to position [1206, 0]
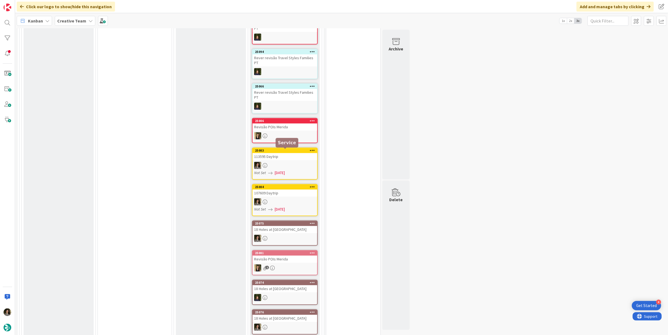
click at [291, 226] on div "18 Holes at [GEOGRAPHIC_DATA]" at bounding box center [284, 229] width 65 height 7
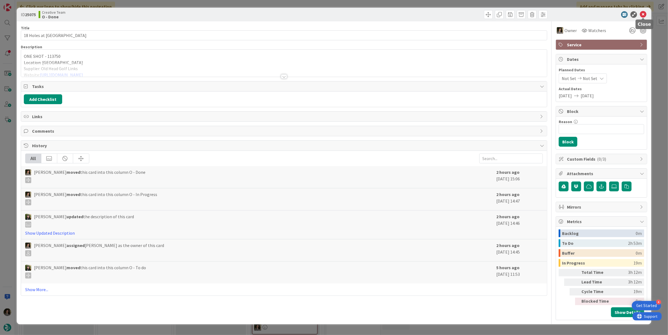
click at [642, 16] on icon at bounding box center [643, 14] width 7 height 7
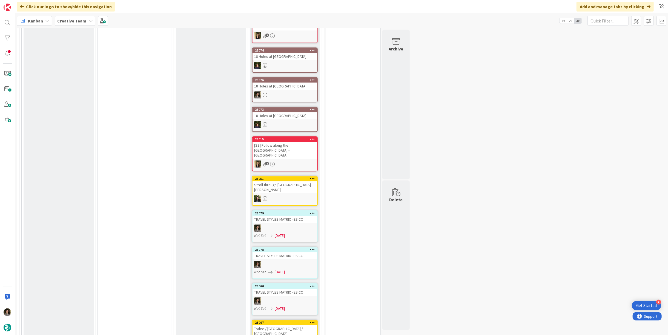
scroll to position [1449, 0]
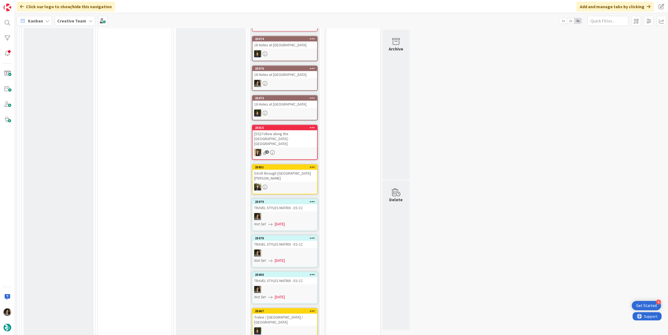
click at [288, 286] on div at bounding box center [284, 289] width 65 height 7
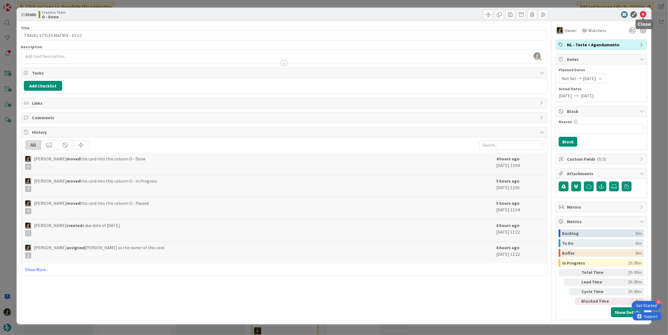
click at [644, 12] on icon at bounding box center [643, 14] width 7 height 7
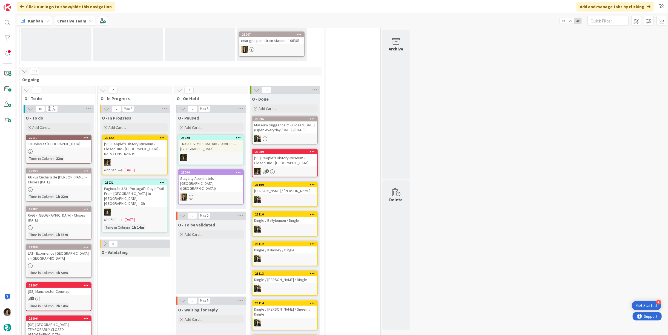
scroll to position [182, 0]
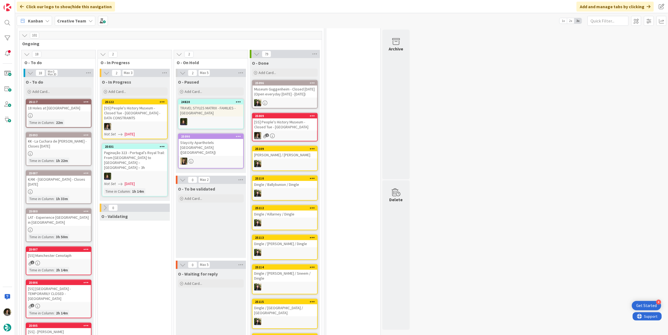
click at [136, 116] on div "[SS] People's History Museum - Closed Tue - [GEOGRAPHIC_DATA] - DATA CONSTRAINTS" at bounding box center [134, 112] width 65 height 17
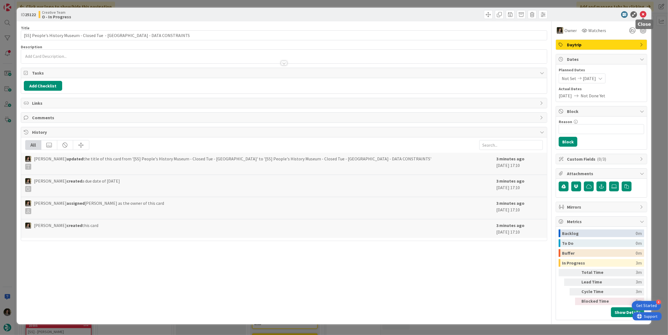
click at [644, 14] on icon at bounding box center [643, 14] width 7 height 7
